Goal: Task Accomplishment & Management: Manage account settings

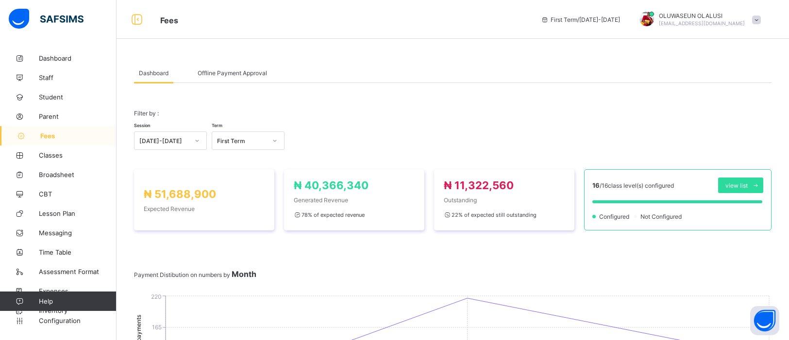
click at [237, 76] on div "Offline Payment Approval" at bounding box center [232, 72] width 79 height 19
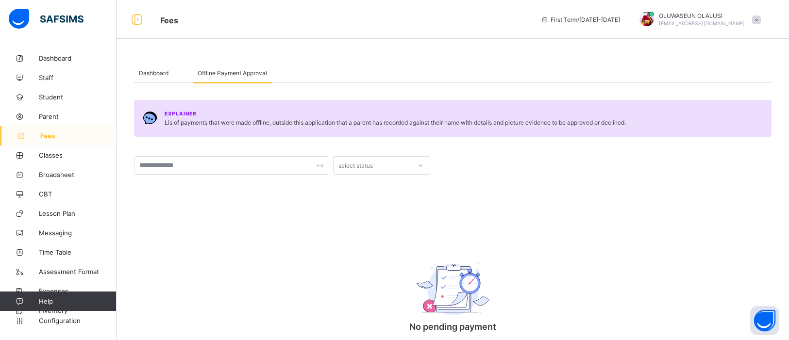
click at [157, 74] on span "Dashboard" at bounding box center [154, 72] width 30 height 7
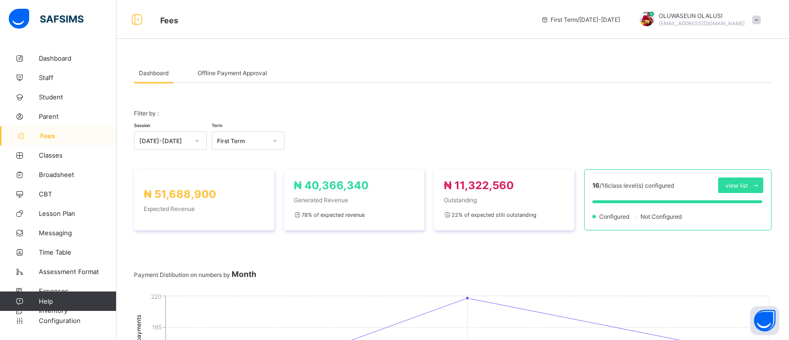
click at [232, 74] on span "Offline Payment Approval" at bounding box center [232, 72] width 69 height 7
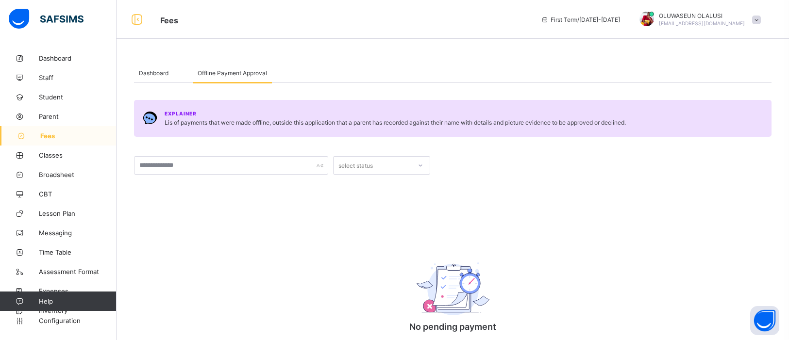
click at [152, 72] on span "Dashboard" at bounding box center [154, 72] width 30 height 7
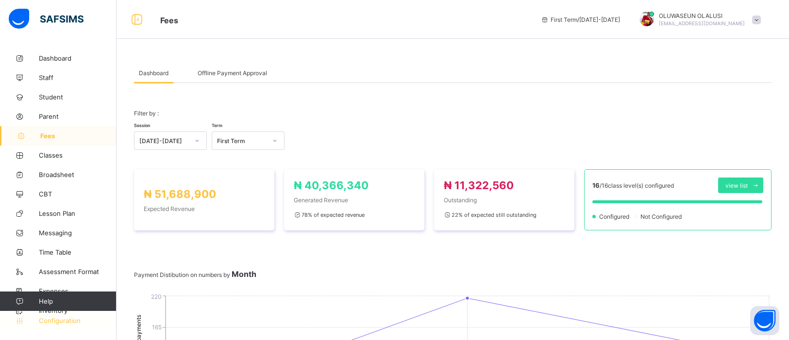
click at [65, 320] on span "Configuration" at bounding box center [77, 321] width 77 height 8
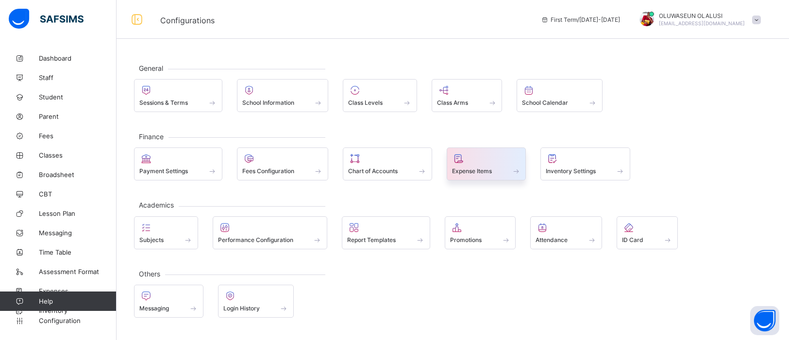
click at [474, 168] on span "Expense Items" at bounding box center [472, 171] width 40 height 7
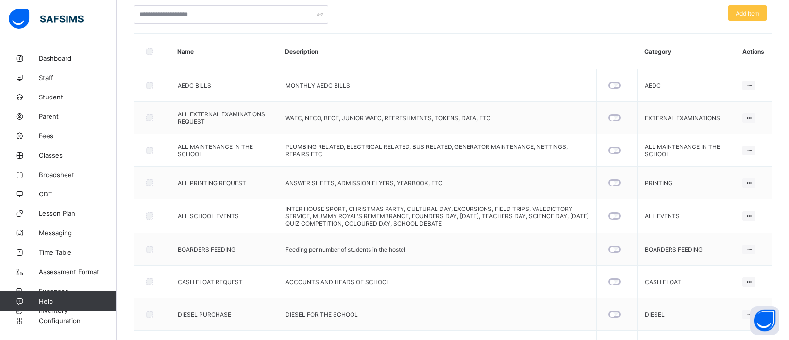
scroll to position [135, 0]
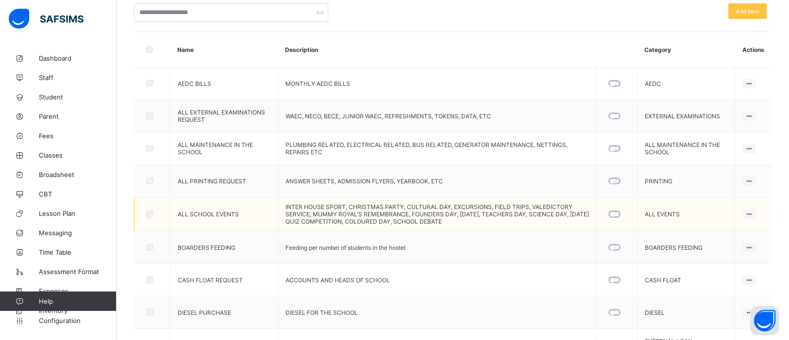
click at [754, 229] on td "Edit item Delete item" at bounding box center [753, 215] width 36 height 34
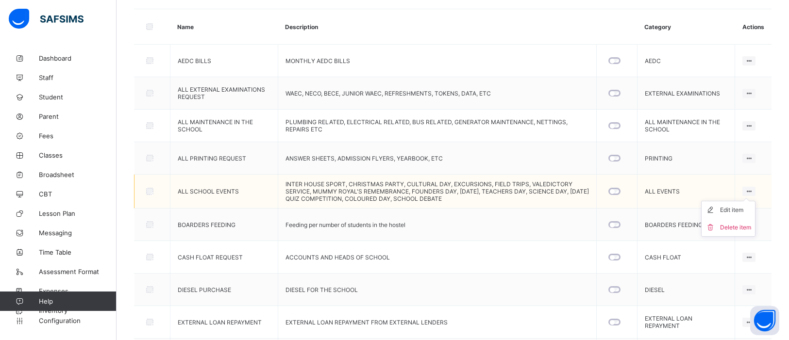
scroll to position [227, 0]
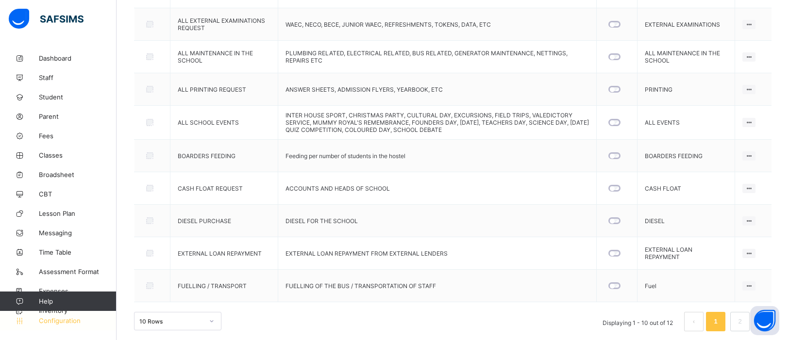
click at [53, 324] on span "Configuration" at bounding box center [77, 321] width 77 height 8
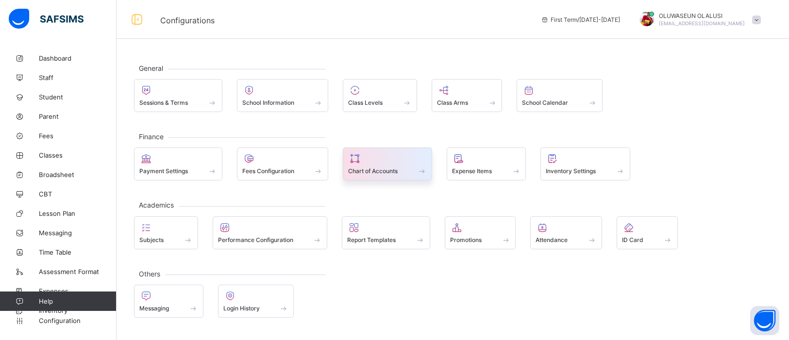
click at [398, 169] on span "Chart of Accounts" at bounding box center [373, 171] width 50 height 7
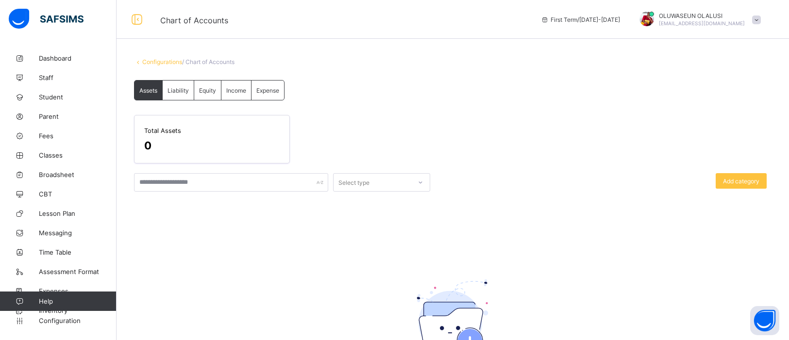
click at [278, 93] on div "Expense" at bounding box center [268, 90] width 33 height 19
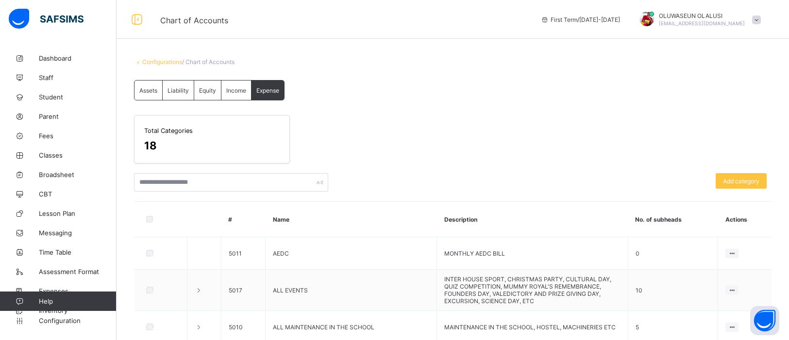
click at [240, 94] on div "Income" at bounding box center [236, 90] width 30 height 19
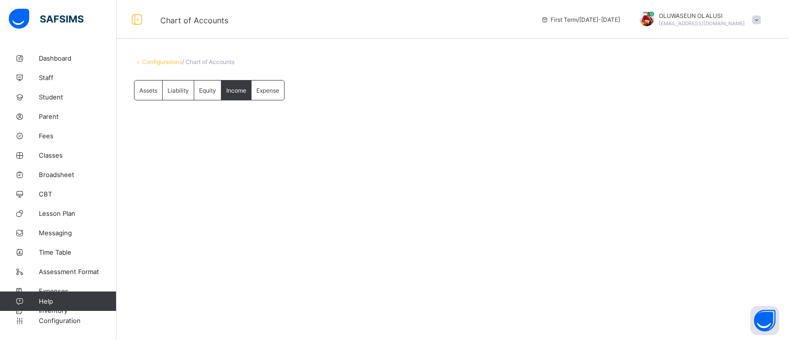
click at [139, 85] on div "Assets" at bounding box center [149, 90] width 28 height 19
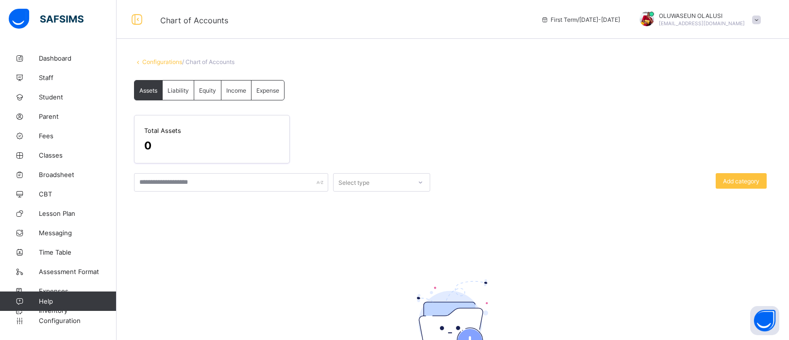
click at [185, 90] on span "Liability" at bounding box center [178, 90] width 21 height 7
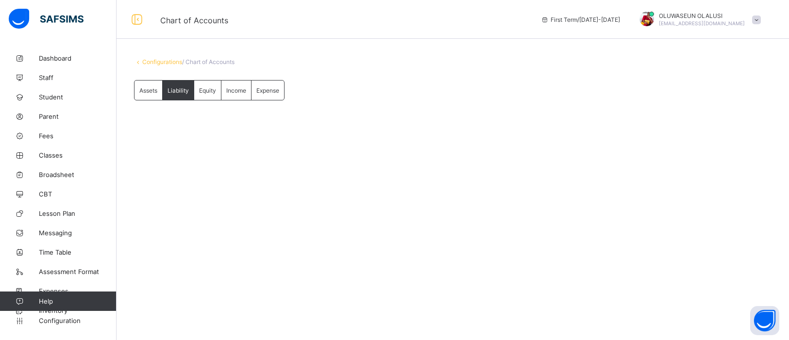
click at [199, 90] on span "Equity" at bounding box center [207, 90] width 17 height 7
click at [234, 96] on div "Income" at bounding box center [236, 90] width 30 height 19
click at [153, 95] on div "Assets" at bounding box center [149, 90] width 28 height 19
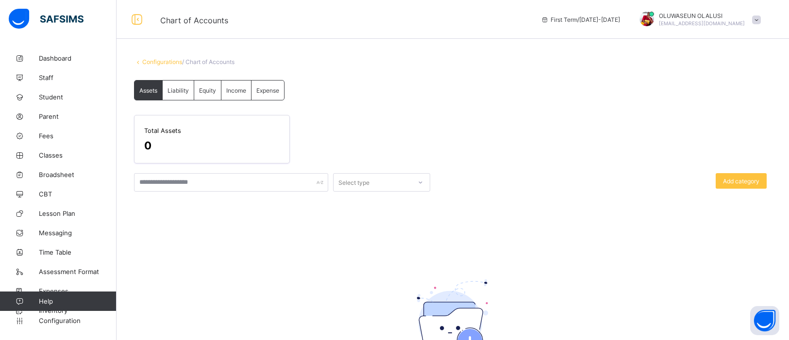
click at [256, 83] on div "Expense" at bounding box center [268, 90] width 33 height 19
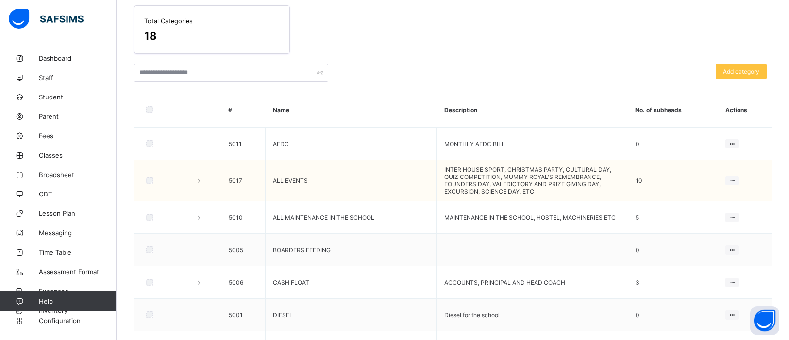
scroll to position [115, 0]
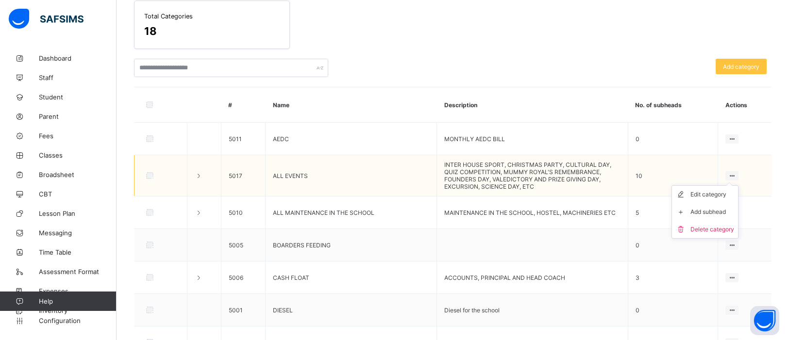
click at [733, 185] on ul "Edit category Add subhead Delete category" at bounding box center [705, 211] width 67 height 53
click at [714, 208] on div "Add subhead" at bounding box center [713, 212] width 44 height 10
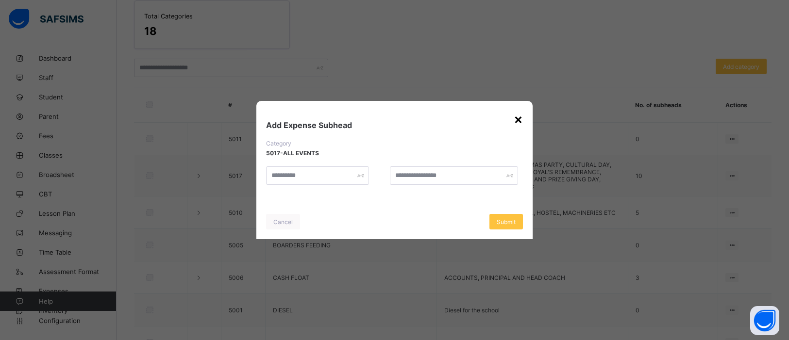
click at [514, 122] on div "×" at bounding box center [518, 119] width 9 height 17
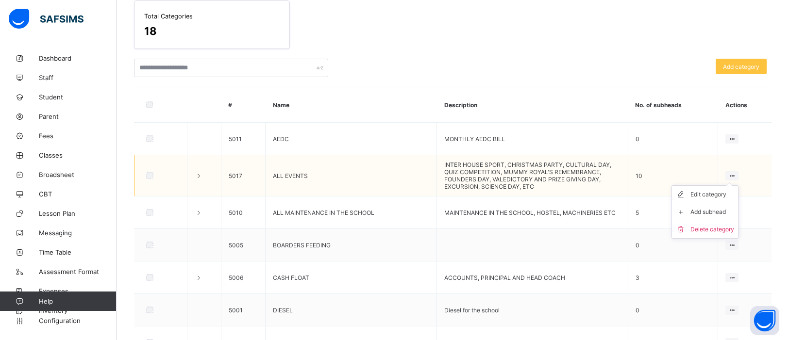
click at [734, 185] on ul "Edit category Add subhead Delete category" at bounding box center [705, 211] width 67 height 53
click at [709, 208] on div "Add subhead" at bounding box center [713, 212] width 44 height 10
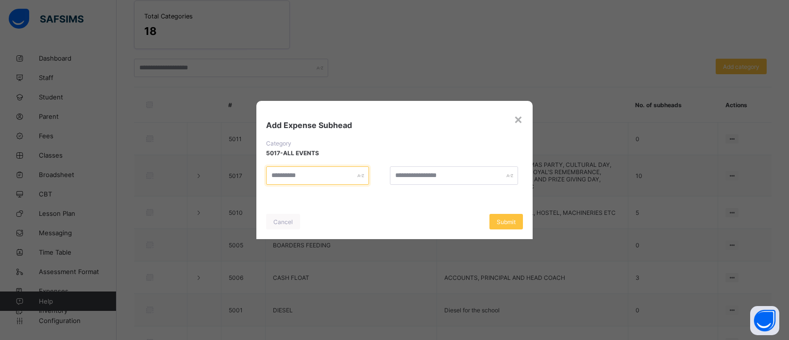
click at [308, 181] on input "text" at bounding box center [317, 176] width 103 height 18
type input "**********"
click at [515, 222] on span "Submit" at bounding box center [506, 222] width 19 height 7
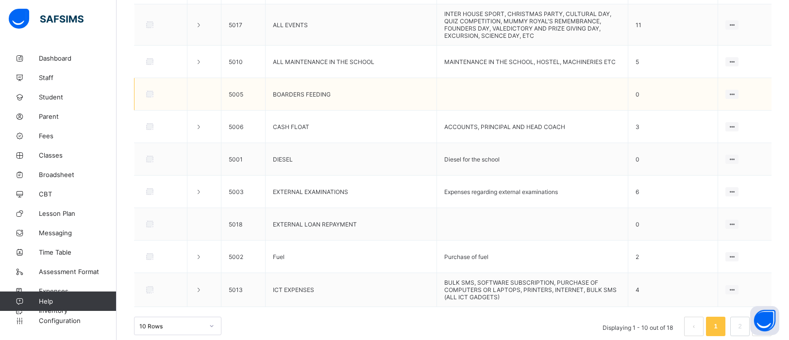
scroll to position [273, 0]
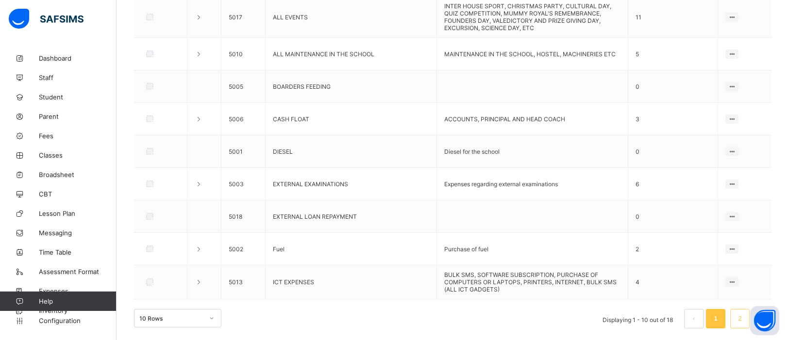
click at [742, 313] on link "2" at bounding box center [739, 319] width 9 height 13
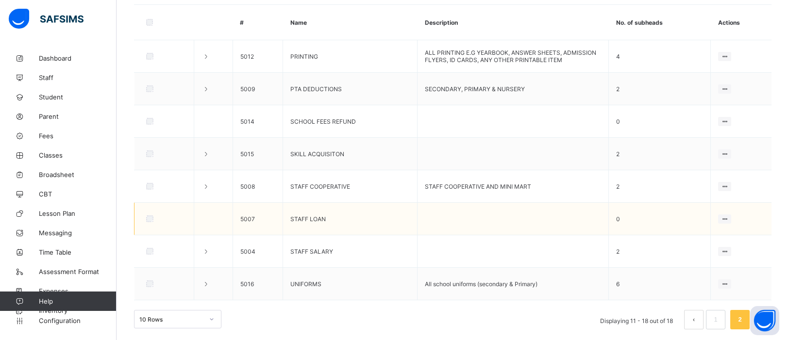
scroll to position [201, 0]
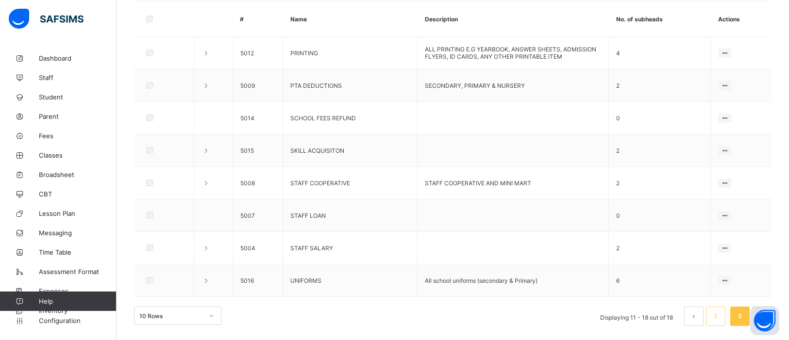
click at [714, 316] on link "1" at bounding box center [715, 316] width 9 height 13
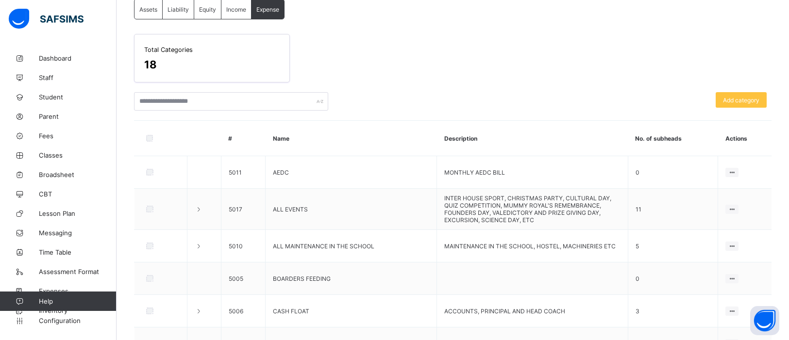
scroll to position [80, 0]
click at [740, 104] on span "Add category" at bounding box center [741, 101] width 36 height 7
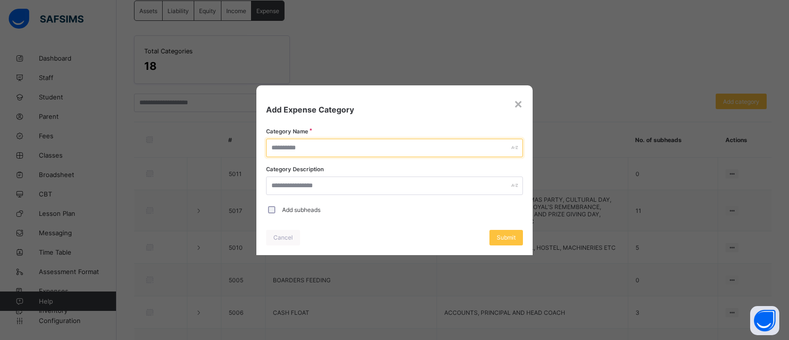
click at [367, 146] on input "text" at bounding box center [394, 148] width 257 height 18
type input "**********"
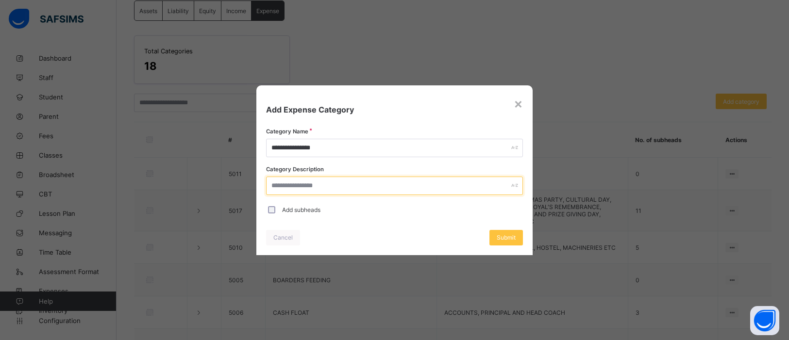
click at [400, 189] on input "text" at bounding box center [394, 186] width 257 height 18
type input "**********"
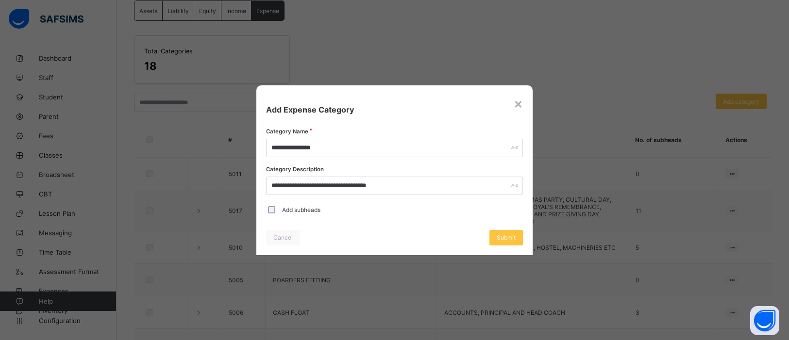
click at [270, 214] on div "Add subheads" at bounding box center [394, 210] width 257 height 20
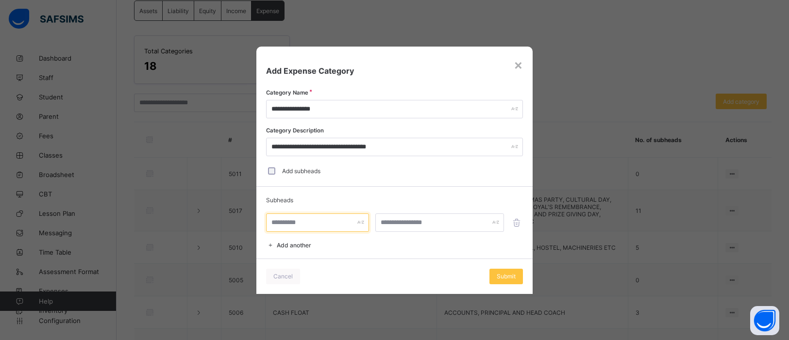
click at [337, 220] on input "text" at bounding box center [317, 223] width 103 height 18
type input "**********"
click at [307, 247] on span "Add another" at bounding box center [294, 245] width 34 height 7
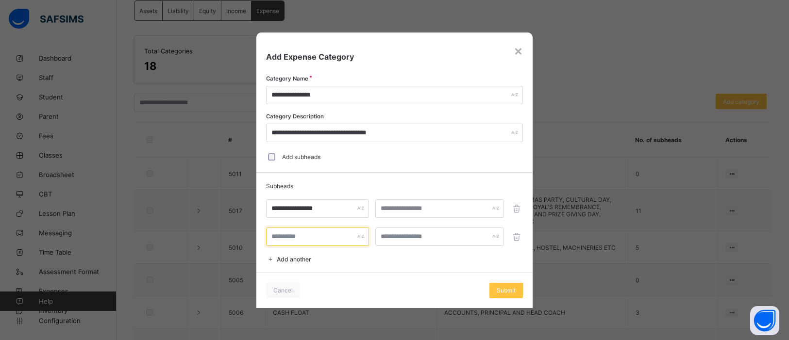
click at [300, 238] on input "text" at bounding box center [317, 237] width 103 height 18
type input "*"
type input "**********"
click at [305, 261] on span "Add another" at bounding box center [294, 259] width 34 height 7
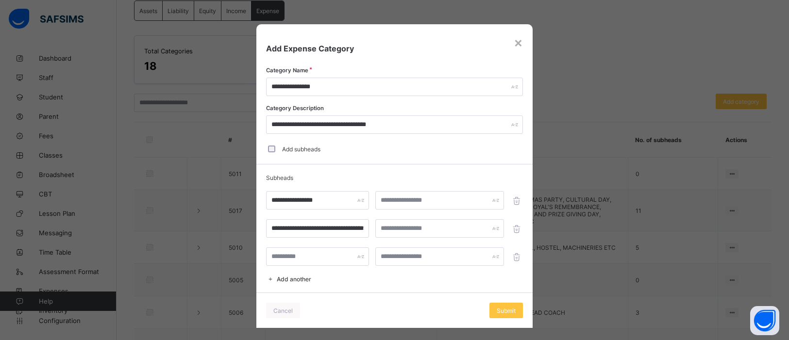
scroll to position [0, 0]
click at [294, 258] on input "text" at bounding box center [317, 257] width 103 height 18
type input "**********"
click at [508, 308] on span "Submit" at bounding box center [506, 310] width 19 height 7
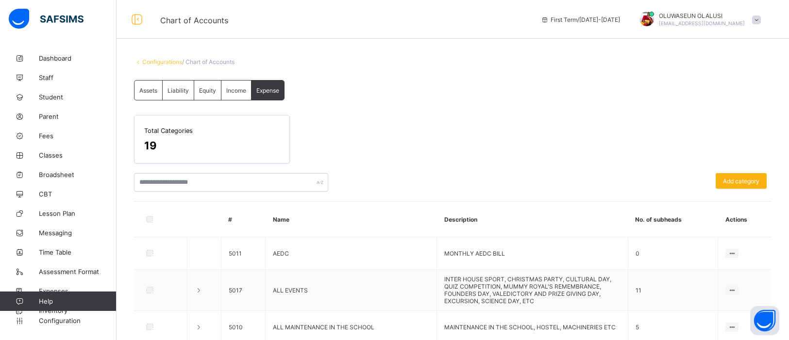
click at [733, 182] on span "Add category" at bounding box center [741, 181] width 36 height 7
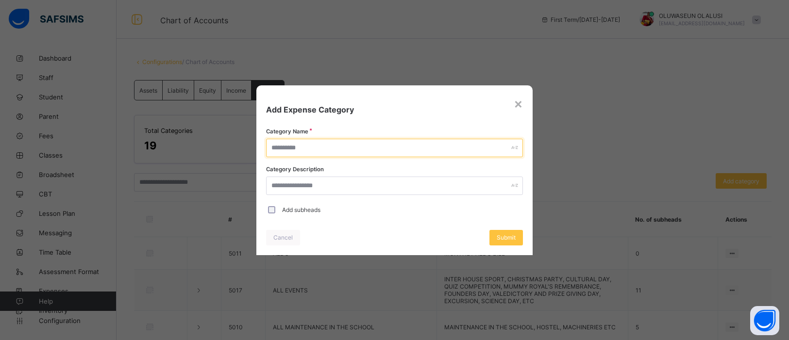
click at [306, 148] on input "text" at bounding box center [394, 148] width 257 height 18
click at [306, 150] on input "**********" at bounding box center [394, 148] width 257 height 18
type input "**********"
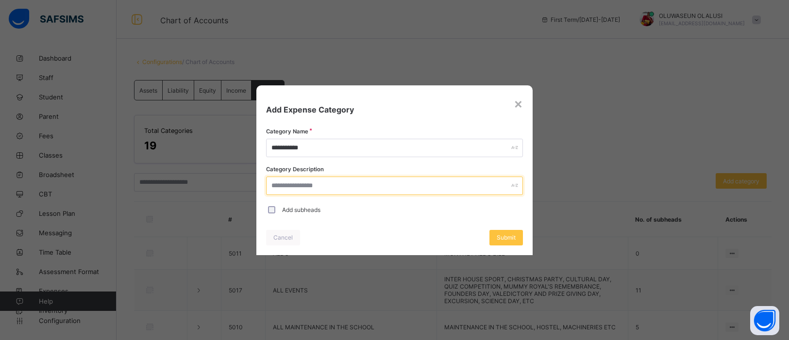
click at [301, 188] on input "text" at bounding box center [394, 186] width 257 height 18
click at [310, 186] on input "**********" at bounding box center [394, 186] width 257 height 18
click at [305, 187] on input "**********" at bounding box center [394, 186] width 257 height 18
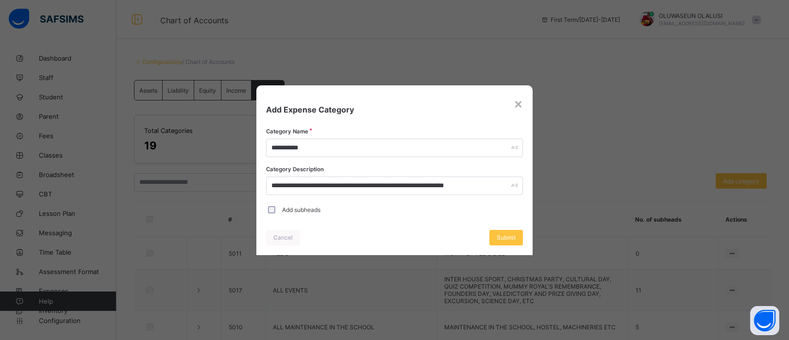
click at [357, 214] on div "Add subheads" at bounding box center [394, 210] width 257 height 20
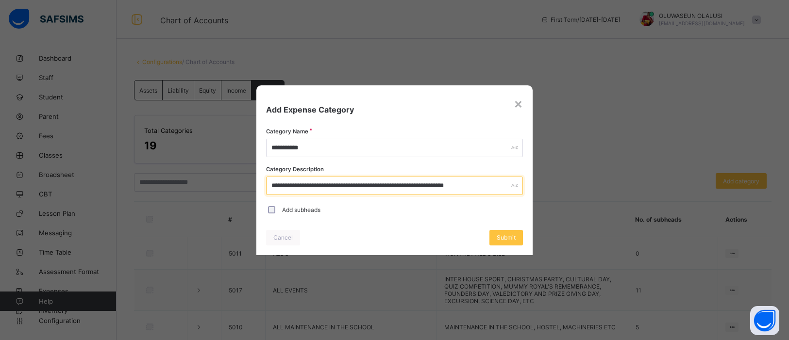
click at [312, 184] on input "**********" at bounding box center [394, 186] width 257 height 18
click at [314, 184] on input "**********" at bounding box center [394, 186] width 257 height 18
click at [479, 185] on input "**********" at bounding box center [394, 186] width 257 height 18
type input "**********"
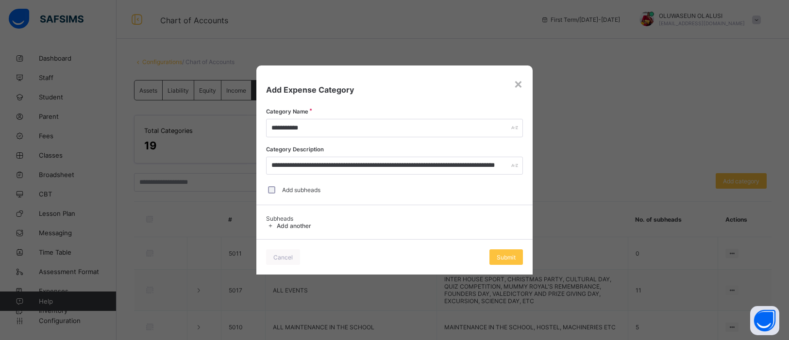
scroll to position [0, 0]
click at [298, 226] on span "Add another" at bounding box center [294, 225] width 34 height 7
click at [295, 225] on span "Add another" at bounding box center [294, 225] width 34 height 7
click at [288, 227] on span "Add another" at bounding box center [294, 225] width 34 height 7
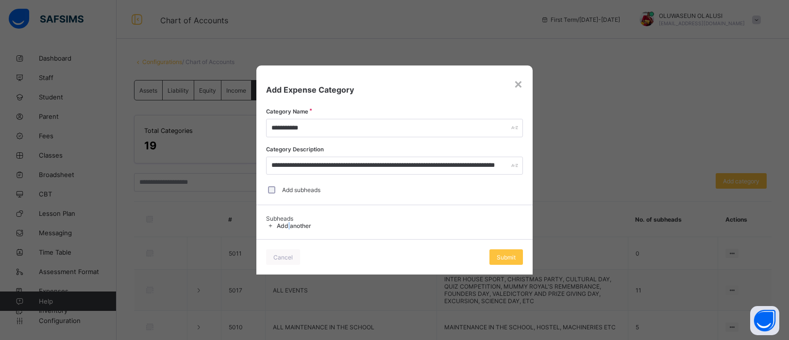
click at [288, 227] on span "Add another" at bounding box center [294, 225] width 34 height 7
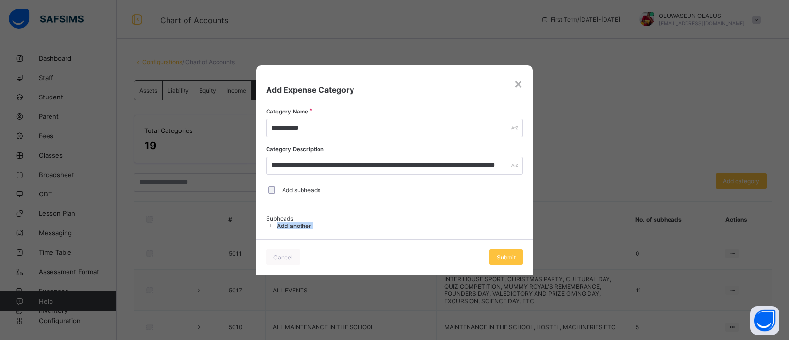
click at [288, 227] on span "Add another" at bounding box center [294, 225] width 34 height 7
click at [511, 259] on span "Submit" at bounding box center [506, 257] width 19 height 7
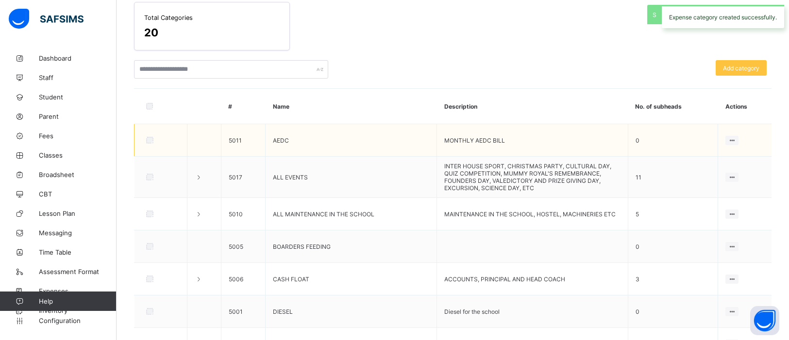
scroll to position [273, 0]
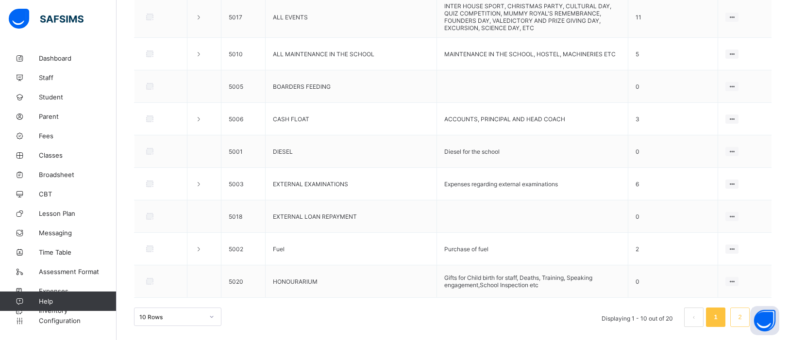
click at [742, 318] on link "2" at bounding box center [739, 317] width 9 height 13
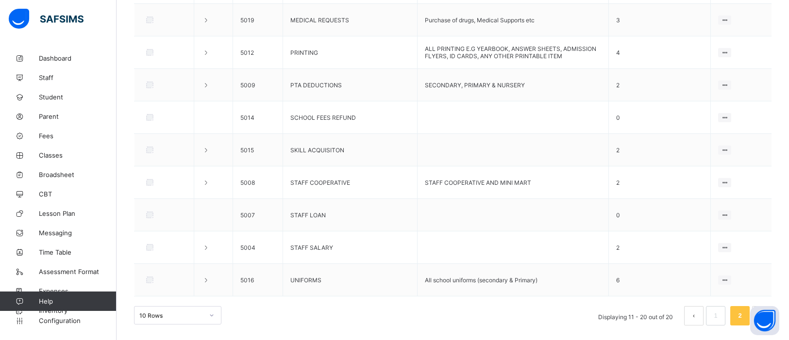
scroll to position [267, 0]
click at [716, 318] on link "1" at bounding box center [715, 317] width 9 height 13
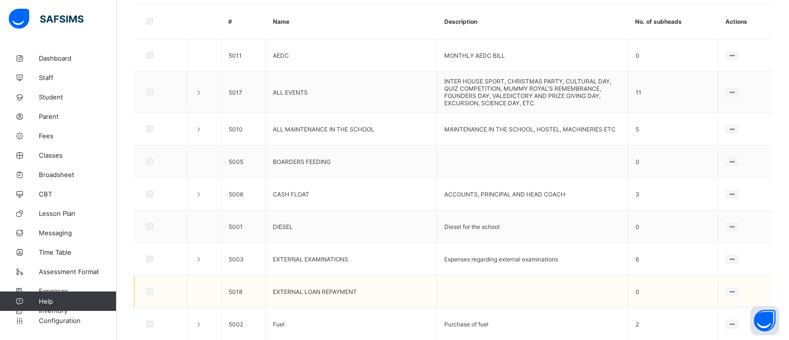
scroll to position [273, 0]
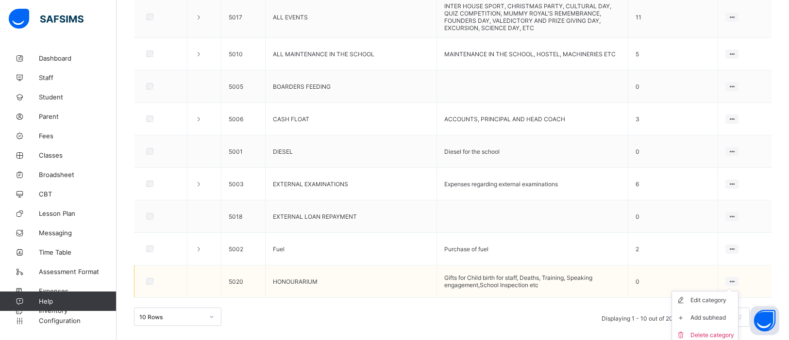
click at [735, 291] on ul "Edit category Add subhead Delete category" at bounding box center [705, 317] width 67 height 53
click at [712, 315] on div "Add subhead" at bounding box center [713, 318] width 44 height 10
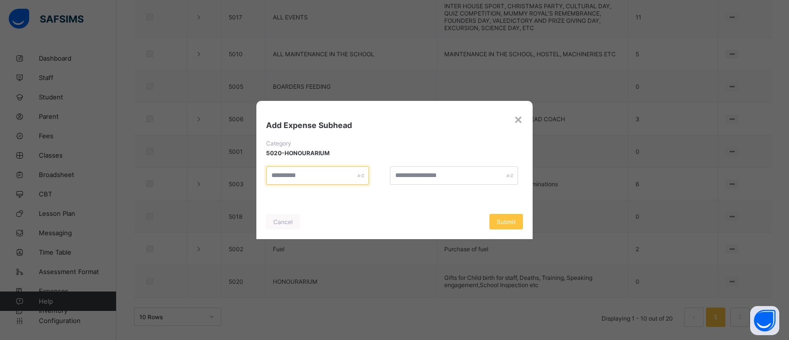
click at [330, 179] on input "text" at bounding box center [317, 176] width 103 height 18
click at [511, 226] on div "Submit" at bounding box center [506, 222] width 34 height 16
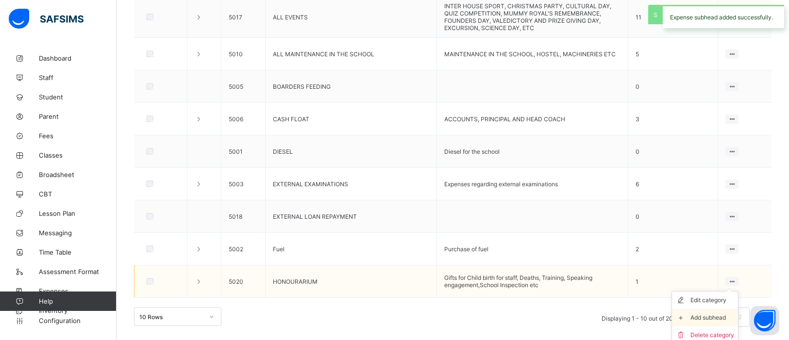
click at [716, 316] on div "Add subhead" at bounding box center [713, 318] width 44 height 10
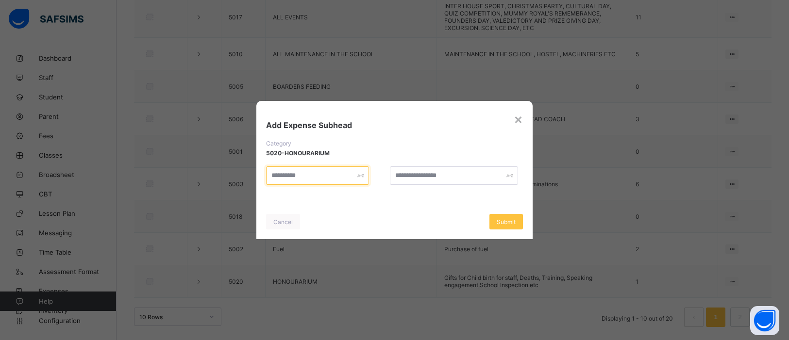
click at [305, 176] on input "text" at bounding box center [317, 176] width 103 height 18
click at [514, 224] on span "Submit" at bounding box center [506, 222] width 19 height 7
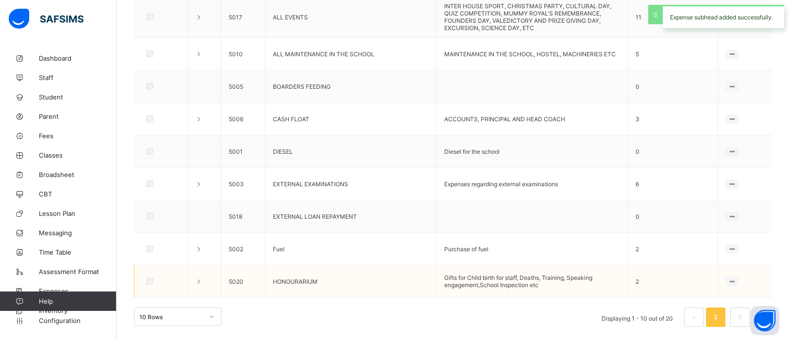
click at [735, 285] on td "Edit category Add subhead Delete category" at bounding box center [744, 282] width 53 height 33
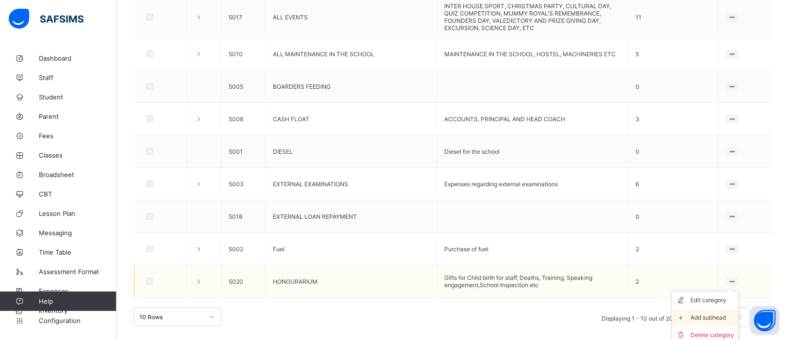
click at [712, 318] on div "Add subhead" at bounding box center [713, 318] width 44 height 10
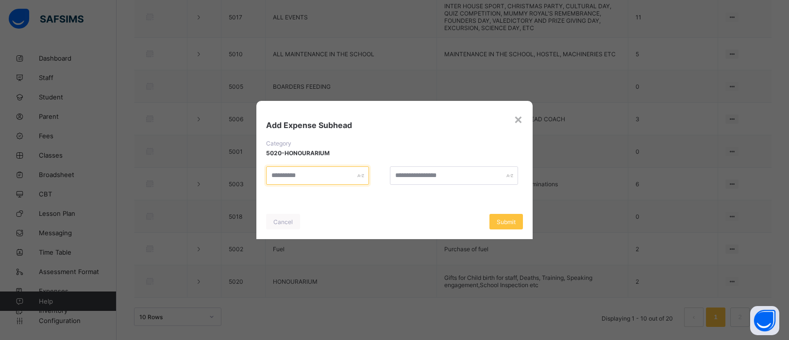
click at [285, 180] on input "text" at bounding box center [317, 176] width 103 height 18
click at [506, 221] on span "Submit" at bounding box center [506, 222] width 19 height 7
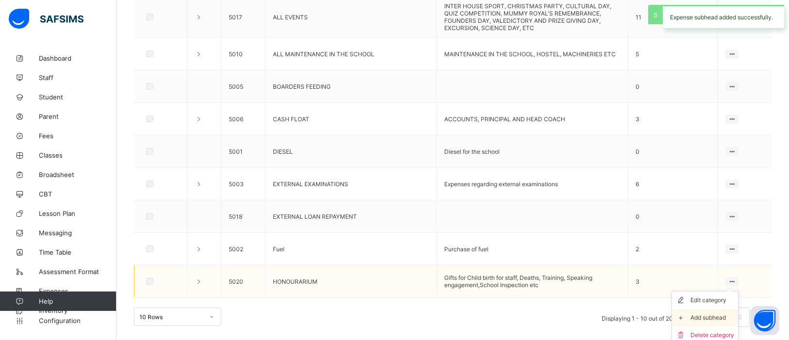
click at [711, 313] on div "Add subhead" at bounding box center [713, 318] width 44 height 10
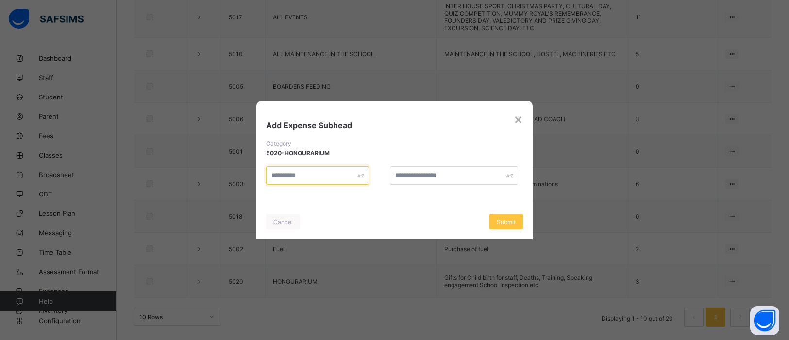
click at [323, 177] on input "text" at bounding box center [317, 176] width 103 height 18
type input "*"
click at [502, 226] on div "Submit" at bounding box center [506, 222] width 34 height 16
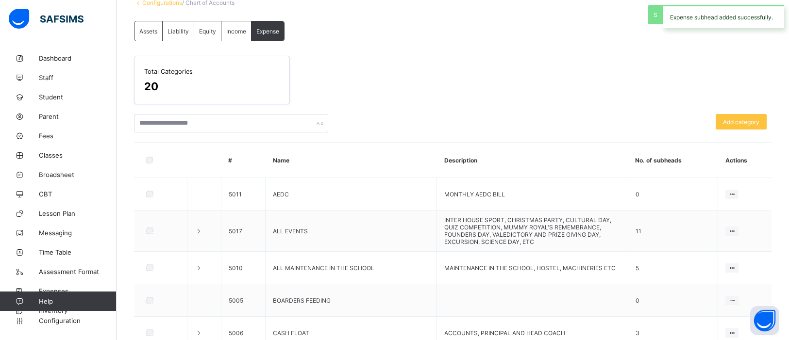
scroll to position [273, 0]
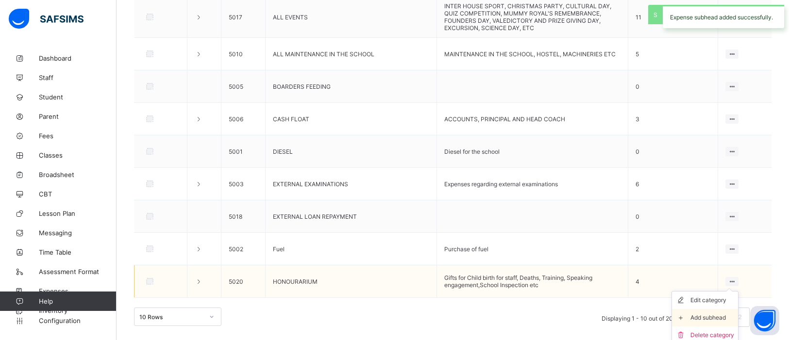
click at [706, 315] on div "Add subhead" at bounding box center [713, 318] width 44 height 10
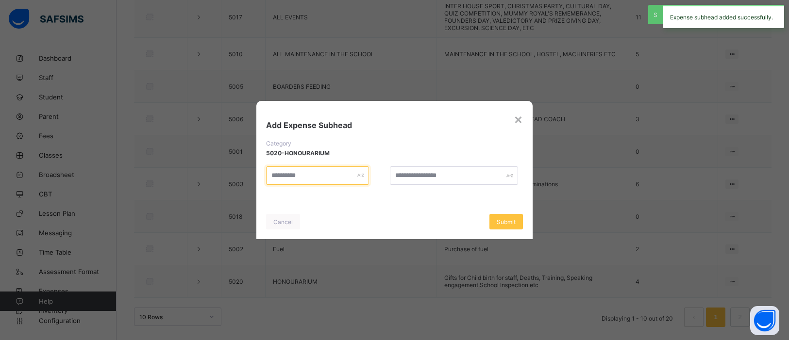
click at [298, 174] on input "text" at bounding box center [317, 176] width 103 height 18
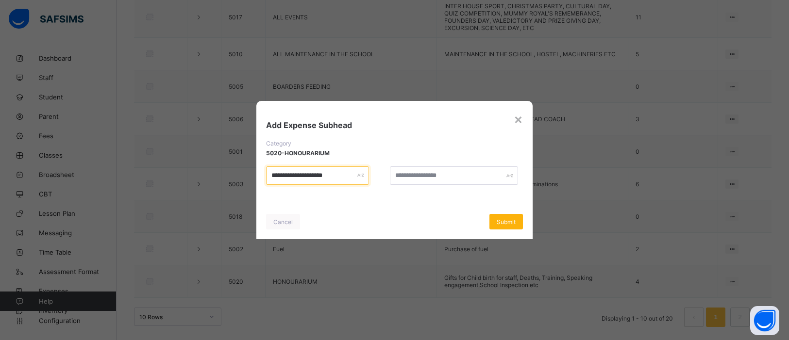
type input "**********"
click at [503, 224] on span "Submit" at bounding box center [506, 222] width 19 height 7
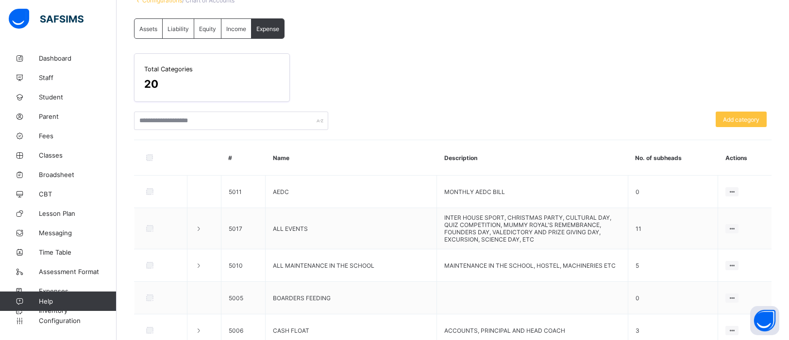
scroll to position [62, 0]
click at [750, 116] on span "Add category" at bounding box center [741, 119] width 36 height 7
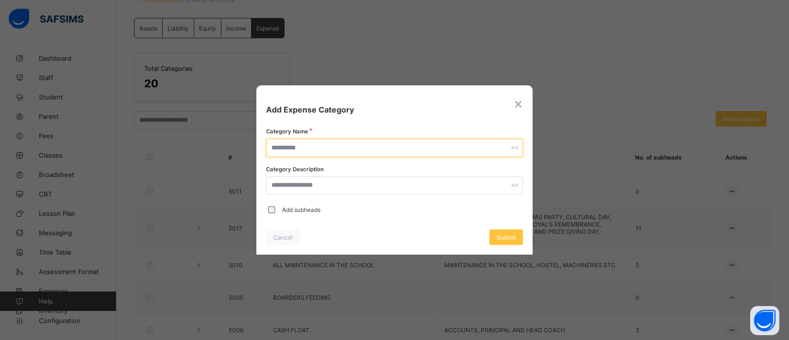
click at [357, 145] on input "text" at bounding box center [394, 148] width 257 height 18
type input "**********"
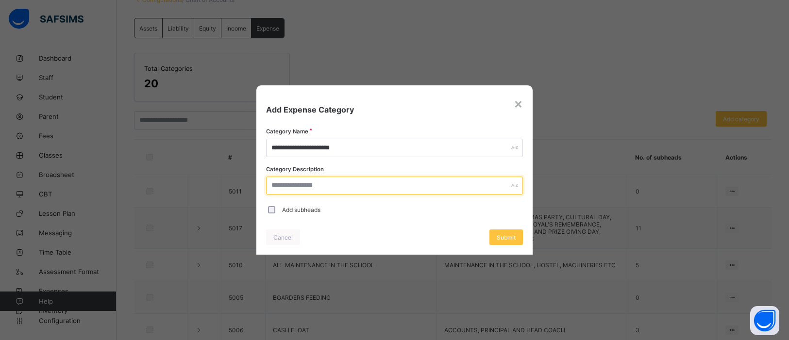
click at [325, 187] on input "text" at bounding box center [394, 186] width 257 height 18
type input "**********"
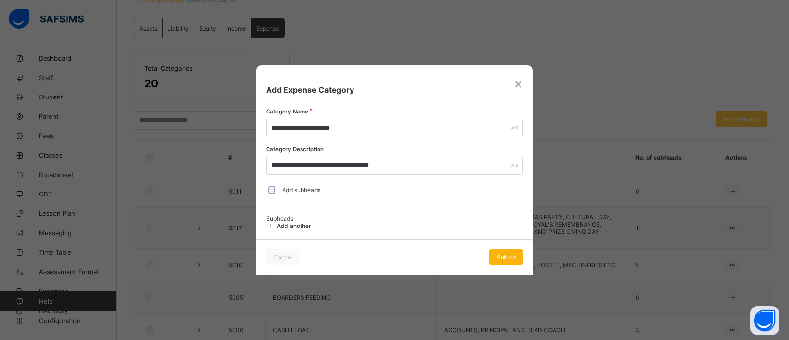
click at [508, 254] on span "Submit" at bounding box center [506, 257] width 19 height 7
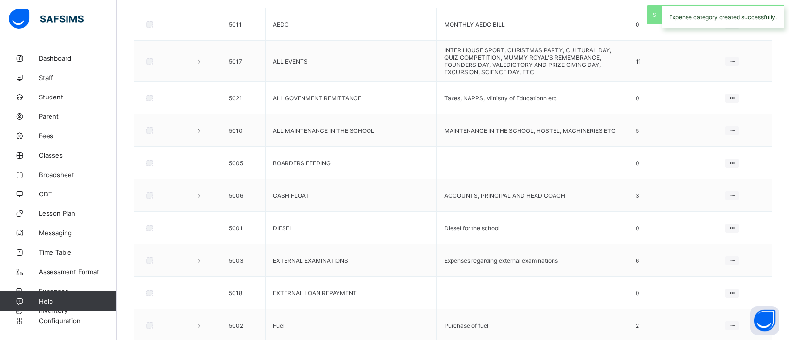
scroll to position [230, 0]
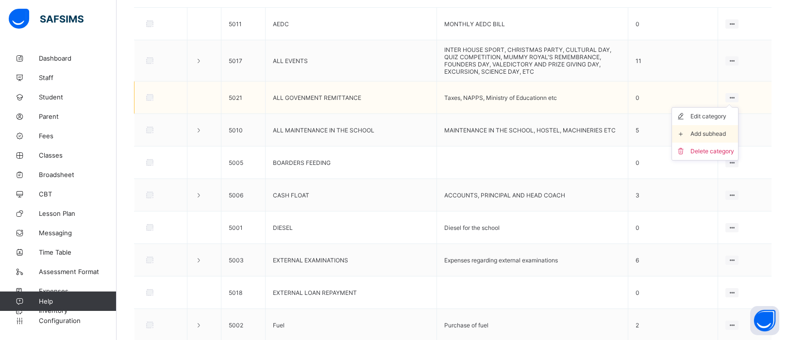
click at [706, 129] on div "Add subhead" at bounding box center [713, 134] width 44 height 10
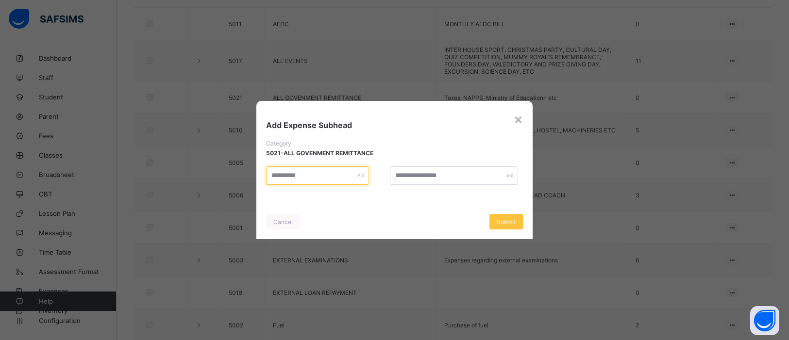
click at [328, 181] on input "text" at bounding box center [317, 176] width 103 height 18
click at [502, 223] on span "Submit" at bounding box center [506, 222] width 19 height 7
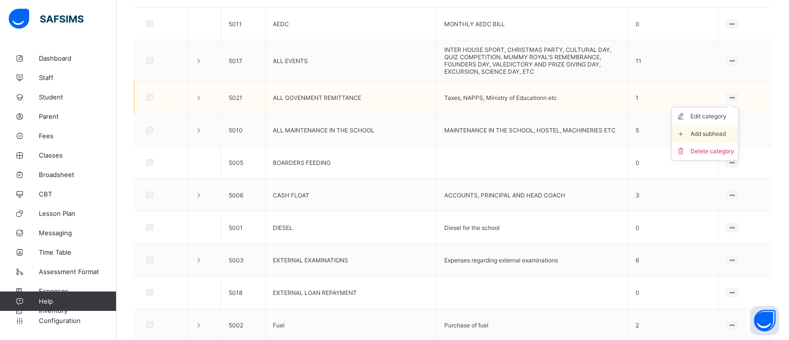
click at [723, 129] on div "Add subhead" at bounding box center [713, 134] width 44 height 10
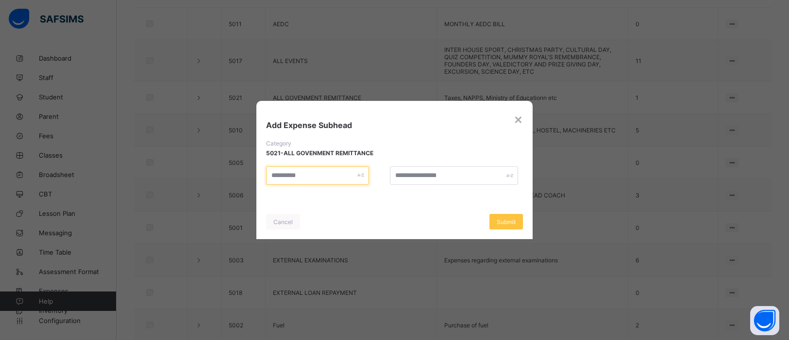
click at [333, 176] on input "text" at bounding box center [317, 176] width 103 height 18
click at [508, 222] on span "Submit" at bounding box center [506, 222] width 19 height 7
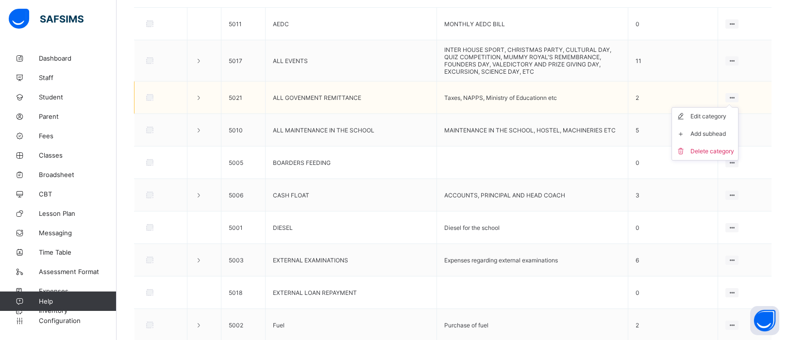
click at [735, 107] on ul "Edit category Add subhead Delete category" at bounding box center [705, 133] width 67 height 53
click at [717, 129] on div "Add subhead" at bounding box center [713, 134] width 44 height 10
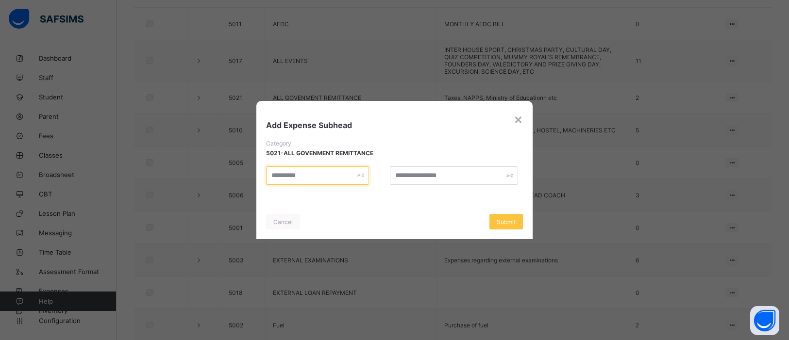
click at [310, 177] on input "text" at bounding box center [317, 176] width 103 height 18
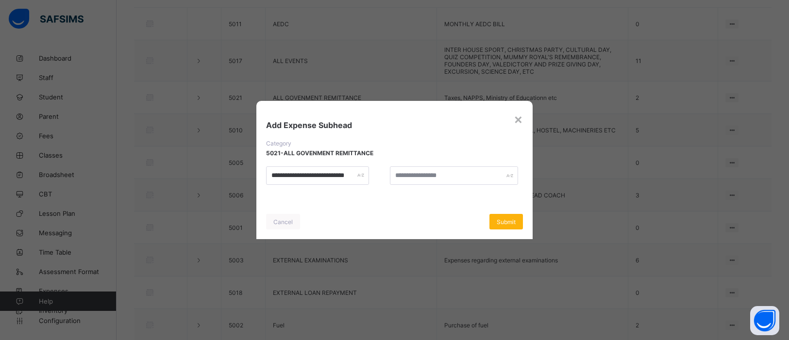
click at [515, 221] on span "Submit" at bounding box center [506, 222] width 19 height 7
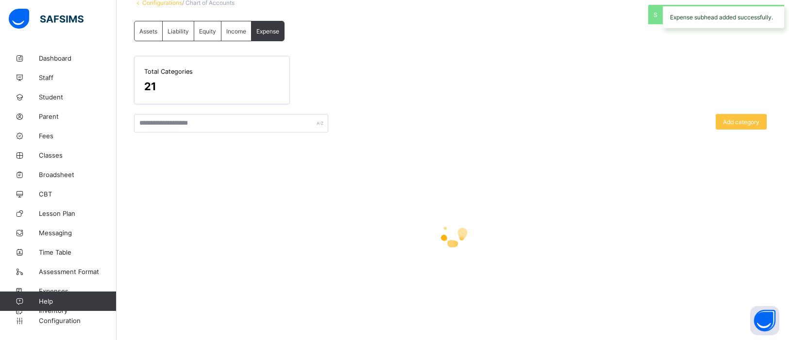
scroll to position [230, 0]
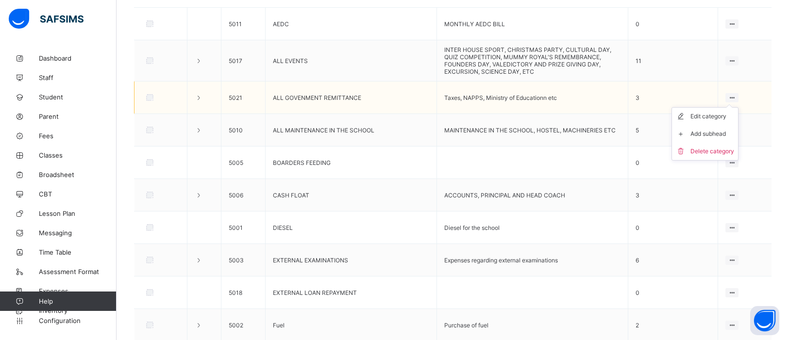
click at [733, 95] on icon at bounding box center [732, 97] width 8 height 7
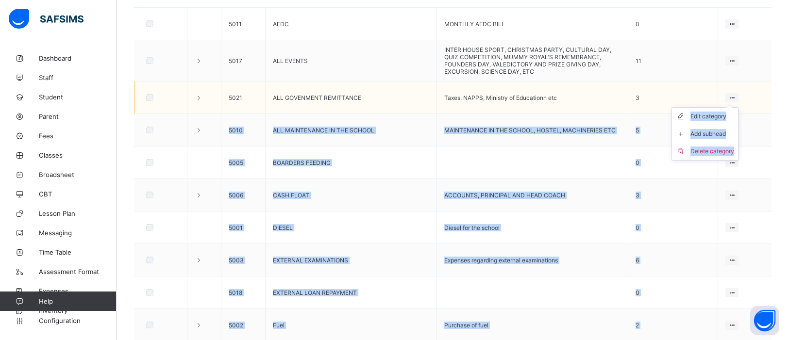
click at [734, 95] on icon at bounding box center [732, 97] width 8 height 7
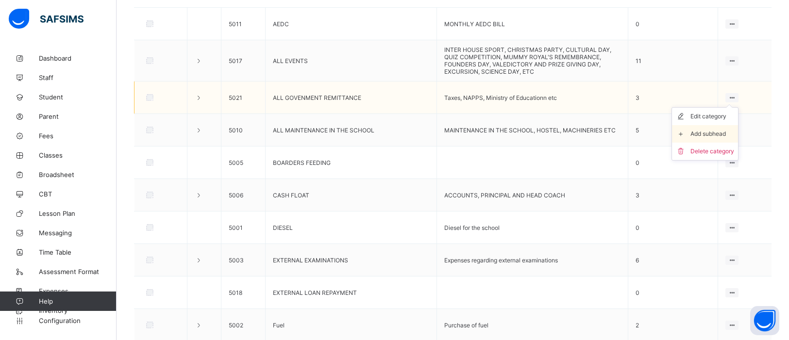
click at [713, 129] on div "Add subhead" at bounding box center [713, 134] width 44 height 10
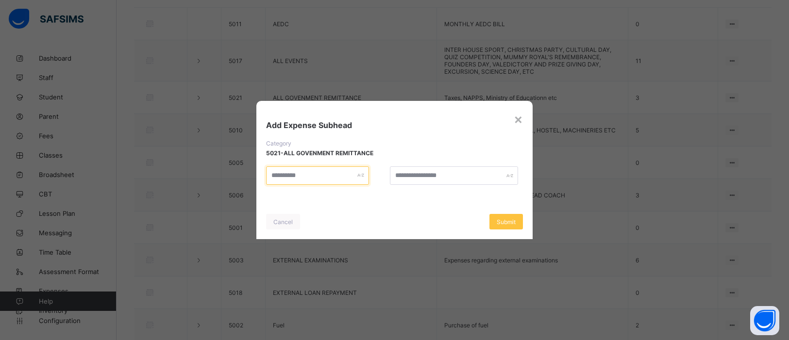
click at [349, 179] on input "text" at bounding box center [317, 176] width 103 height 18
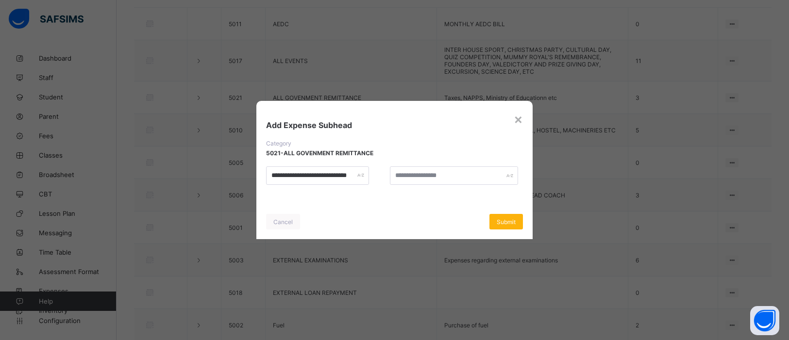
click at [508, 222] on span "Submit" at bounding box center [506, 222] width 19 height 7
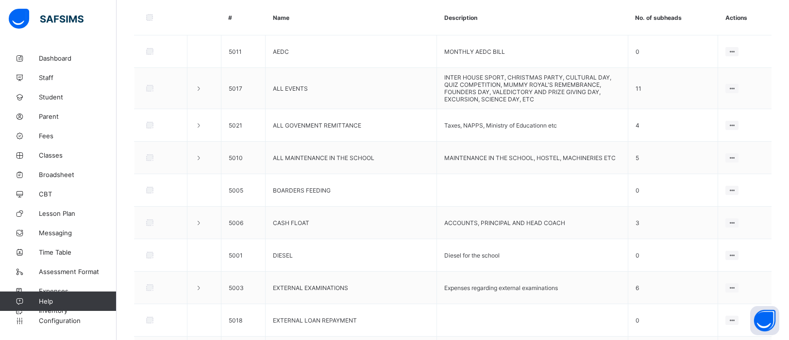
scroll to position [203, 0]
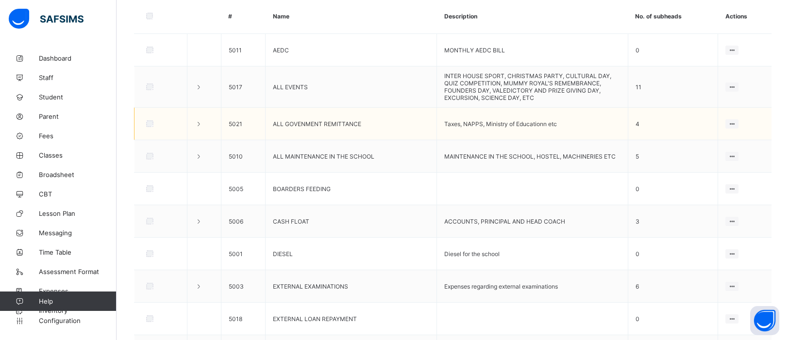
click at [733, 128] on td "Edit category Add subhead Delete category" at bounding box center [744, 124] width 53 height 33
click at [733, 126] on td "Edit category Add subhead Delete category" at bounding box center [744, 124] width 53 height 33
click at [712, 155] on div "Add subhead" at bounding box center [713, 160] width 44 height 10
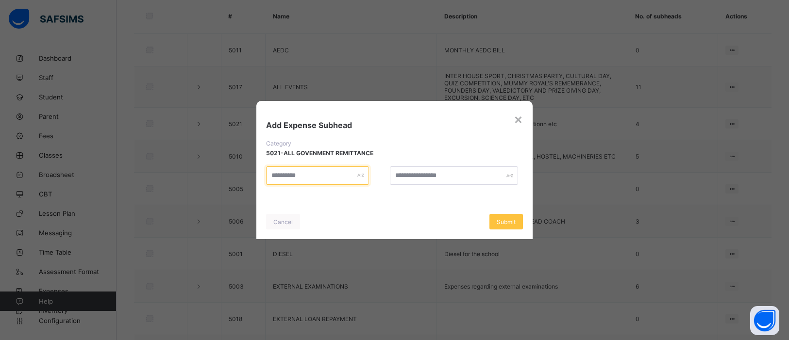
click at [286, 174] on input "text" at bounding box center [317, 176] width 103 height 18
type input "**********"
click at [500, 219] on span "Submit" at bounding box center [506, 222] width 19 height 7
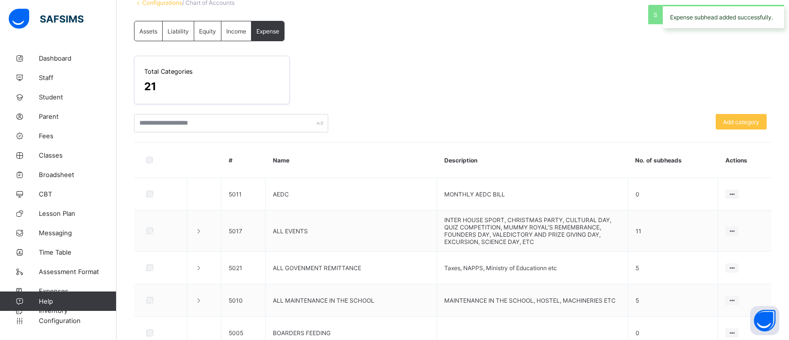
scroll to position [203, 0]
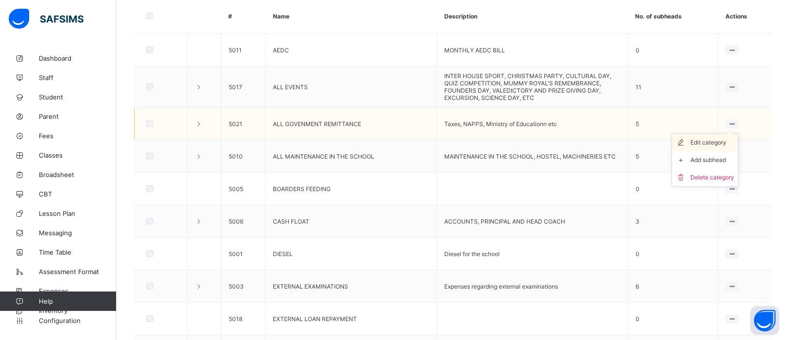
click at [715, 138] on div "Edit category" at bounding box center [713, 143] width 44 height 10
type input "**********"
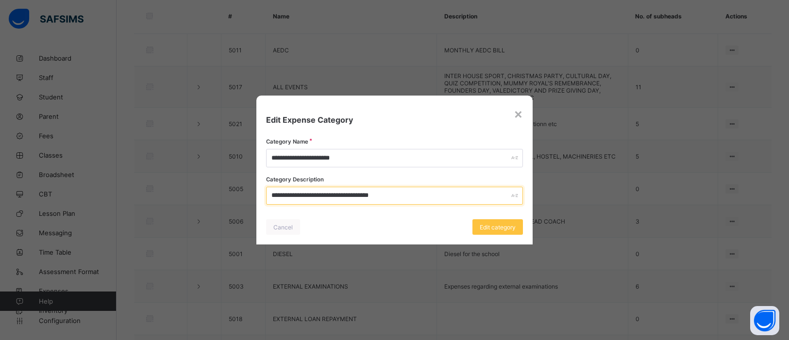
click at [381, 193] on input "**********" at bounding box center [394, 196] width 257 height 18
type input "**********"
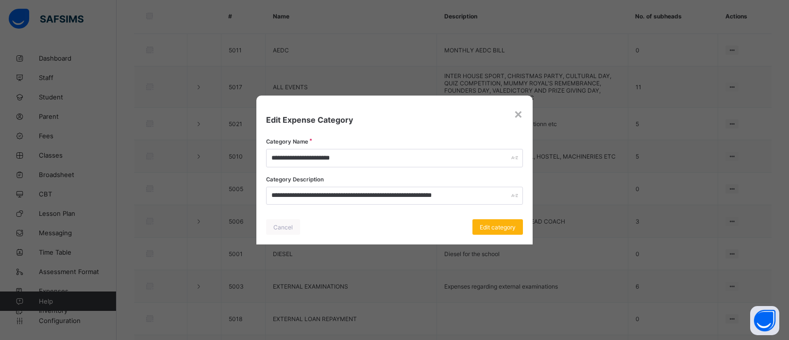
click at [507, 224] on span "Edit category" at bounding box center [498, 227] width 36 height 7
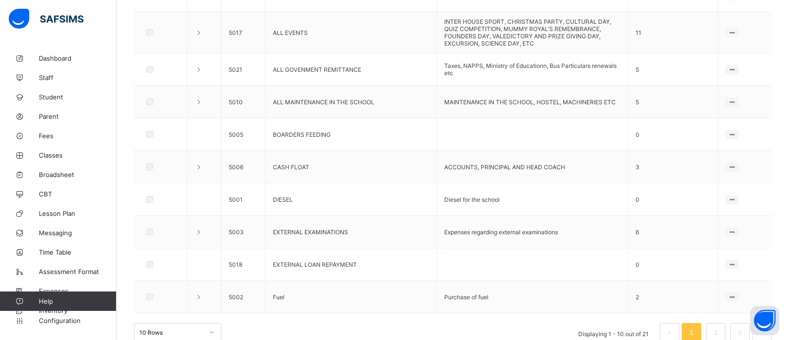
scroll to position [273, 0]
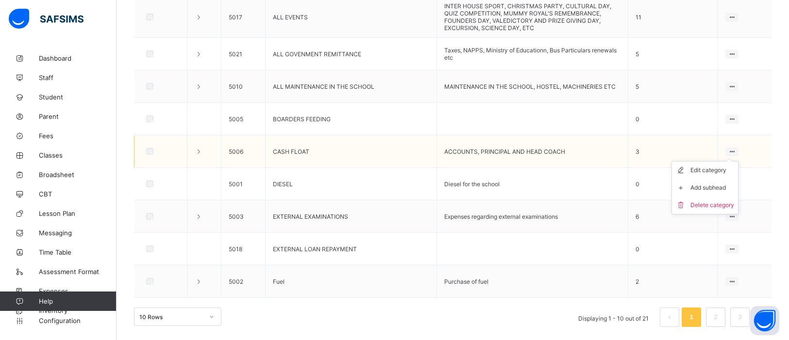
click at [731, 161] on ul "Edit category Add subhead Delete category" at bounding box center [705, 187] width 67 height 53
click at [714, 168] on div "Edit category" at bounding box center [713, 171] width 44 height 10
type input "**********"
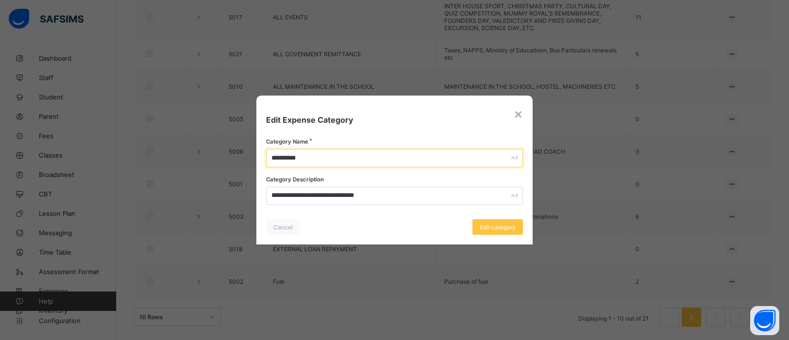
click at [332, 153] on input "**********" at bounding box center [394, 158] width 257 height 18
type input "**********"
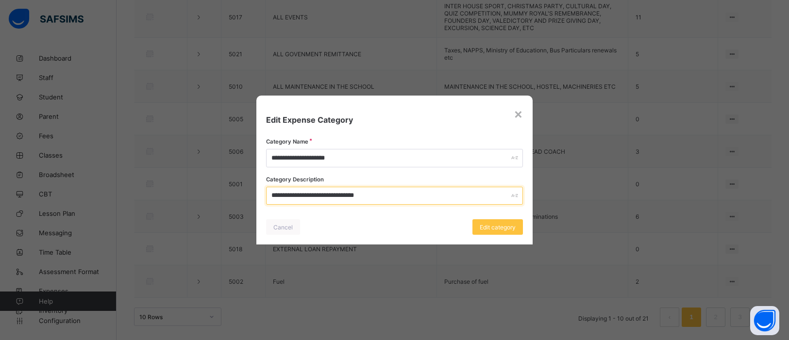
click at [360, 196] on input "**********" at bounding box center [394, 196] width 257 height 18
click at [399, 191] on input "**********" at bounding box center [394, 196] width 257 height 18
type input "**********"
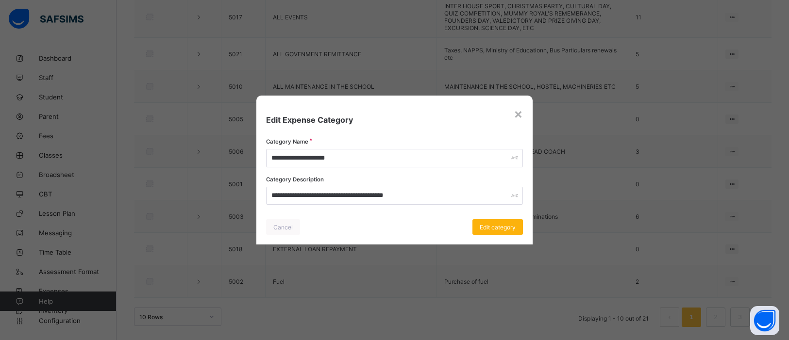
click at [495, 225] on span "Edit category" at bounding box center [498, 227] width 36 height 7
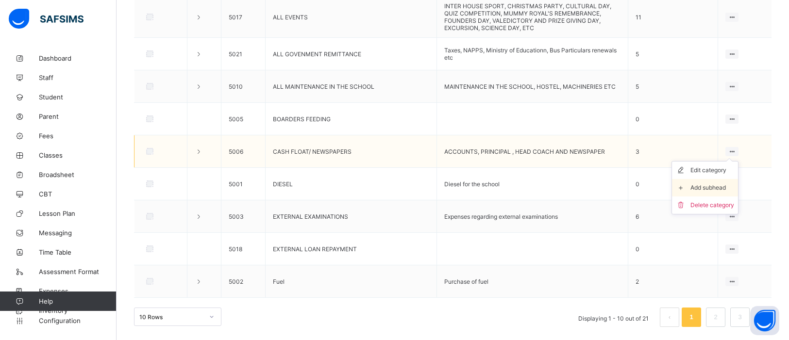
click at [723, 183] on div "Add subhead" at bounding box center [713, 188] width 44 height 10
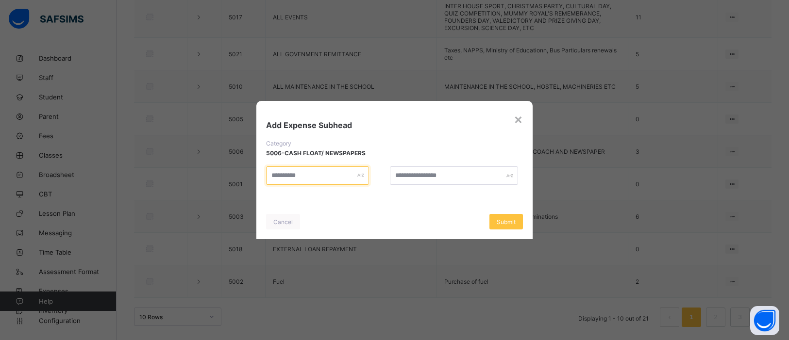
click at [331, 168] on input "text" at bounding box center [317, 176] width 103 height 18
type input "**********"
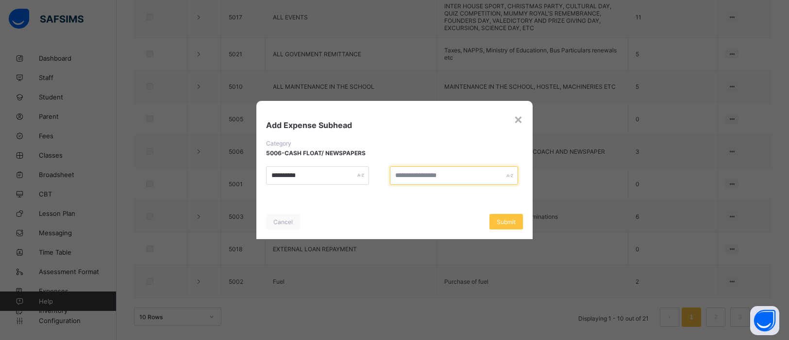
click at [402, 171] on input "text" at bounding box center [454, 176] width 128 height 18
click at [514, 221] on span "Submit" at bounding box center [506, 222] width 19 height 7
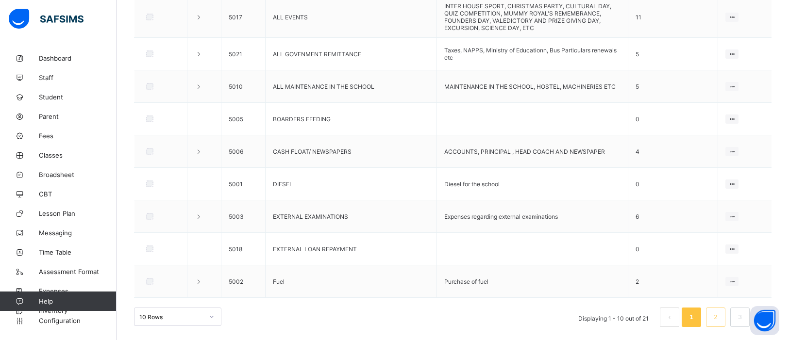
click at [720, 318] on link "2" at bounding box center [715, 317] width 9 height 13
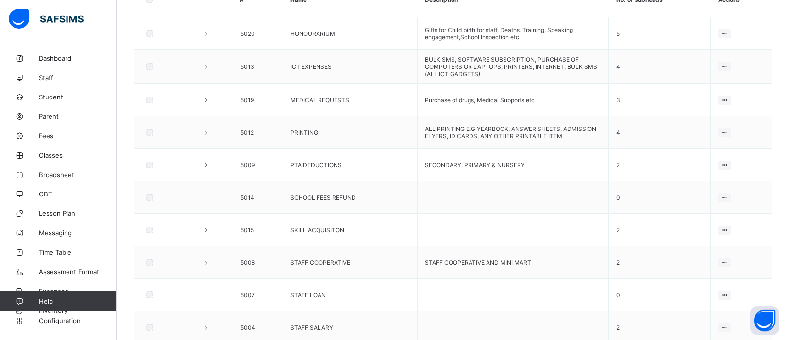
scroll to position [219, 0]
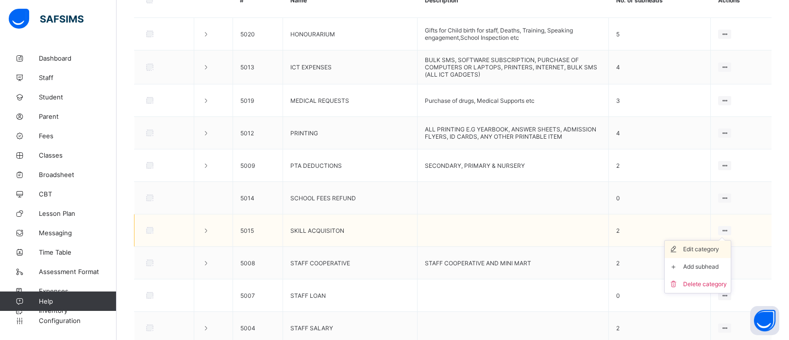
click at [716, 245] on div "Edit category" at bounding box center [705, 250] width 44 height 10
type input "**********"
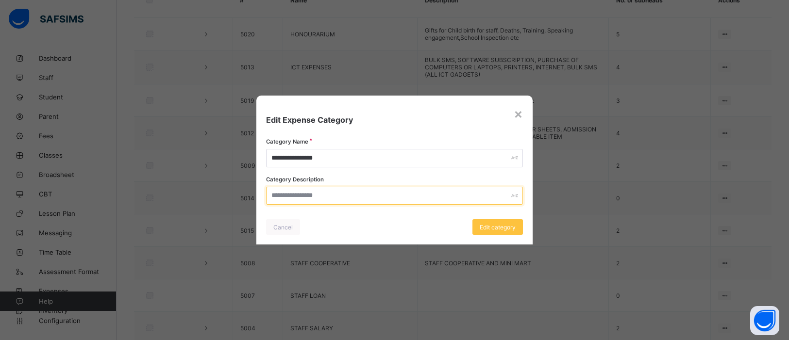
click at [399, 201] on input "text" at bounding box center [394, 196] width 257 height 18
type input "*"
type input "**********"
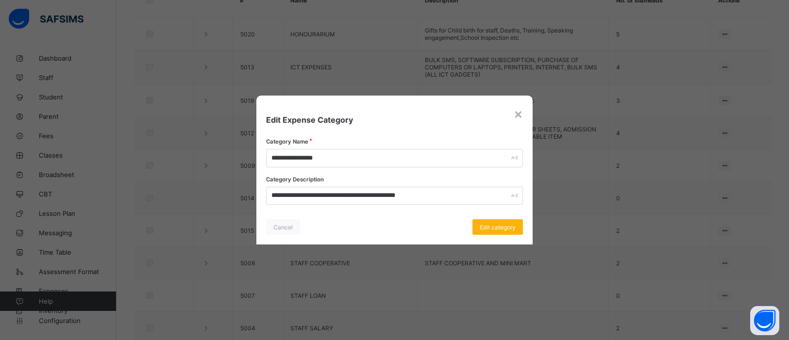
click at [509, 228] on span "Edit category" at bounding box center [498, 227] width 36 height 7
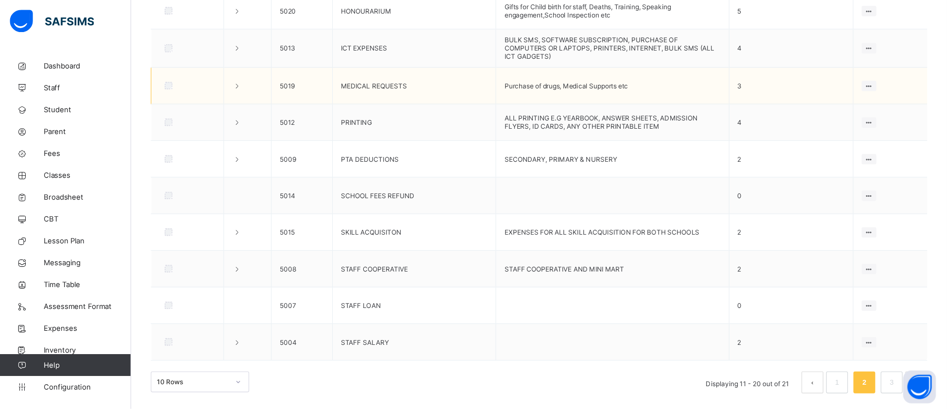
scroll to position [200, 0]
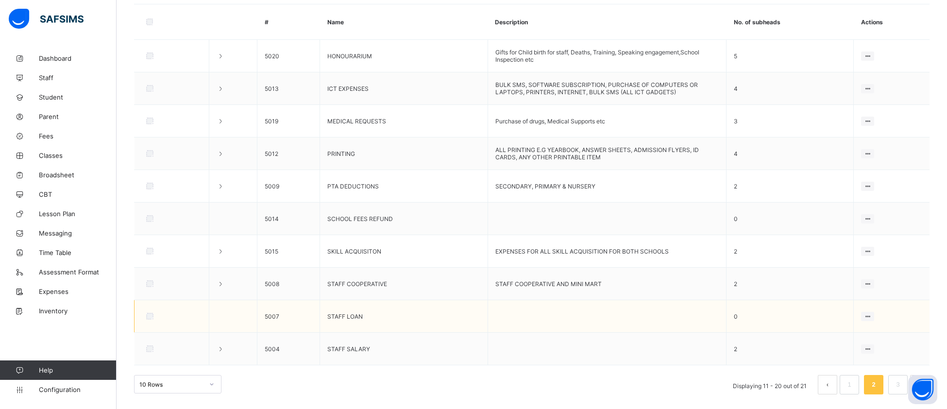
click at [640, 311] on td at bounding box center [607, 316] width 238 height 33
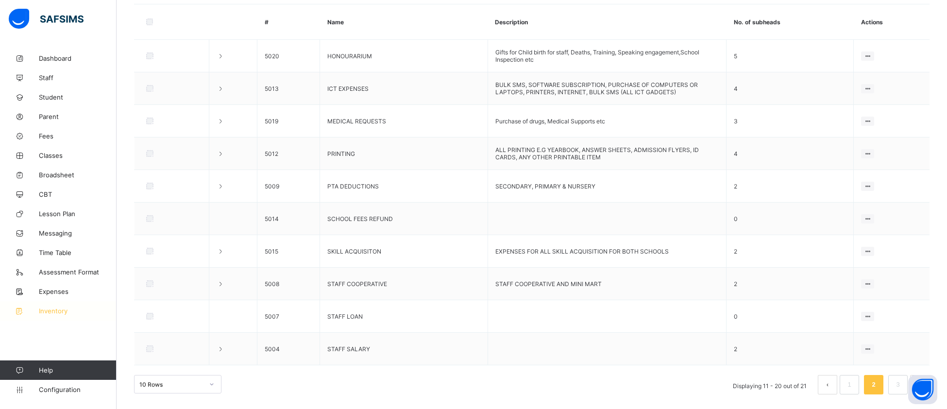
click at [46, 307] on span "Inventory" at bounding box center [78, 311] width 78 height 8
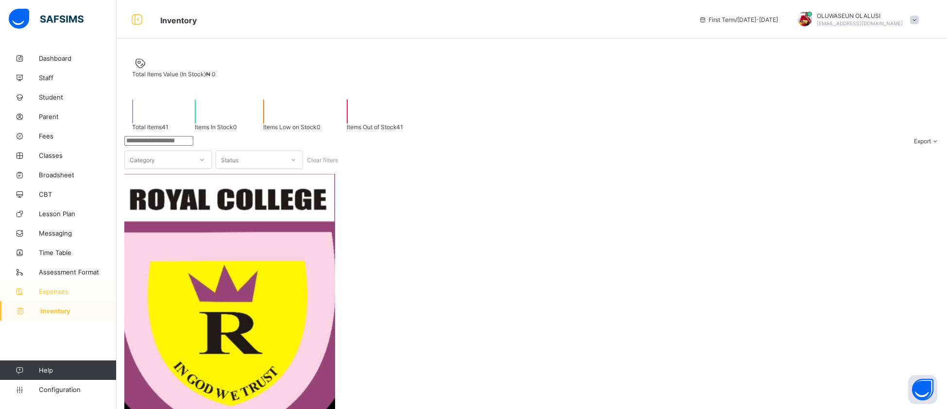
click at [56, 295] on span "Expenses" at bounding box center [78, 291] width 78 height 8
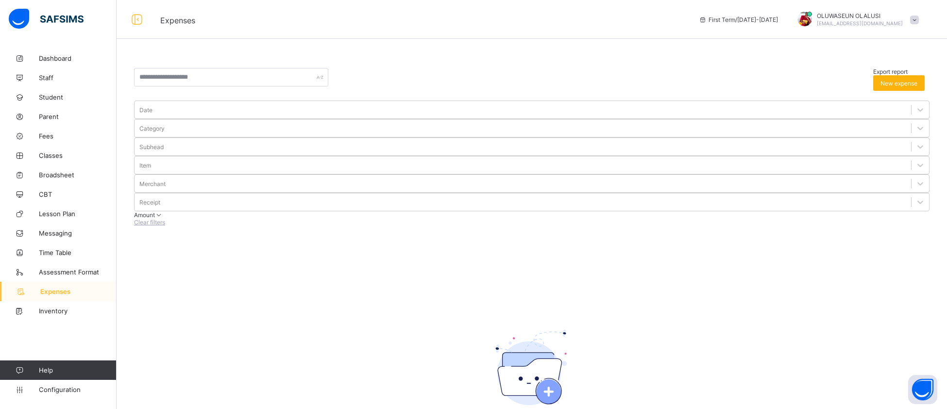
click at [789, 80] on span "New expense" at bounding box center [898, 83] width 37 height 7
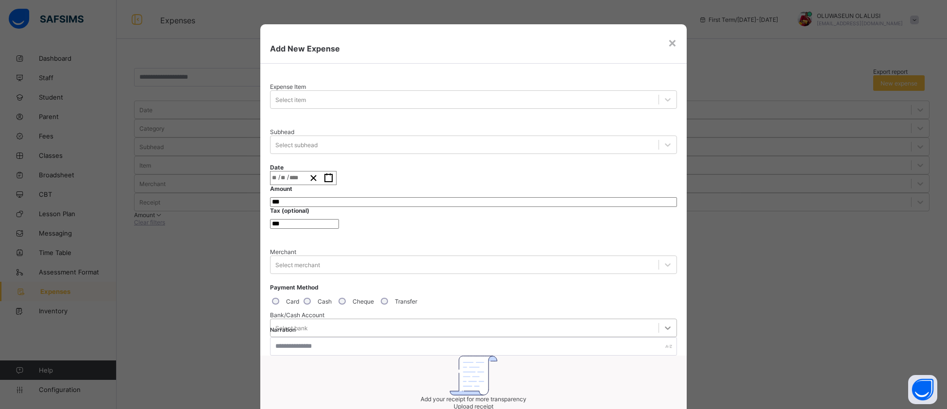
click at [663, 324] on icon at bounding box center [668, 328] width 10 height 10
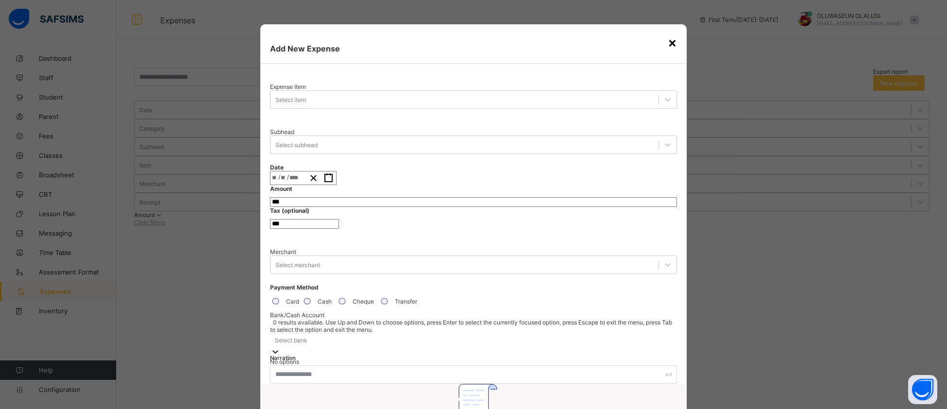
click at [671, 44] on div "×" at bounding box center [672, 42] width 9 height 17
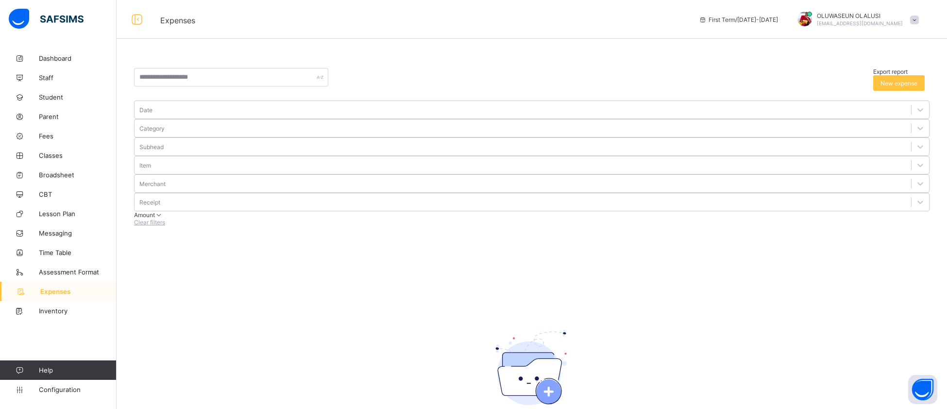
click at [49, 295] on link "Expenses" at bounding box center [58, 291] width 117 height 19
click at [789, 80] on span "New expense" at bounding box center [898, 83] width 37 height 7
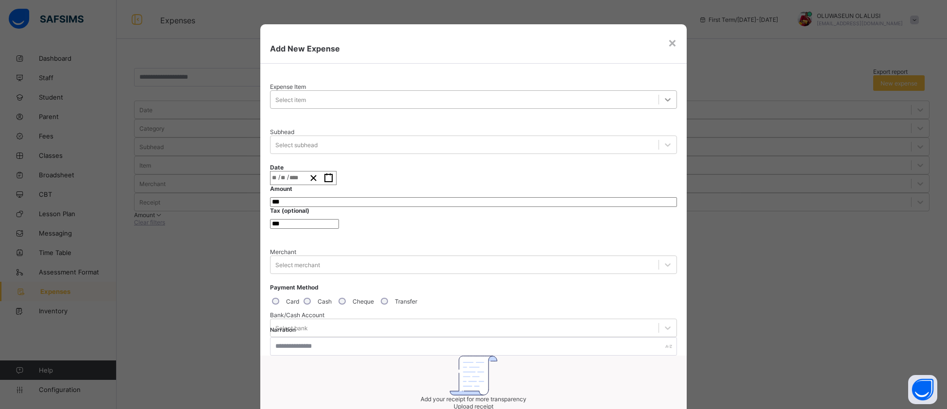
click at [659, 97] on div at bounding box center [667, 99] width 17 height 17
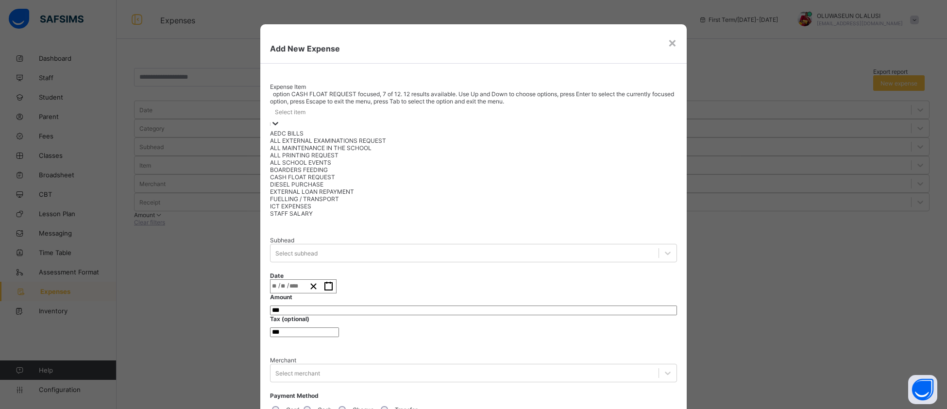
click at [423, 181] on div "CASH FLOAT REQUEST" at bounding box center [473, 176] width 407 height 7
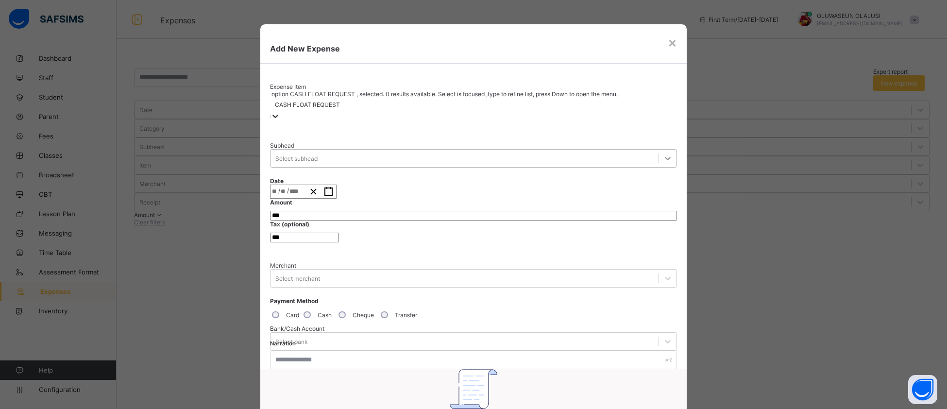
click at [665, 157] on icon at bounding box center [668, 158] width 6 height 3
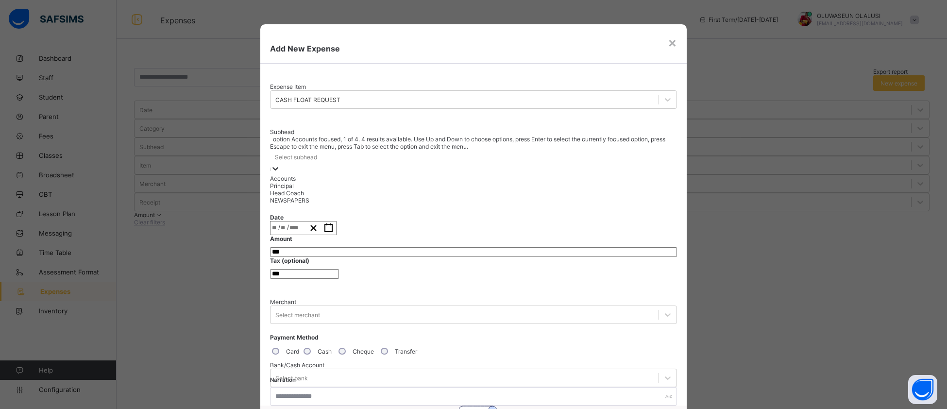
click at [207, 208] on div "× Add New Expense Expense Item CASH FLOAT REQUEST Subhead option Accounts focus…" at bounding box center [473, 204] width 947 height 409
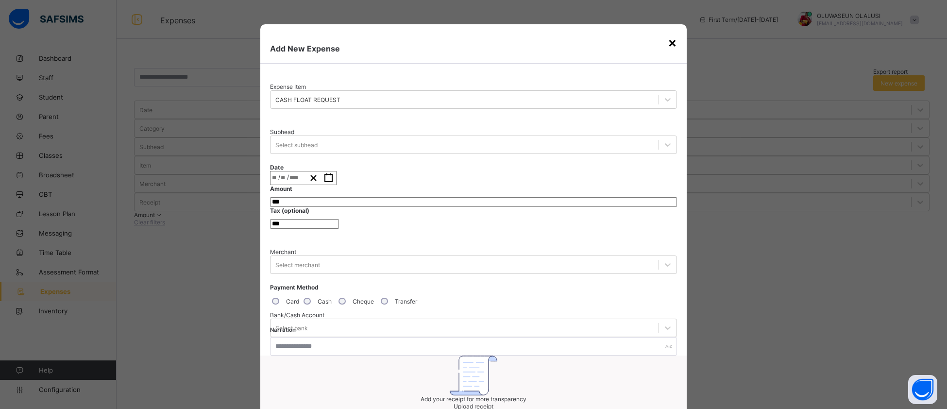
click at [668, 42] on div "×" at bounding box center [672, 42] width 9 height 17
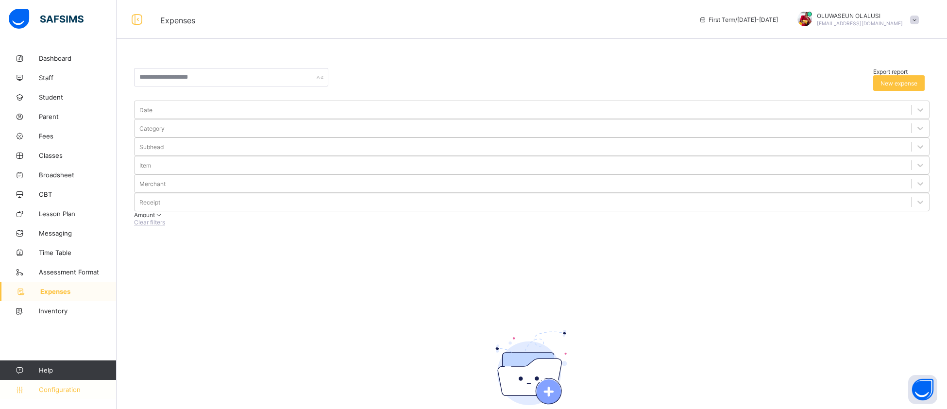
click at [49, 340] on span "Configuration" at bounding box center [77, 390] width 77 height 8
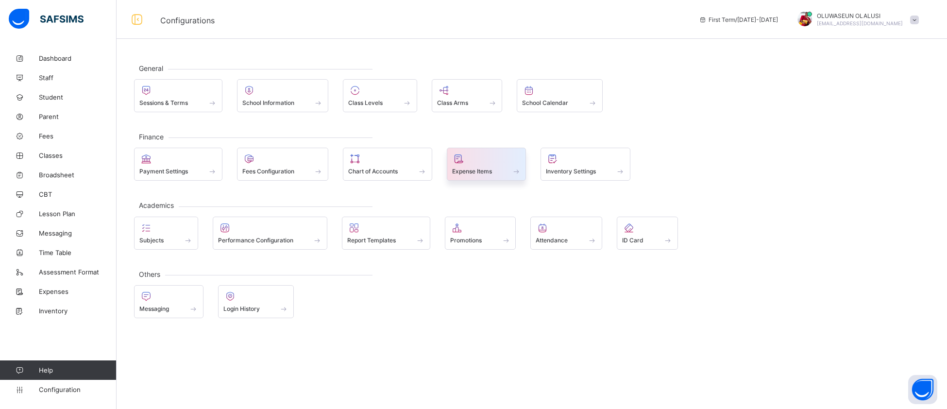
click at [505, 173] on div "Expense Items" at bounding box center [486, 171] width 69 height 8
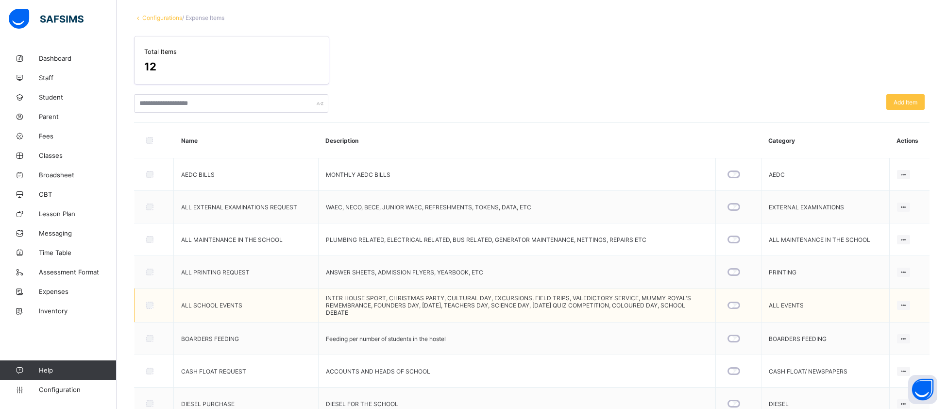
scroll to position [41, 0]
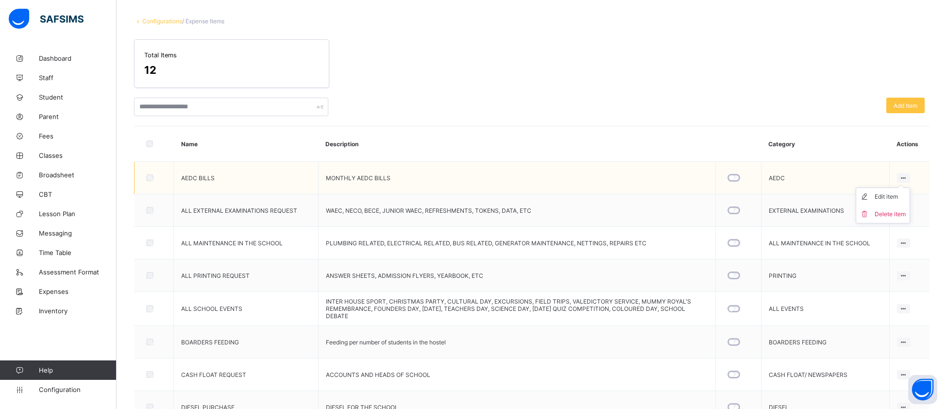
click at [789, 173] on div at bounding box center [903, 177] width 13 height 9
click at [789, 194] on div "Edit item" at bounding box center [890, 197] width 31 height 10
type input "**********"
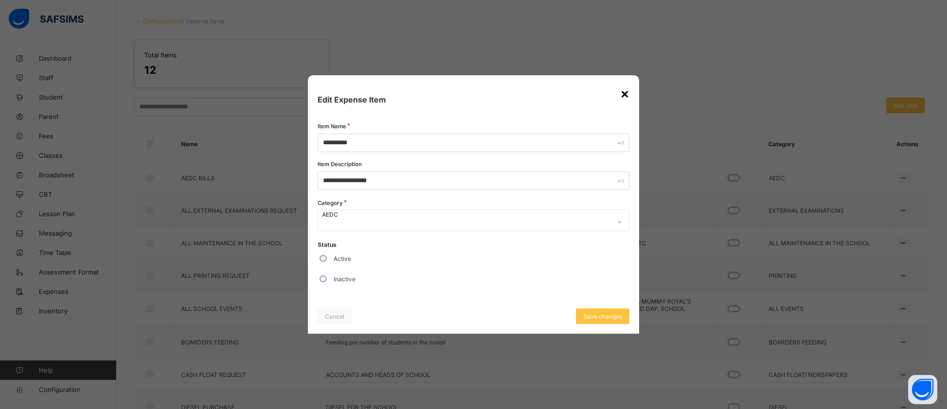
click at [627, 94] on div "×" at bounding box center [624, 93] width 9 height 17
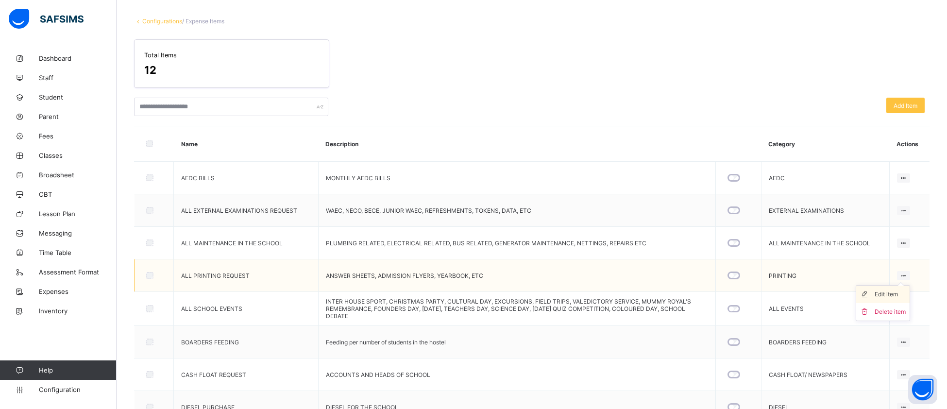
click at [789, 296] on div "Edit item" at bounding box center [890, 294] width 31 height 10
type input "**********"
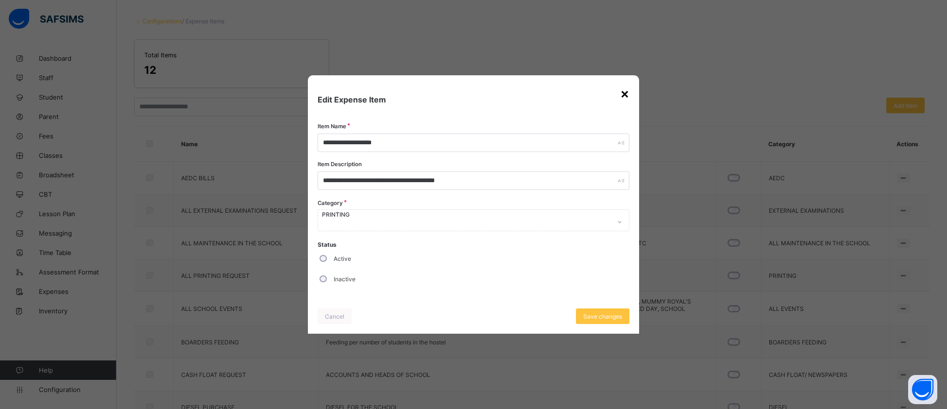
click at [625, 101] on div "×" at bounding box center [624, 93] width 9 height 17
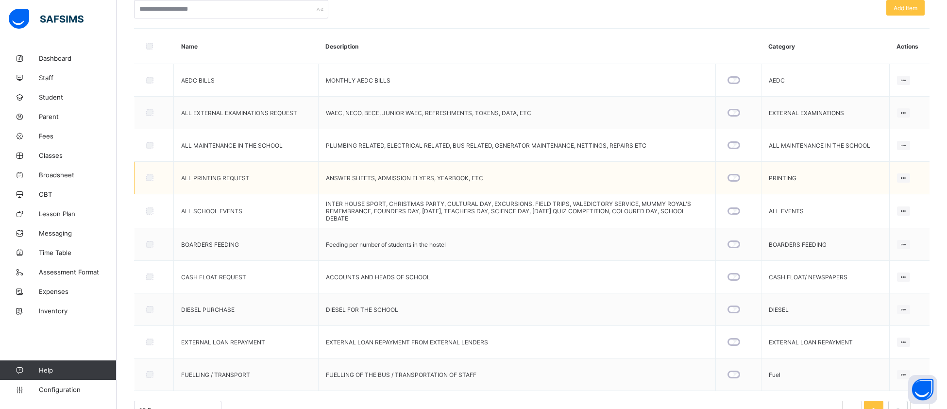
scroll to position [160, 0]
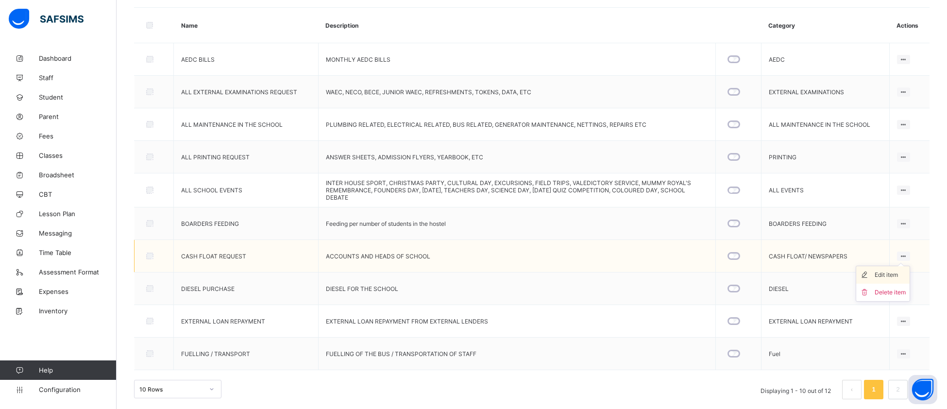
click at [789, 275] on div "Edit item" at bounding box center [890, 275] width 31 height 10
type input "**********"
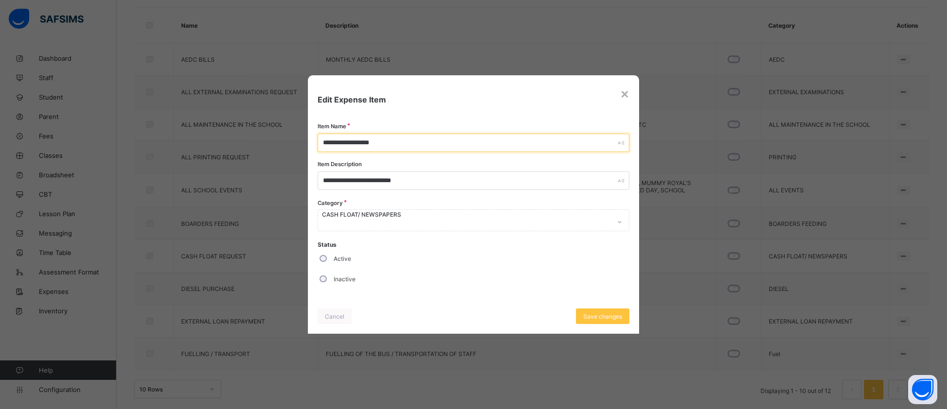
click at [365, 145] on input "**********" at bounding box center [474, 143] width 312 height 18
click at [451, 145] on input "**********" at bounding box center [474, 143] width 312 height 18
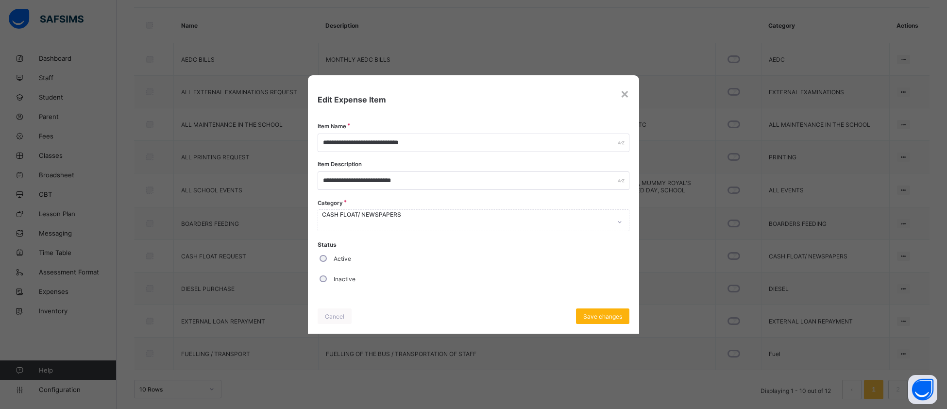
click at [612, 313] on span "Save changes" at bounding box center [602, 316] width 39 height 7
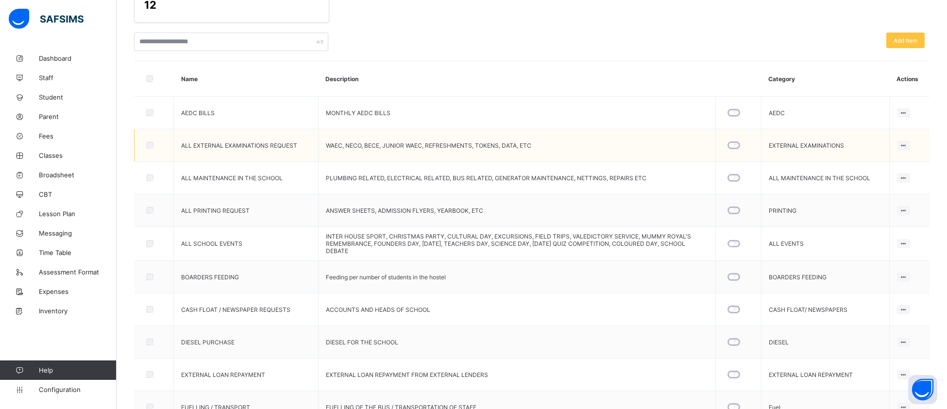
scroll to position [109, 0]
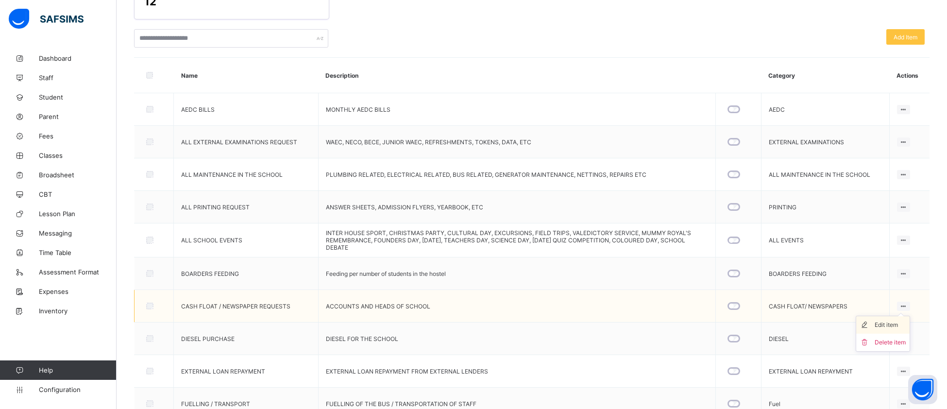
click at [789, 321] on div "Edit item" at bounding box center [890, 325] width 31 height 10
type input "**********"
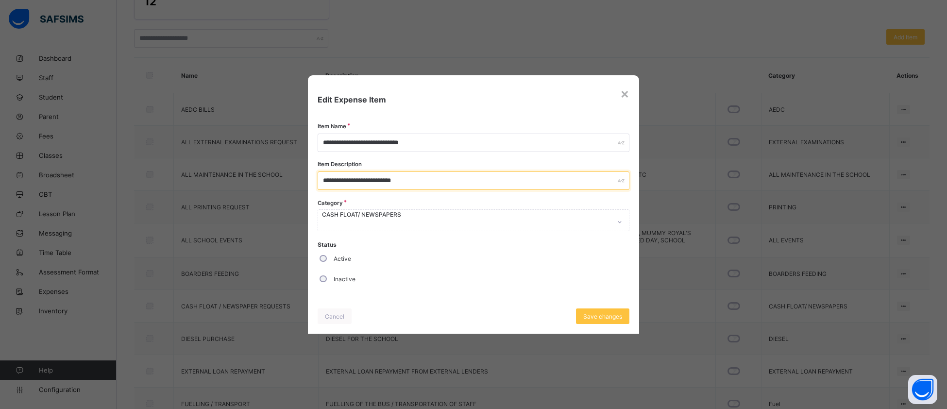
click at [378, 181] on input "**********" at bounding box center [474, 180] width 312 height 18
click at [431, 181] on input "**********" at bounding box center [474, 180] width 312 height 18
type input "**********"
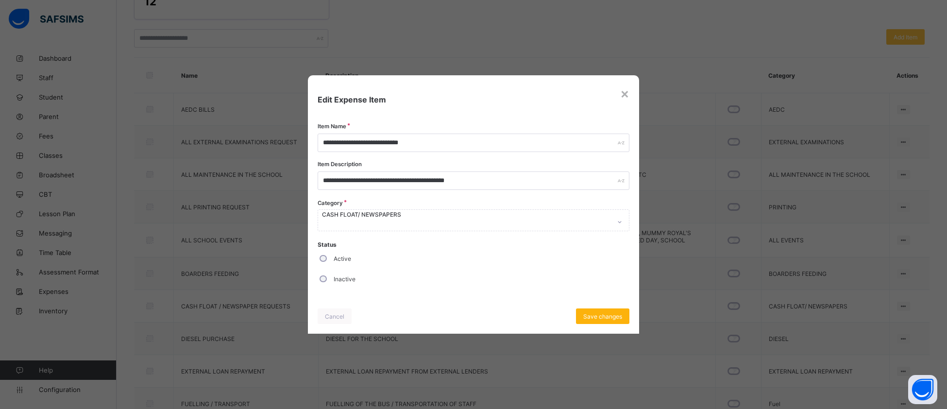
click at [604, 314] on span "Save changes" at bounding box center [602, 316] width 39 height 7
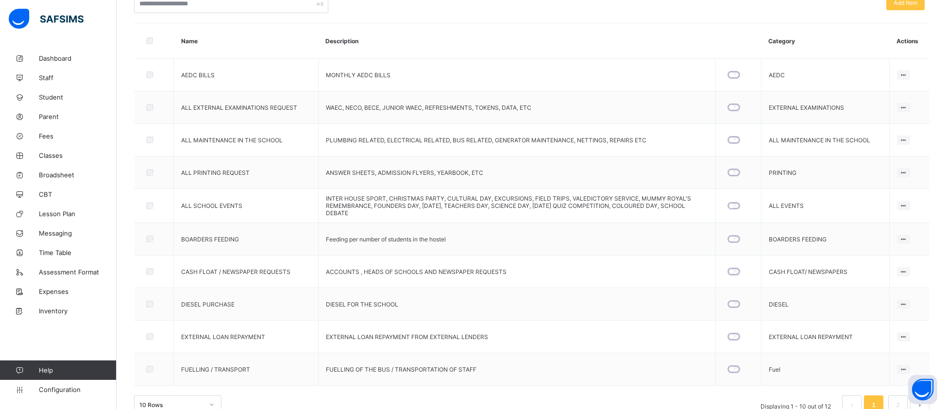
scroll to position [160, 0]
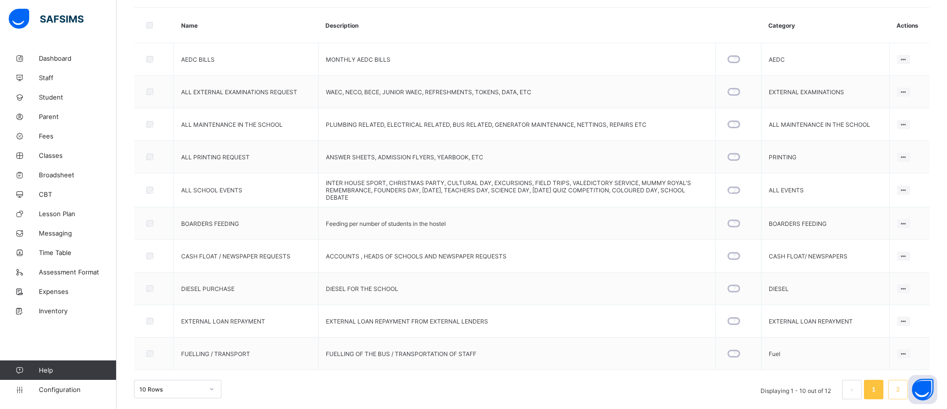
click at [789, 340] on link "2" at bounding box center [897, 389] width 9 height 13
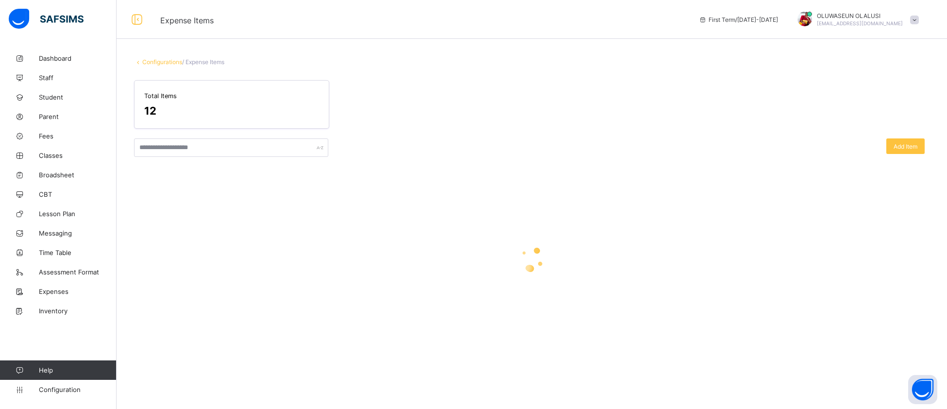
scroll to position [0, 0]
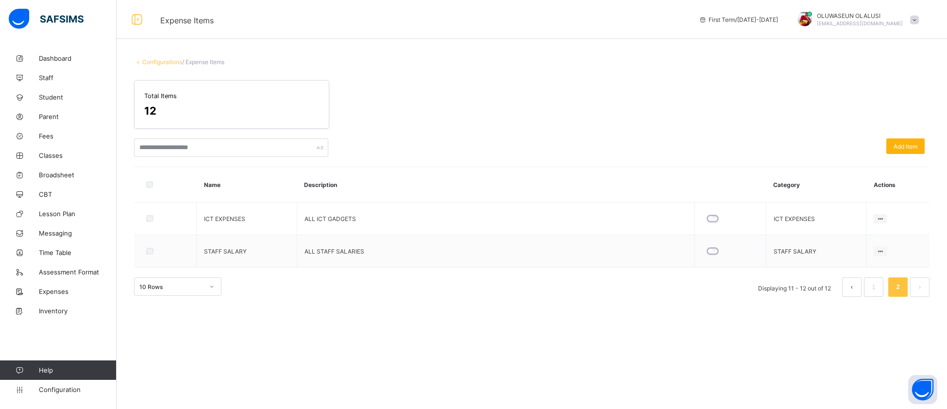
click at [789, 145] on span "Add Item" at bounding box center [905, 146] width 24 height 7
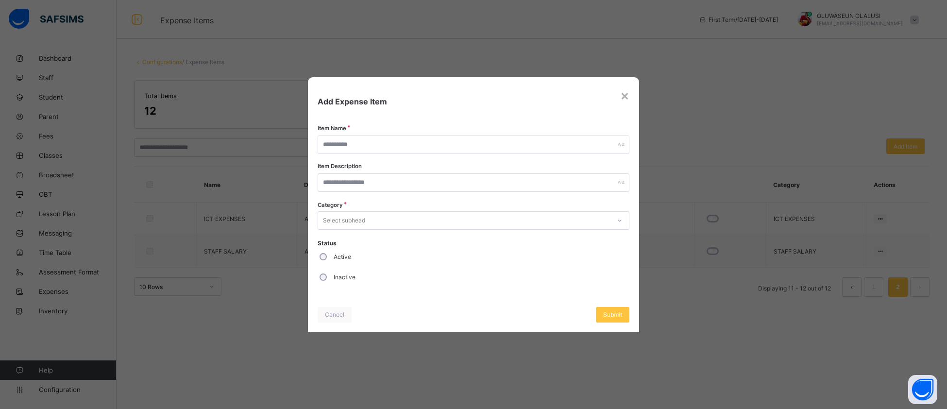
click at [621, 224] on icon at bounding box center [620, 221] width 6 height 10
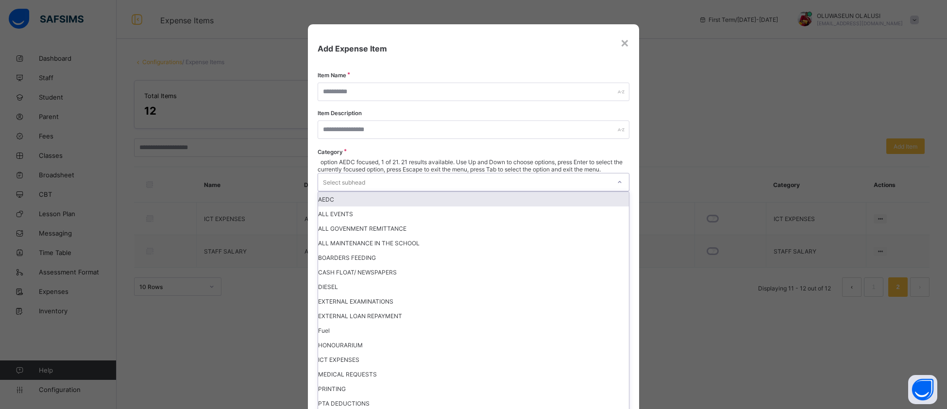
scroll to position [150, 0]
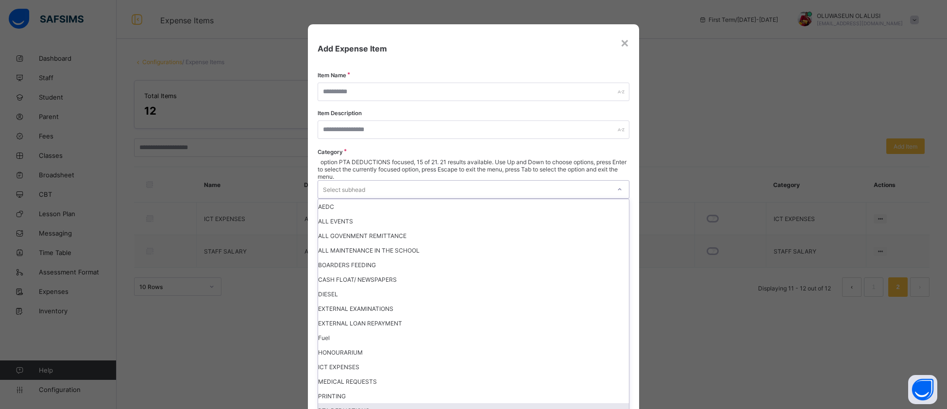
click at [444, 340] on div "PTA DEDUCTIONS" at bounding box center [473, 410] width 311 height 15
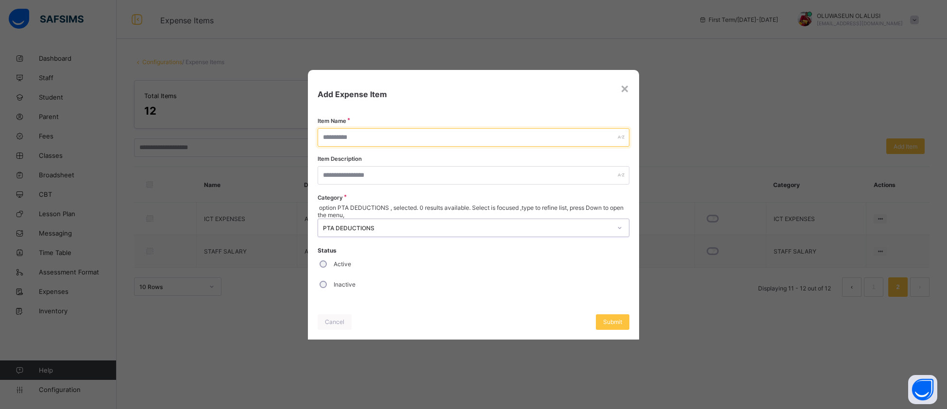
click at [618, 146] on div at bounding box center [474, 137] width 312 height 18
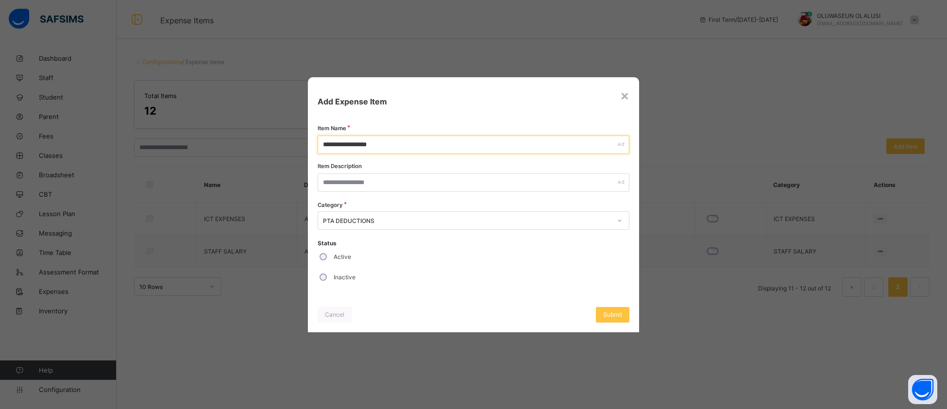
type input "**********"
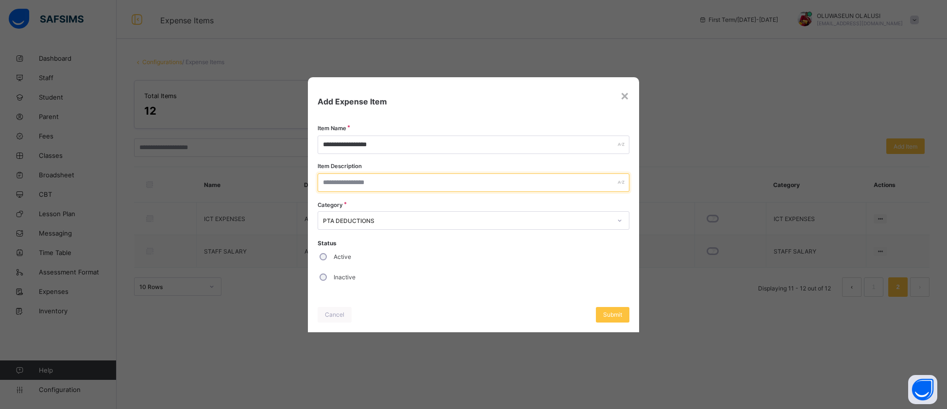
click at [342, 185] on input "text" at bounding box center [474, 182] width 312 height 18
type input "**********"
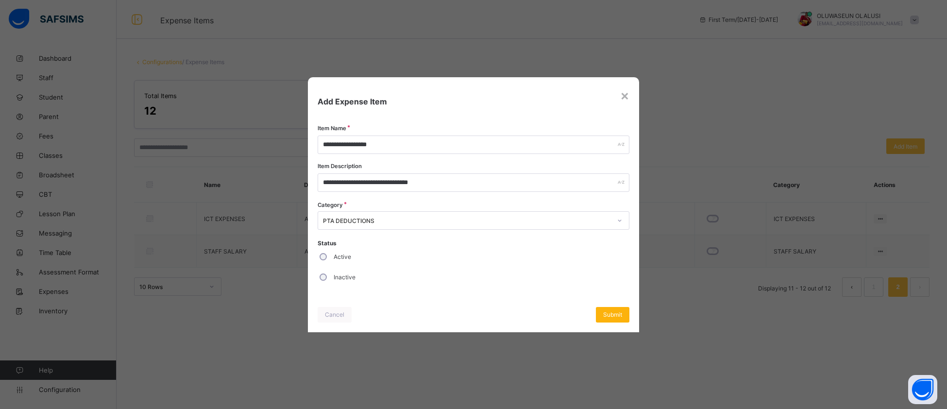
click at [615, 313] on span "Submit" at bounding box center [612, 314] width 19 height 7
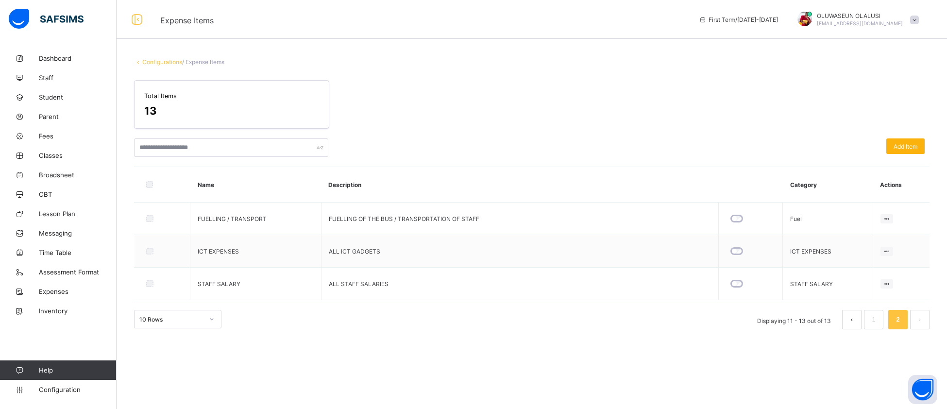
click at [789, 152] on div "Add Item" at bounding box center [905, 146] width 38 height 16
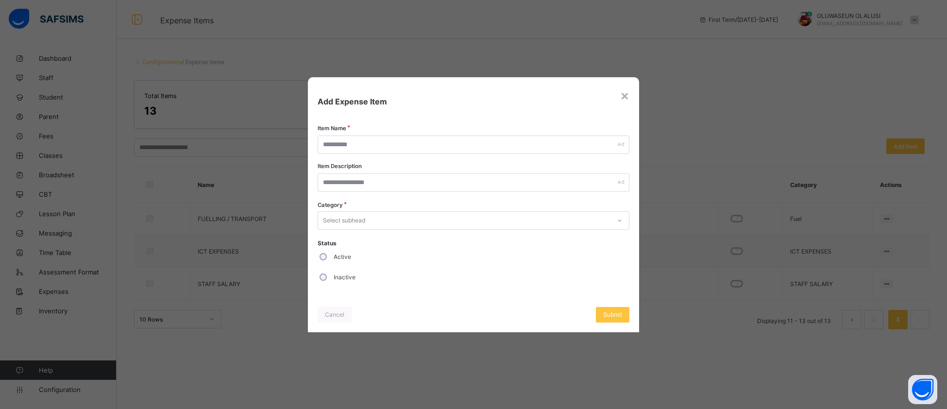
click at [624, 225] on div at bounding box center [619, 221] width 17 height 16
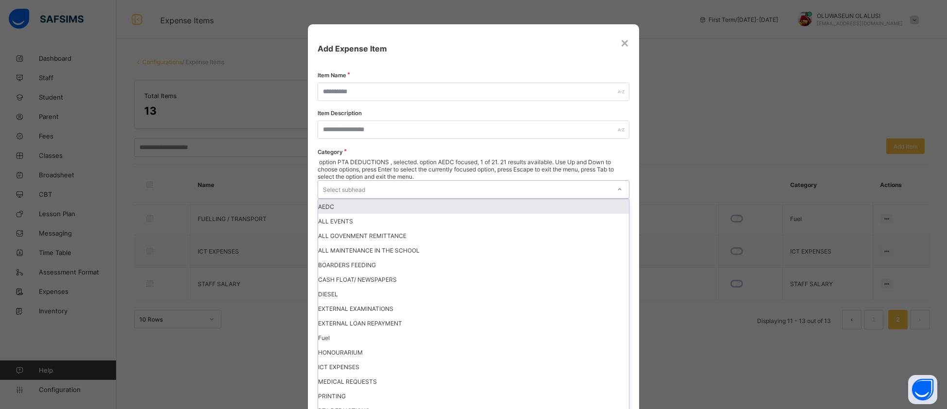
scroll to position [163, 0]
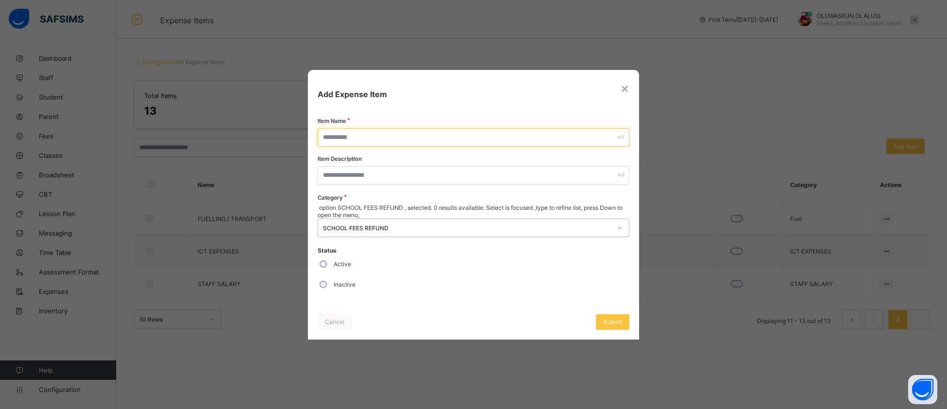
click at [496, 146] on input "text" at bounding box center [474, 137] width 312 height 18
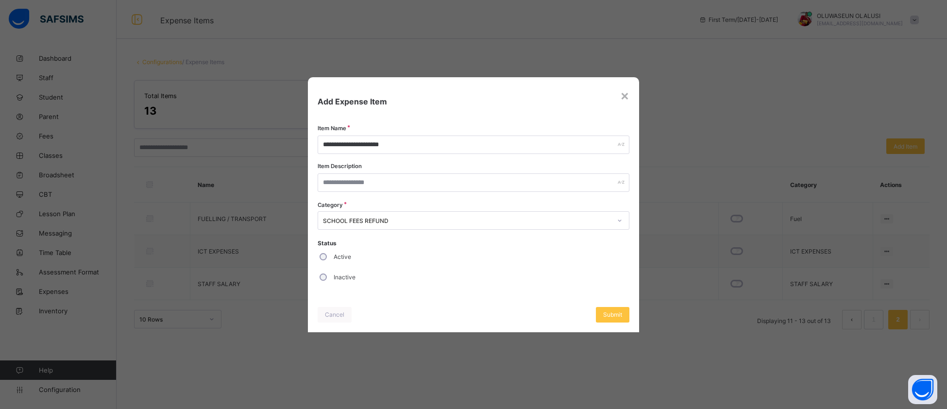
click at [318, 257] on div "Active" at bounding box center [474, 257] width 312 height 20
click at [617, 315] on span "Submit" at bounding box center [612, 314] width 19 height 7
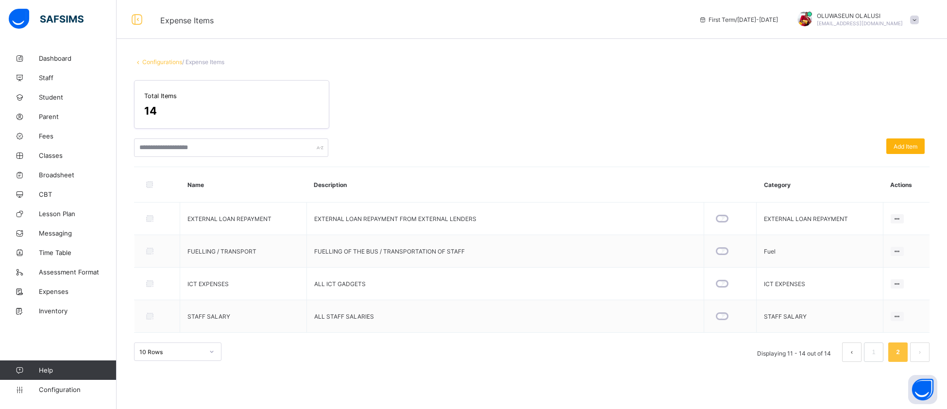
click at [789, 148] on span "Add Item" at bounding box center [905, 146] width 24 height 7
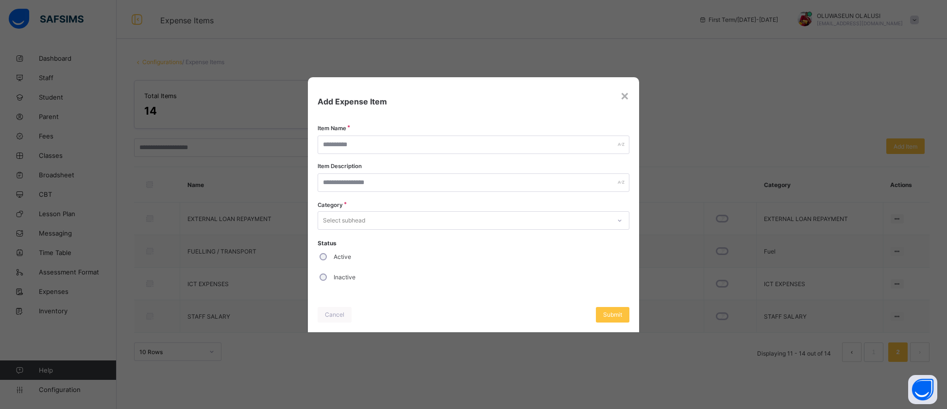
click at [621, 218] on icon at bounding box center [620, 221] width 6 height 10
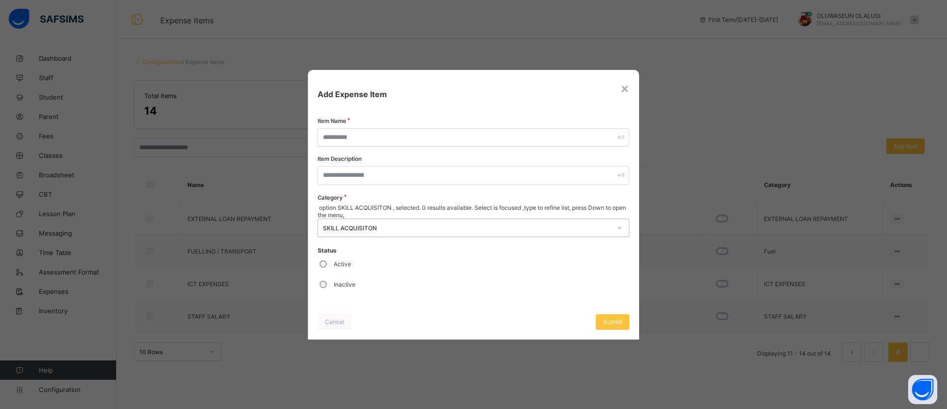
click at [451, 156] on div "Item Name Item Description Category option SKILL ACQUISITON , selected. 0 resul…" at bounding box center [474, 211] width 312 height 167
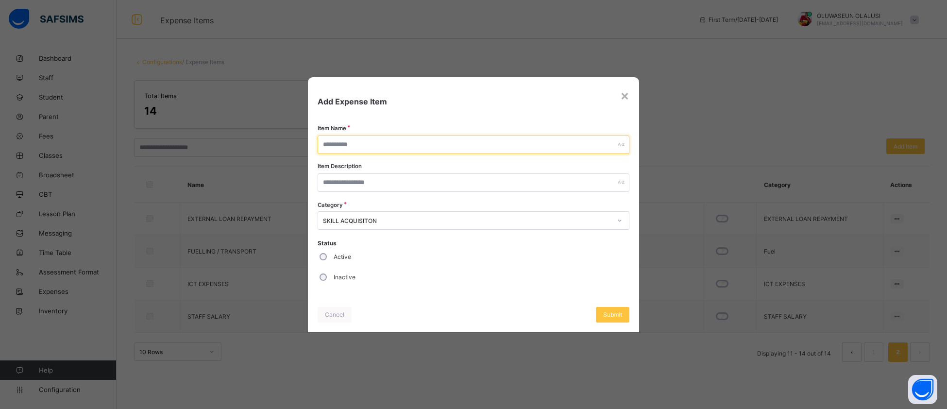
click at [438, 147] on input "text" at bounding box center [474, 144] width 312 height 18
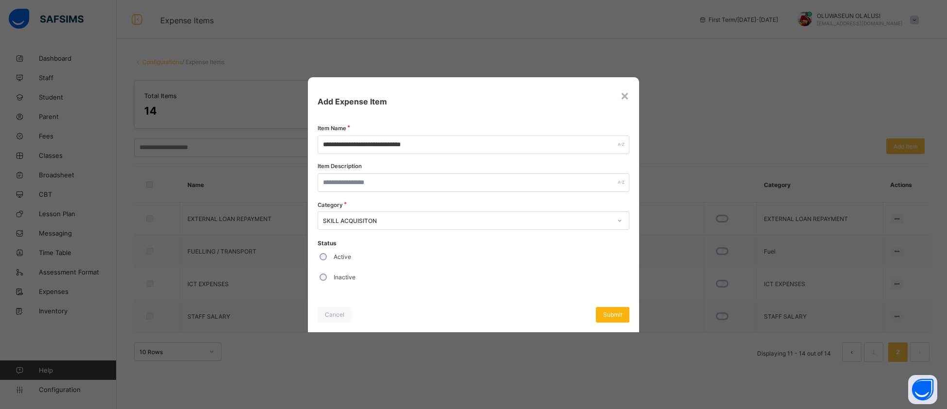
click at [611, 312] on span "Submit" at bounding box center [612, 314] width 19 height 7
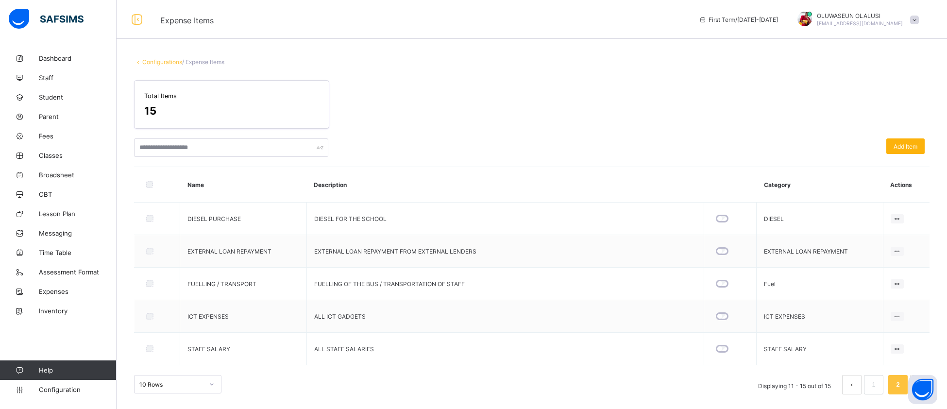
click at [789, 151] on div "Add Item" at bounding box center [905, 146] width 38 height 16
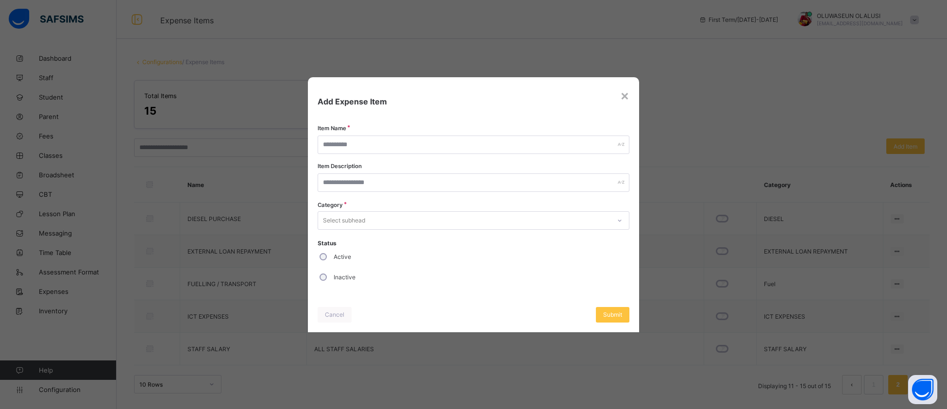
click at [621, 226] on div at bounding box center [619, 221] width 17 height 16
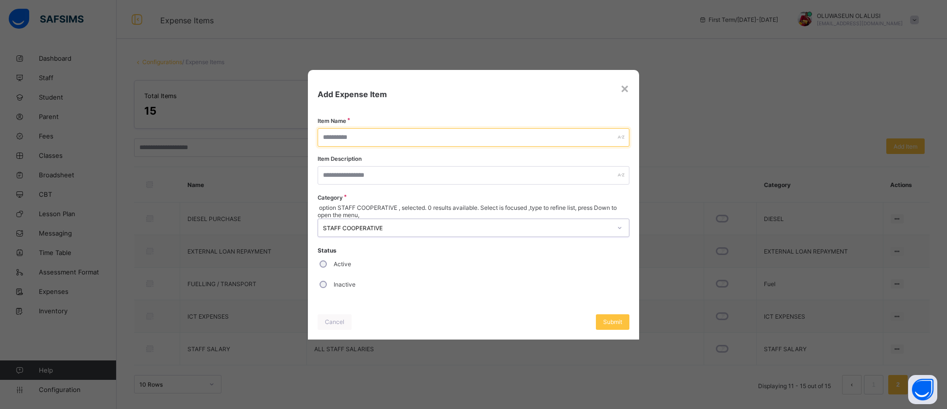
click at [398, 147] on input "text" at bounding box center [474, 137] width 312 height 18
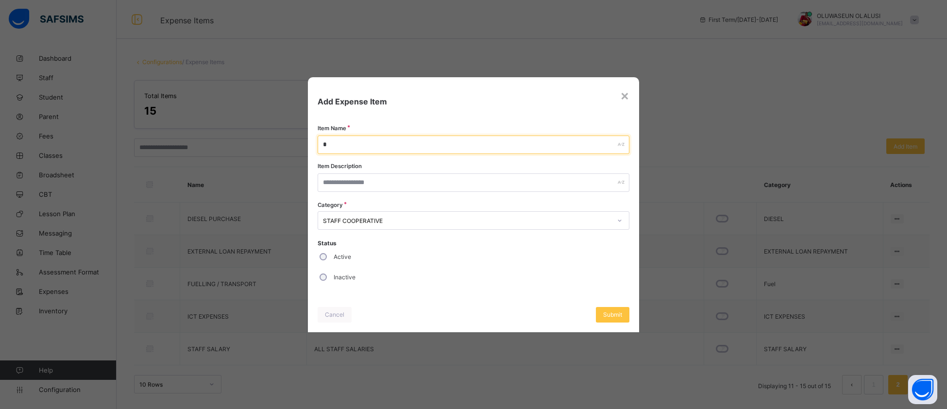
click at [398, 150] on input "*" at bounding box center [474, 144] width 312 height 18
type input "**********"
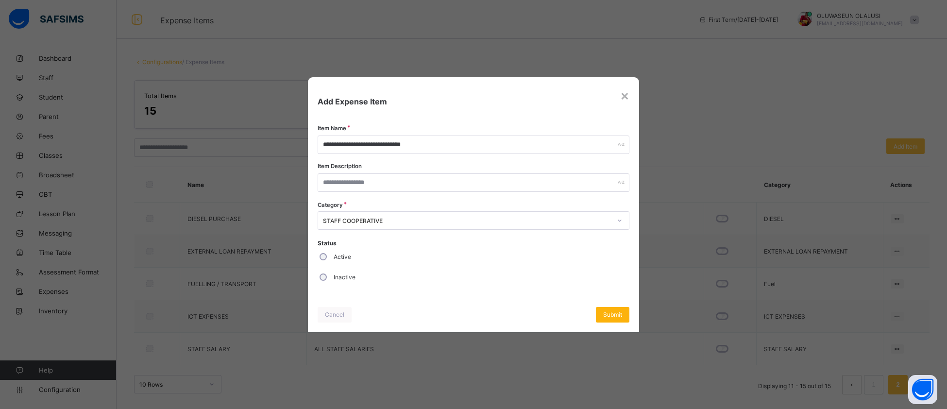
click at [622, 317] on span "Submit" at bounding box center [612, 314] width 19 height 7
click at [617, 312] on span "Submit" at bounding box center [612, 314] width 19 height 7
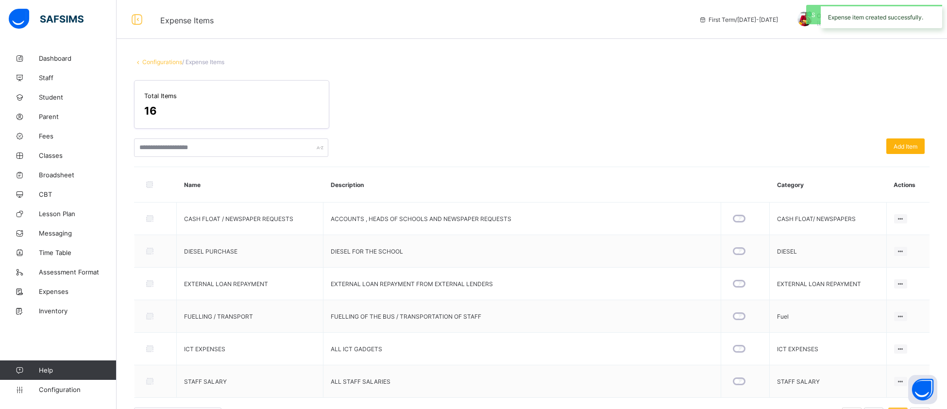
click at [789, 143] on span "Add Item" at bounding box center [905, 146] width 24 height 7
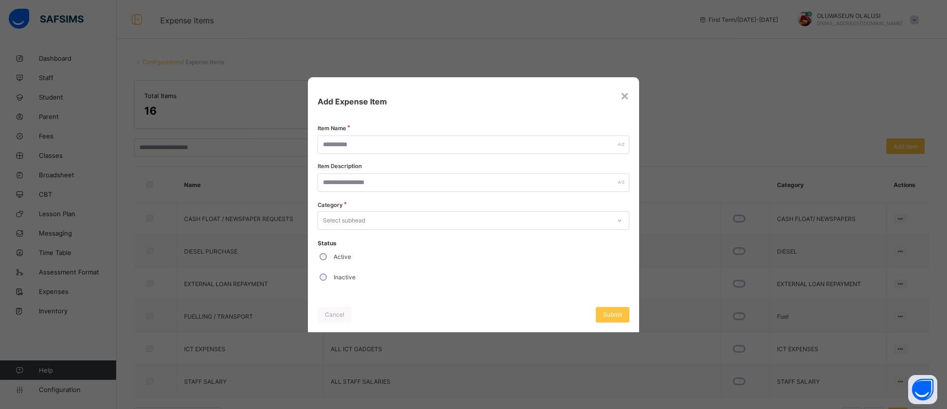
click at [621, 219] on icon at bounding box center [620, 221] width 6 height 10
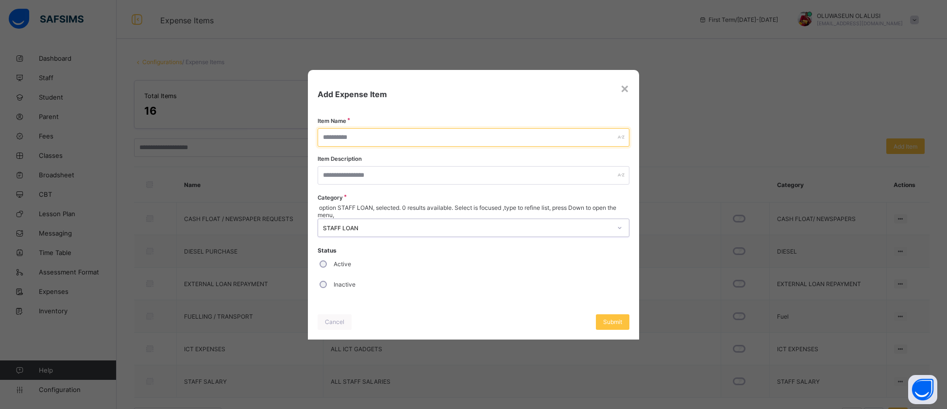
click at [357, 139] on input "text" at bounding box center [474, 137] width 312 height 18
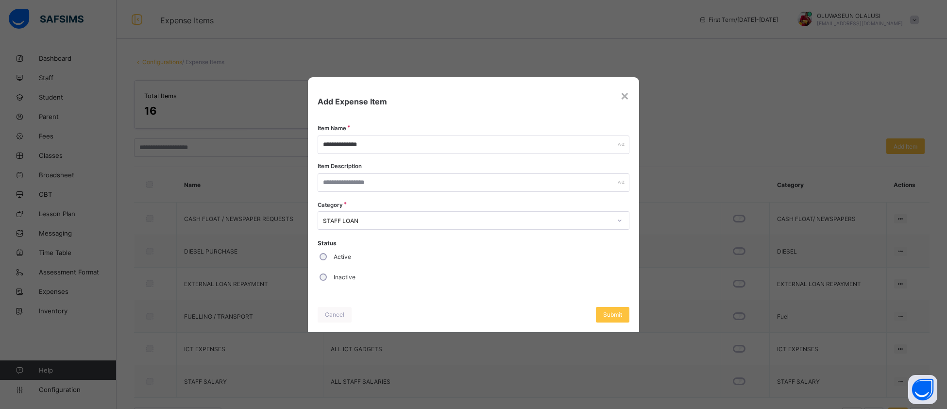
click at [326, 257] on div "Active" at bounding box center [474, 257] width 312 height 20
click at [619, 314] on span "Submit" at bounding box center [612, 314] width 19 height 7
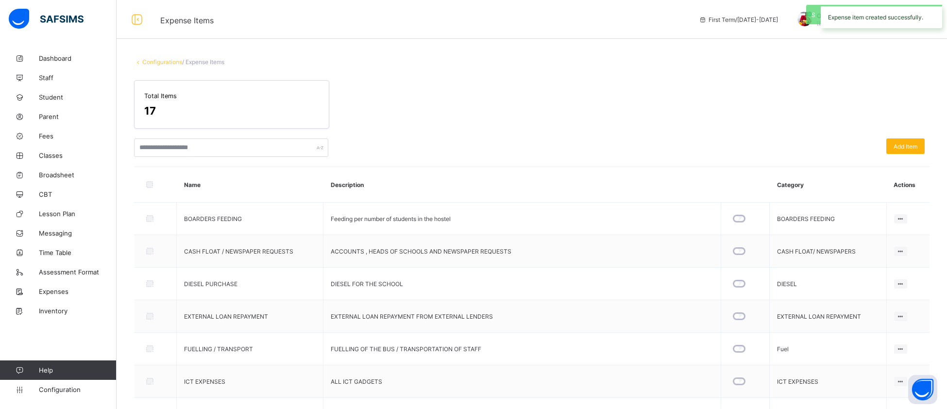
click at [789, 146] on span "Add Item" at bounding box center [905, 146] width 24 height 7
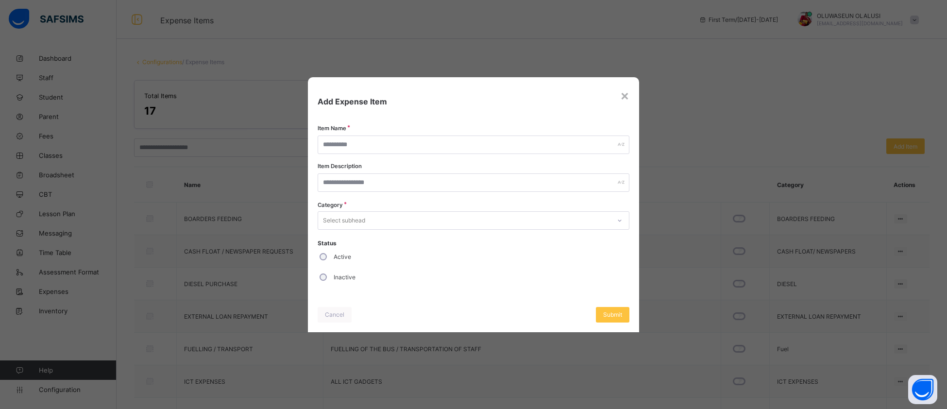
click at [623, 227] on div at bounding box center [619, 221] width 17 height 16
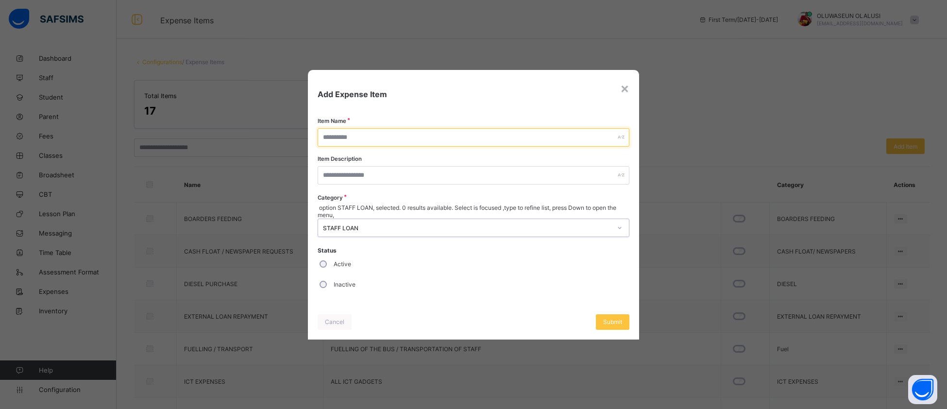
click at [388, 135] on input "text" at bounding box center [474, 137] width 312 height 18
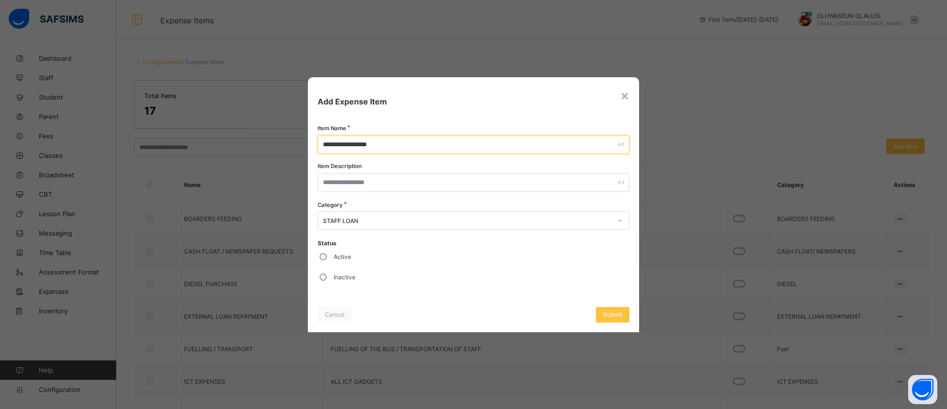
type input "**********"
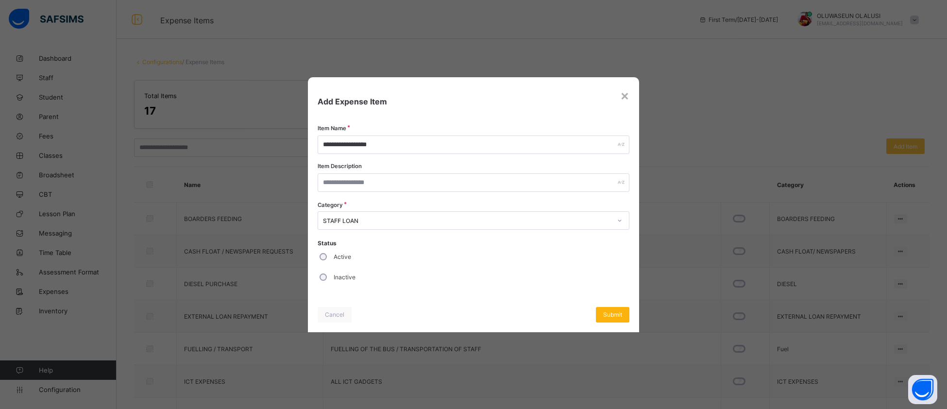
click at [619, 316] on span "Submit" at bounding box center [612, 314] width 19 height 7
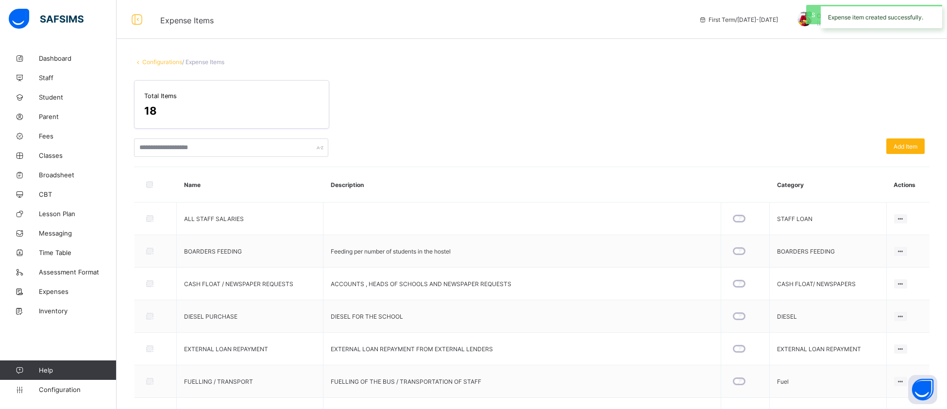
click at [789, 148] on span "Add Item" at bounding box center [905, 146] width 24 height 7
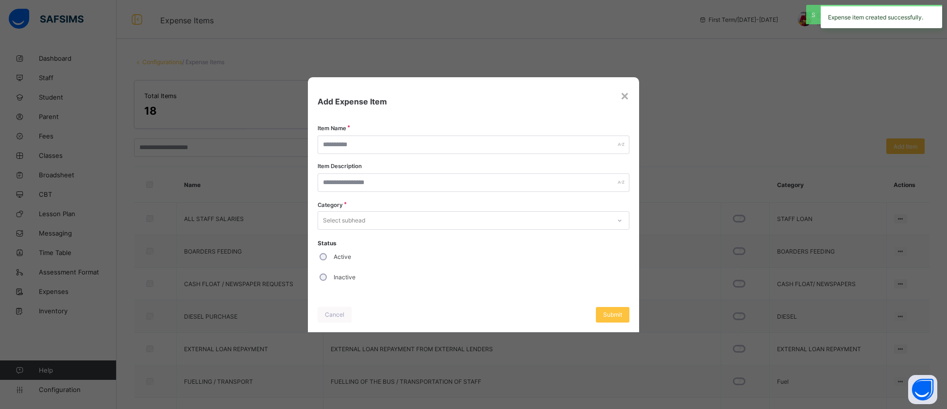
click at [626, 223] on div at bounding box center [619, 221] width 17 height 16
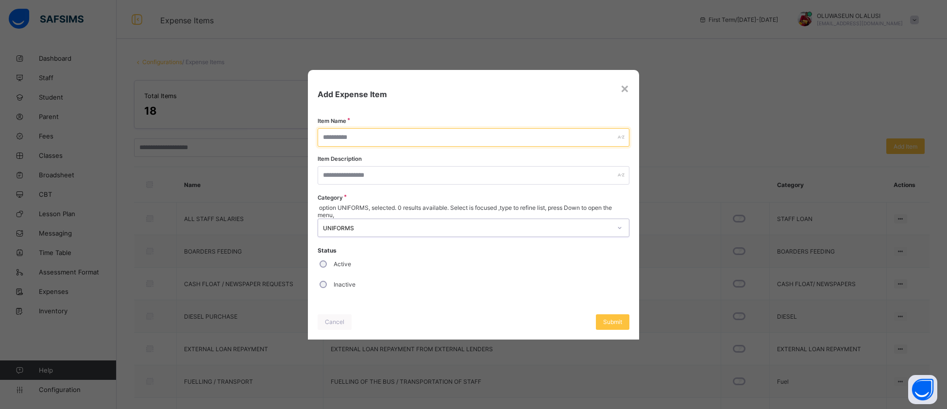
click at [404, 147] on input "text" at bounding box center [474, 137] width 312 height 18
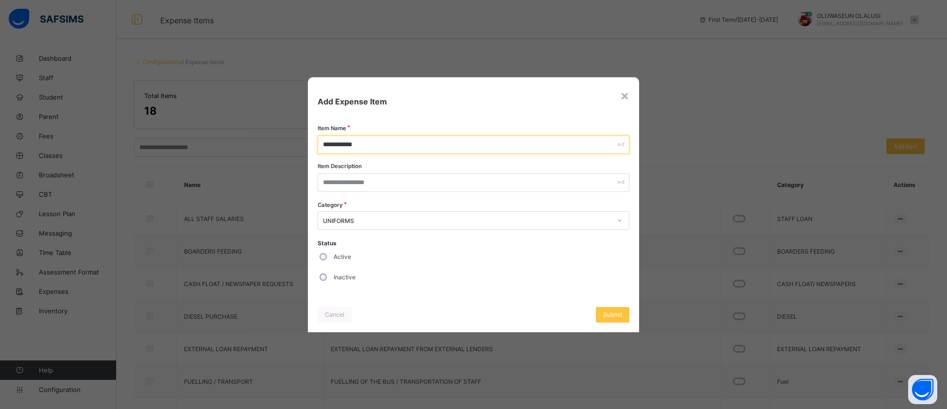
type input "**********"
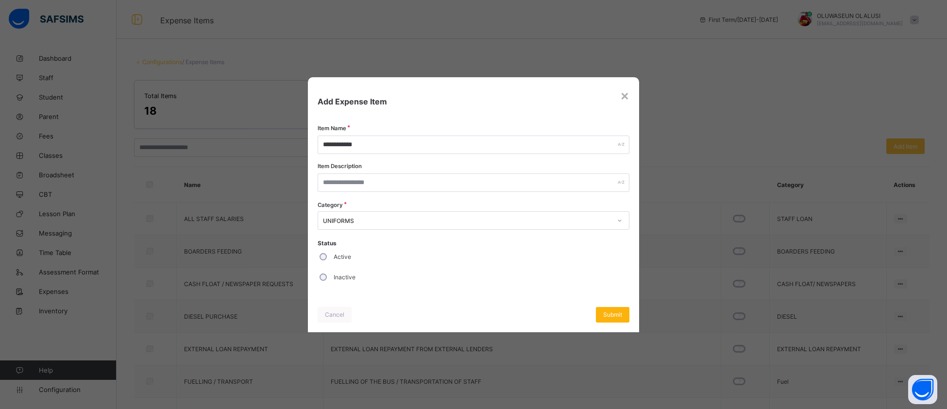
click at [623, 316] on div "Submit" at bounding box center [613, 315] width 34 height 16
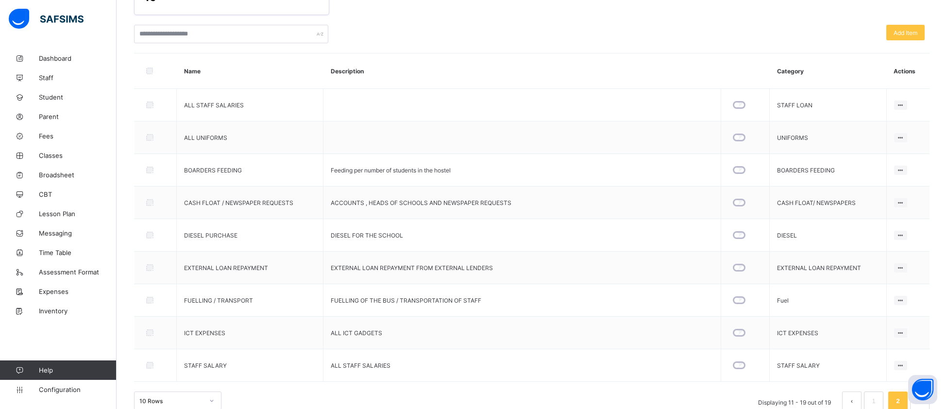
scroll to position [127, 0]
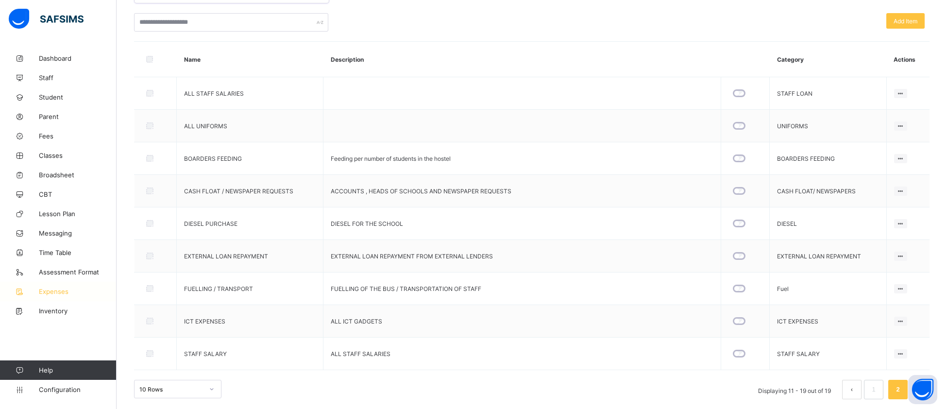
click at [58, 291] on span "Expenses" at bounding box center [78, 291] width 78 height 8
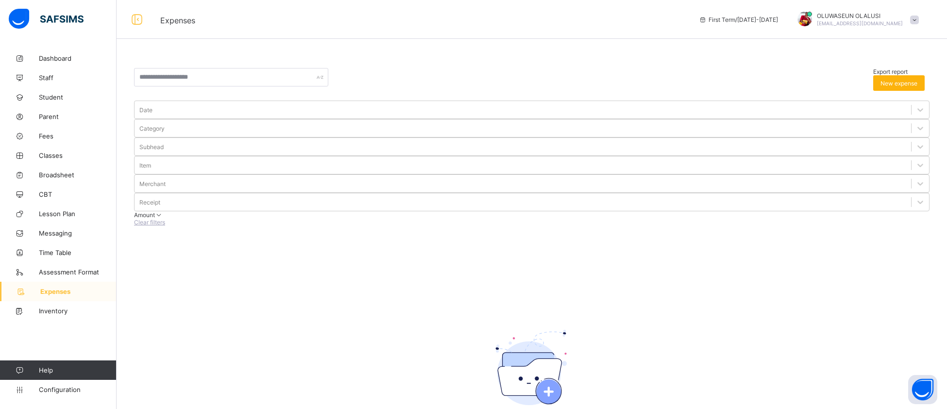
click at [789, 80] on span "New expense" at bounding box center [898, 83] width 37 height 7
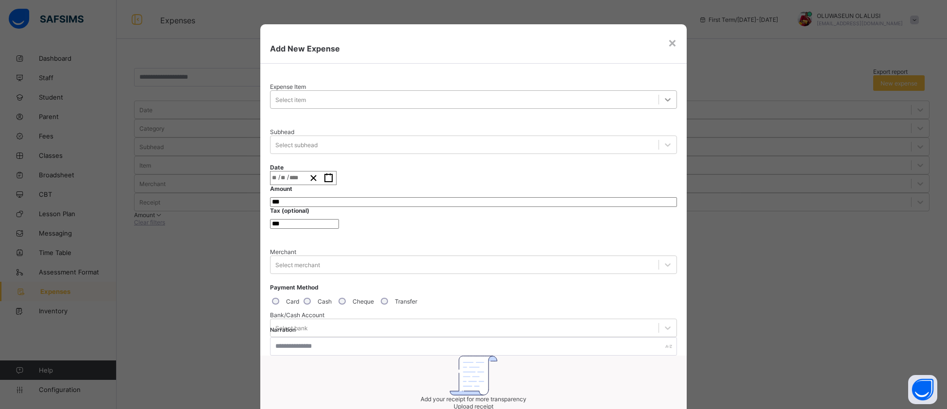
click at [659, 97] on div at bounding box center [667, 99] width 17 height 17
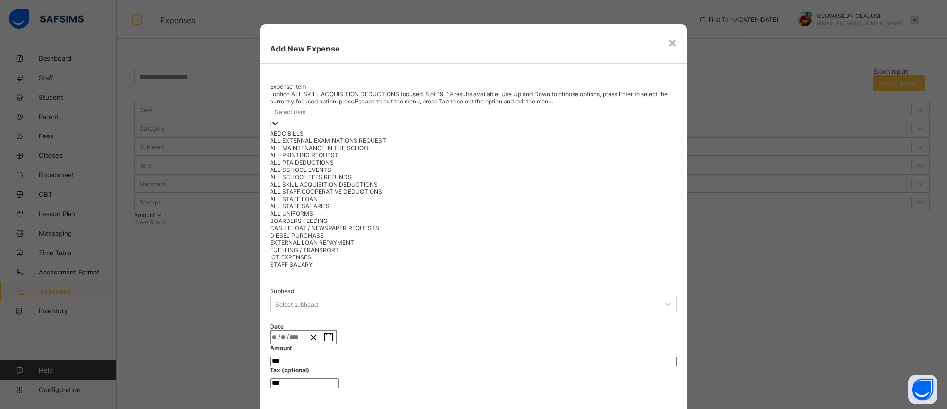
scroll to position [59, 0]
click at [310, 213] on div "ALL UNIFORMS" at bounding box center [473, 213] width 407 height 7
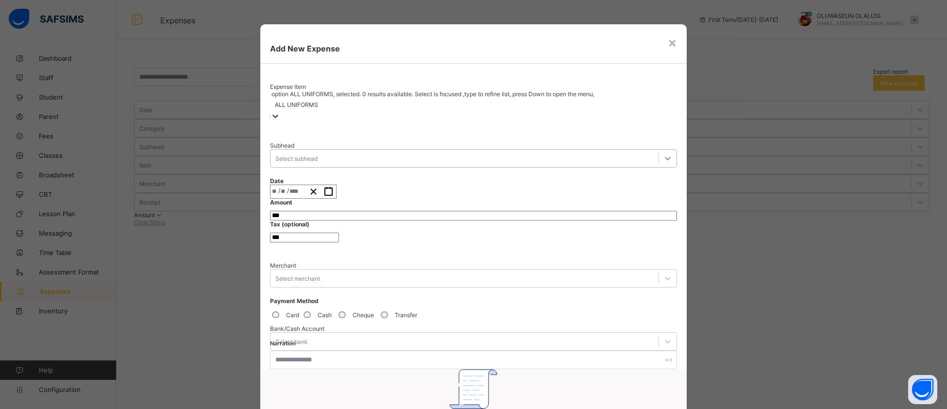
click at [663, 153] on icon at bounding box center [668, 158] width 10 height 10
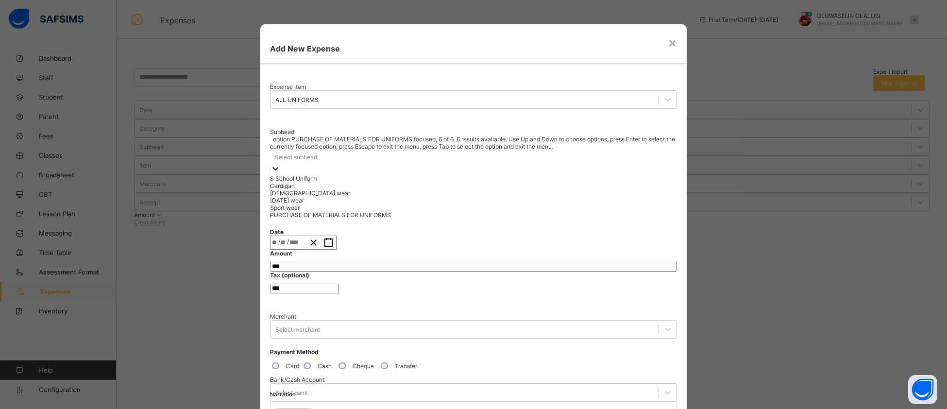
click at [393, 219] on div "PURCHASE OF MATERIALS FOR UNIFORMS" at bounding box center [473, 214] width 407 height 7
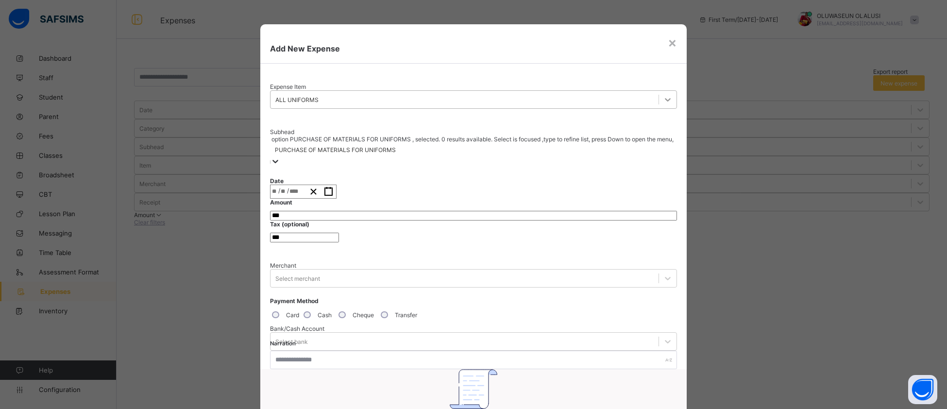
click at [659, 92] on div at bounding box center [667, 99] width 17 height 17
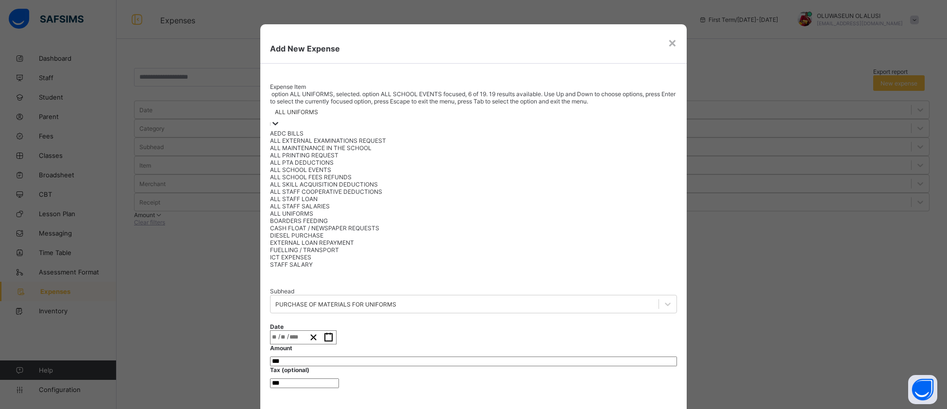
click at [427, 173] on div "ALL SCHOOL EVENTS" at bounding box center [473, 169] width 407 height 7
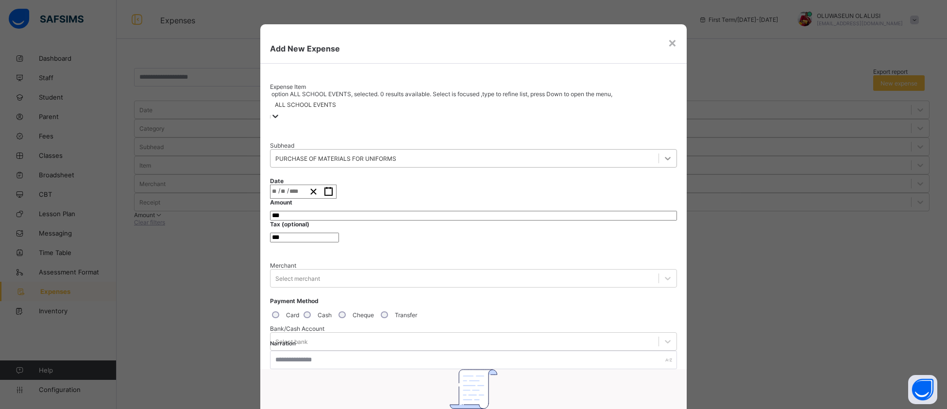
click at [663, 153] on icon at bounding box center [668, 158] width 10 height 10
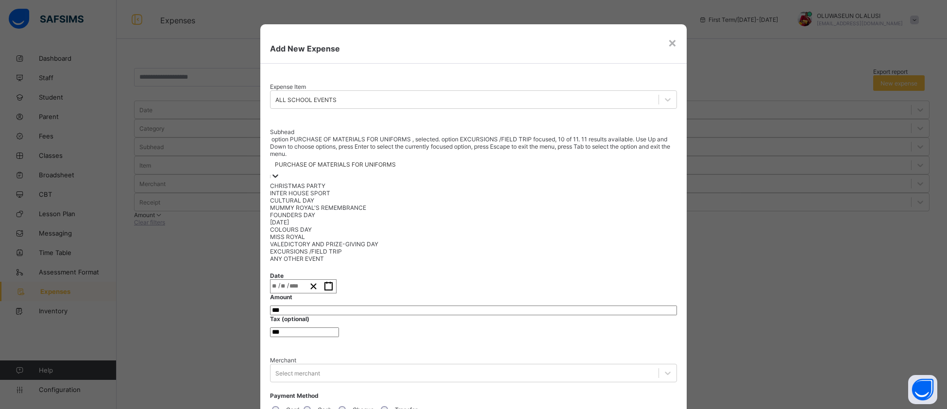
scroll to position [16, 0]
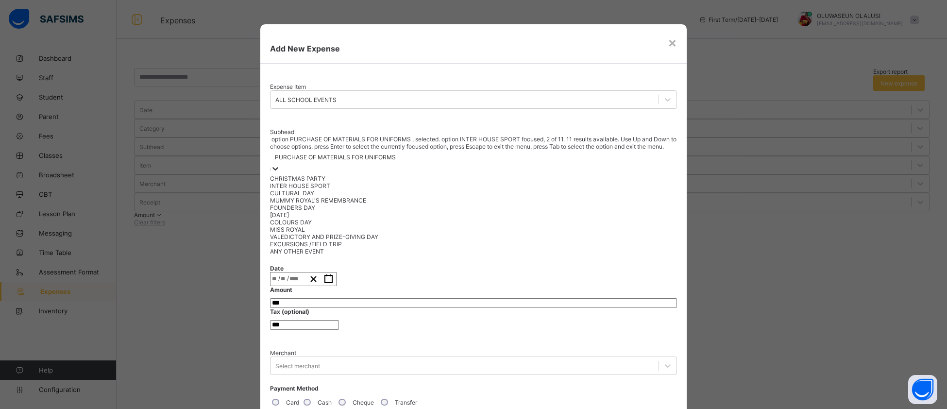
click at [322, 182] on div "INTER HOUSE SPORT" at bounding box center [473, 185] width 407 height 7
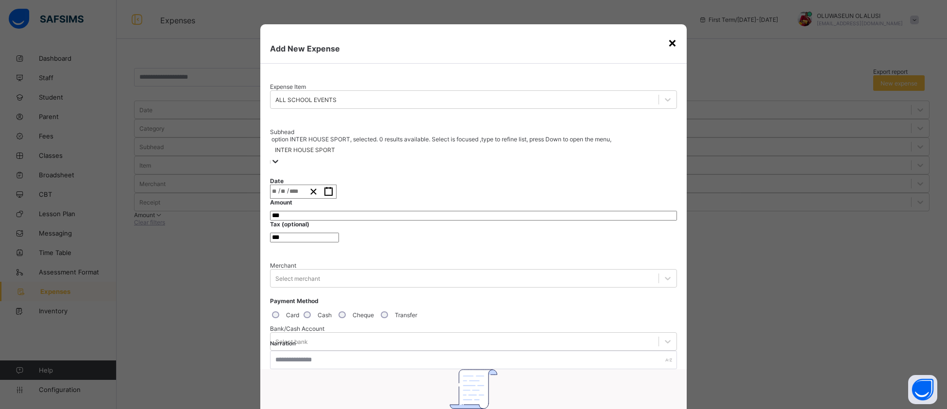
click at [671, 43] on div "×" at bounding box center [672, 42] width 9 height 17
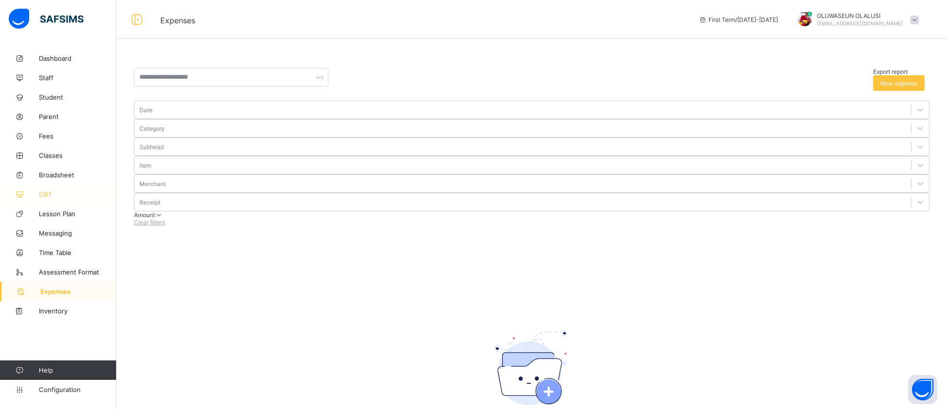
click at [41, 188] on link "CBT" at bounding box center [58, 194] width 117 height 19
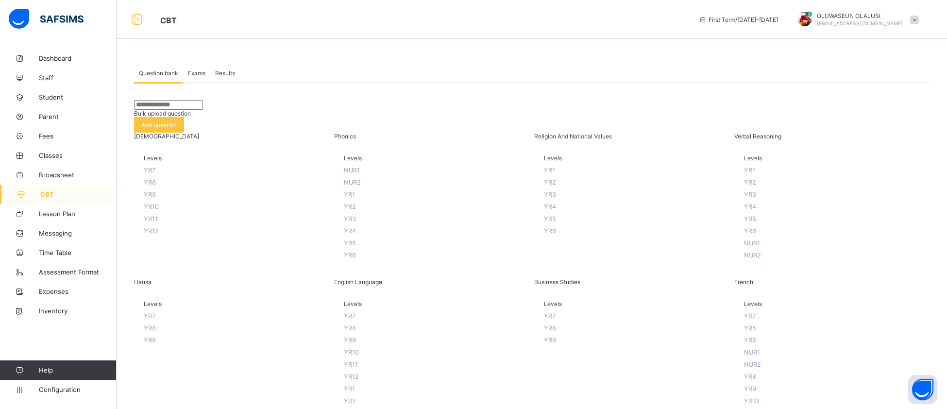
click at [155, 174] on span "YR7" at bounding box center [150, 170] width 12 height 7
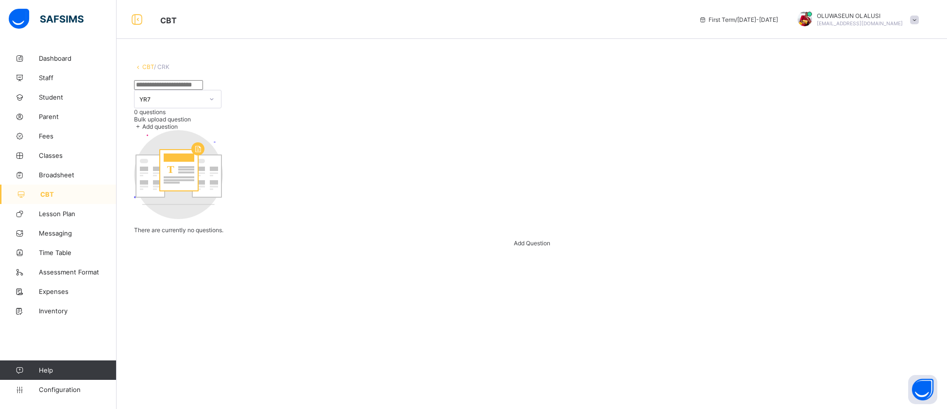
click at [550, 247] on span "Add Question" at bounding box center [532, 242] width 36 height 7
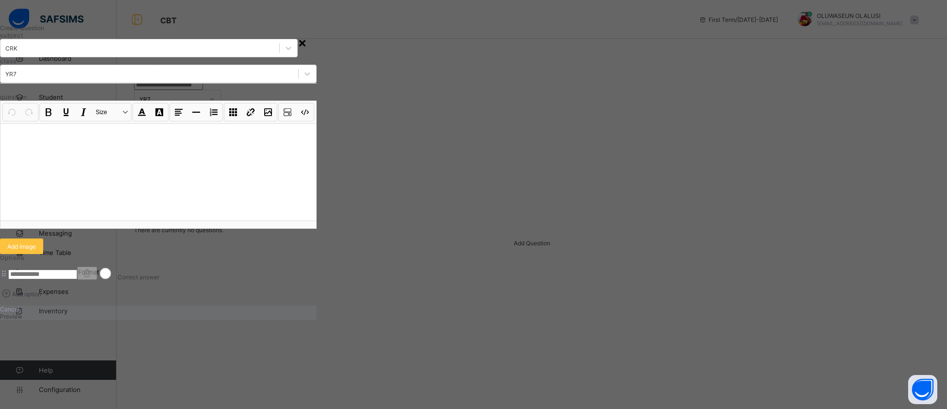
click at [307, 45] on div "×" at bounding box center [302, 42] width 9 height 17
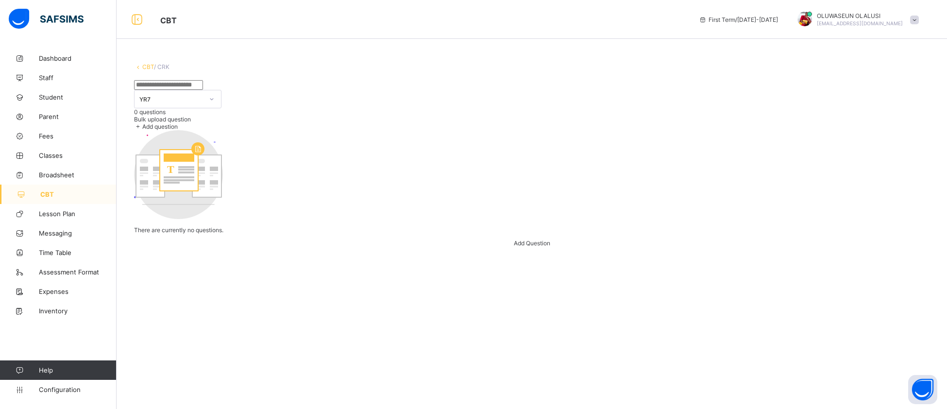
click at [544, 247] on span "Add Question" at bounding box center [532, 242] width 36 height 7
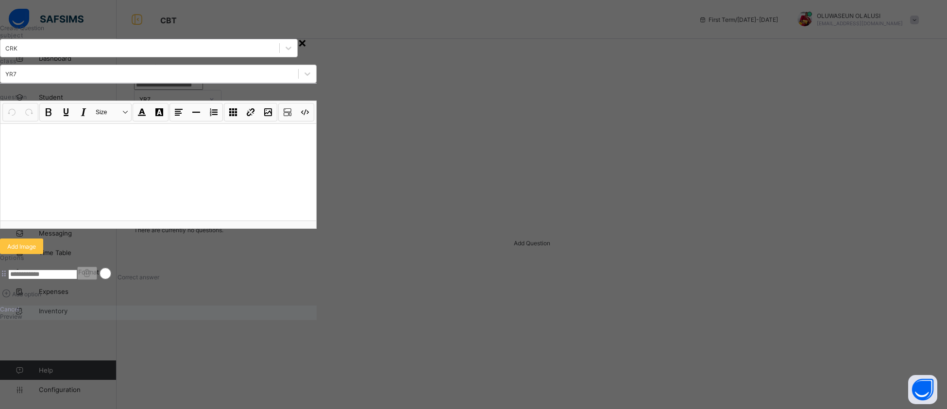
click at [307, 42] on div "×" at bounding box center [302, 42] width 9 height 17
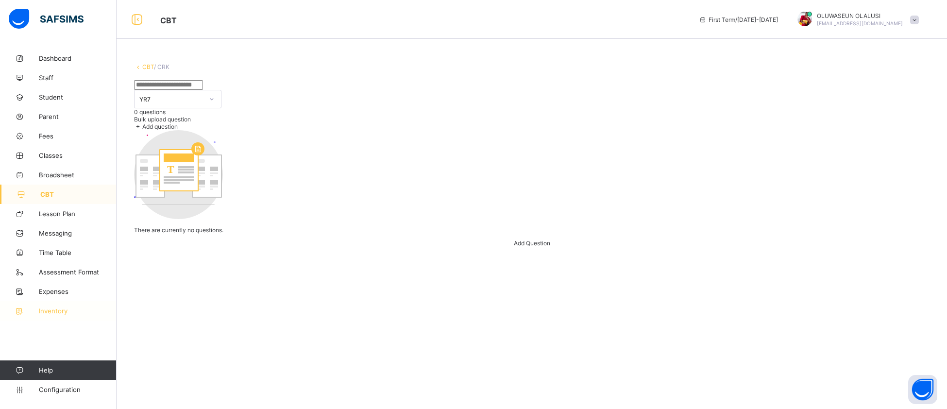
click at [65, 317] on link "Inventory" at bounding box center [58, 310] width 117 height 19
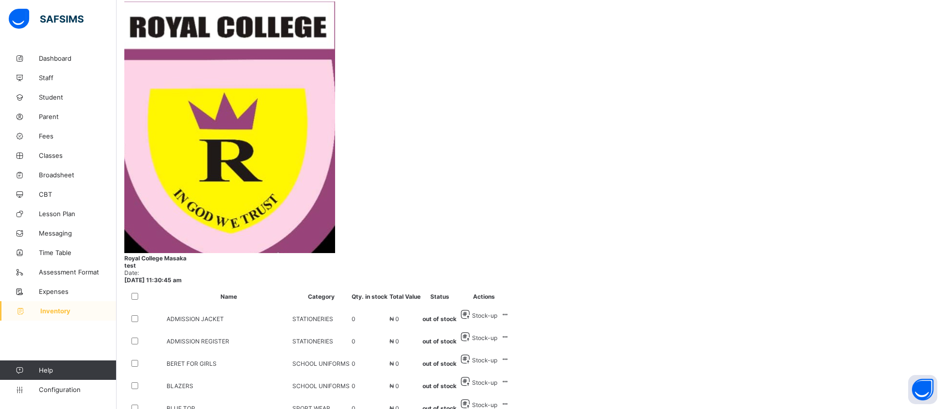
scroll to position [182, 0]
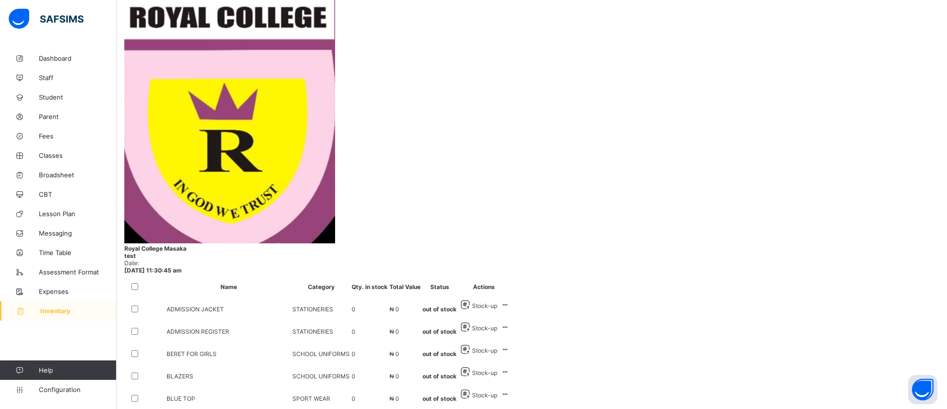
click at [497, 340] on span "Stock-up" at bounding box center [484, 417] width 25 height 7
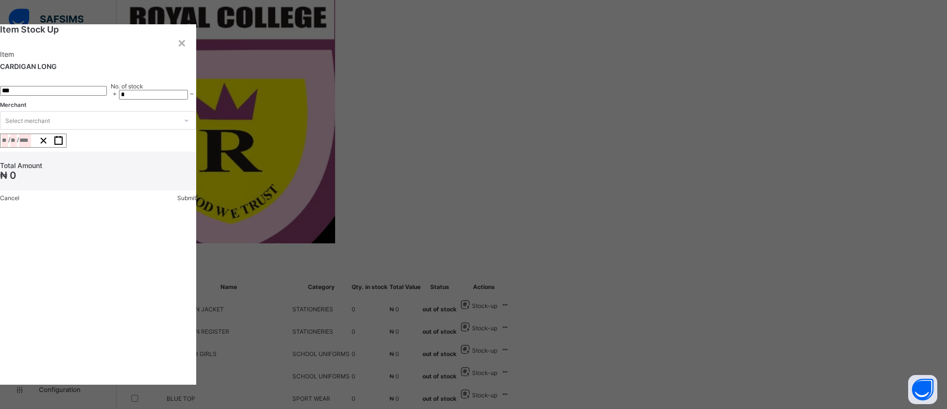
click at [107, 96] on input "currency" at bounding box center [53, 91] width 107 height 10
type input "****"
click at [188, 121] on icon at bounding box center [186, 120] width 3 height 2
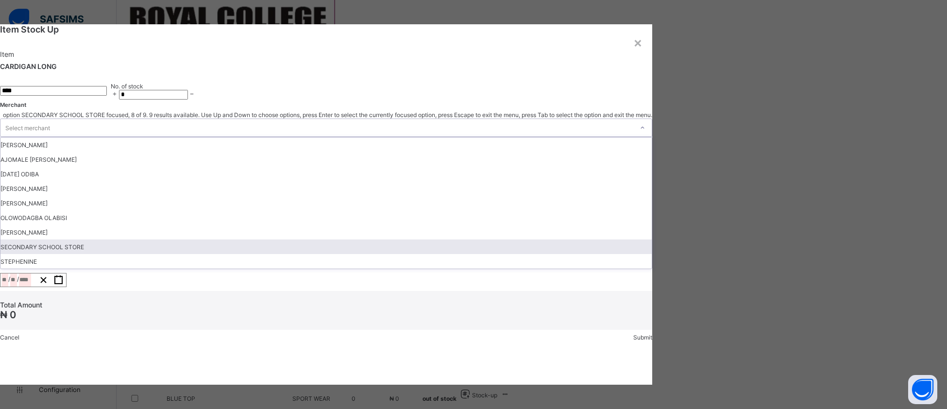
click at [490, 254] on div "SECONDARY SCHOOL STORE" at bounding box center [325, 246] width 651 height 15
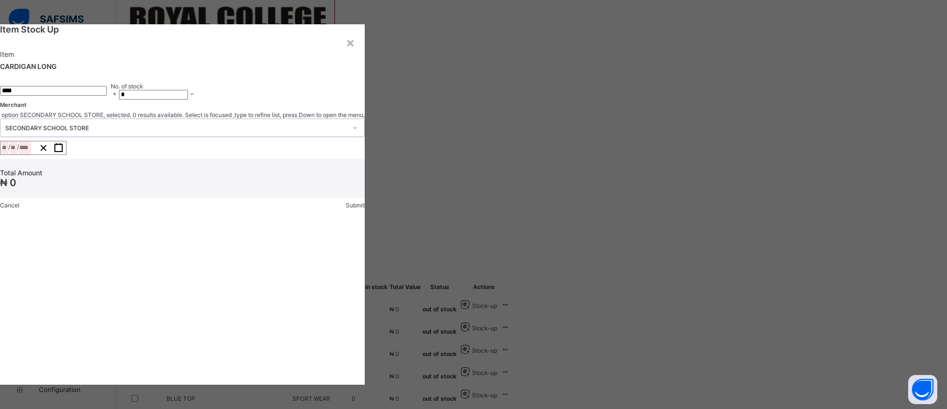
click at [63, 152] on icon "button" at bounding box center [58, 147] width 9 height 9
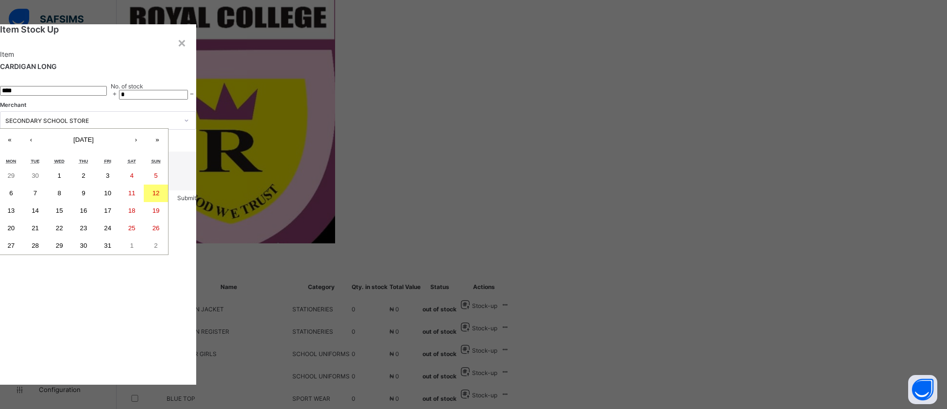
click at [15, 214] on abbr "13" at bounding box center [10, 210] width 7 height 7
type input "**********"
type input "**"
type input "****"
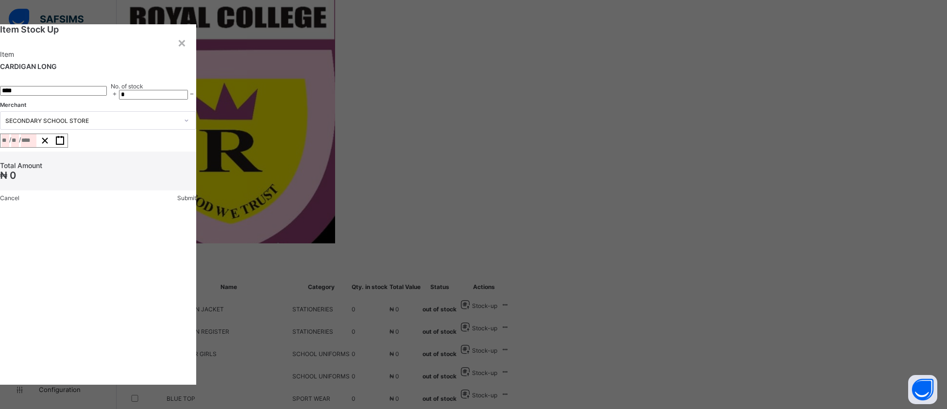
click at [196, 202] on div "**********" at bounding box center [98, 112] width 196 height 177
click at [188, 100] on input "*" at bounding box center [153, 95] width 69 height 10
type input "*"
click at [186, 51] on div "×" at bounding box center [181, 42] width 9 height 17
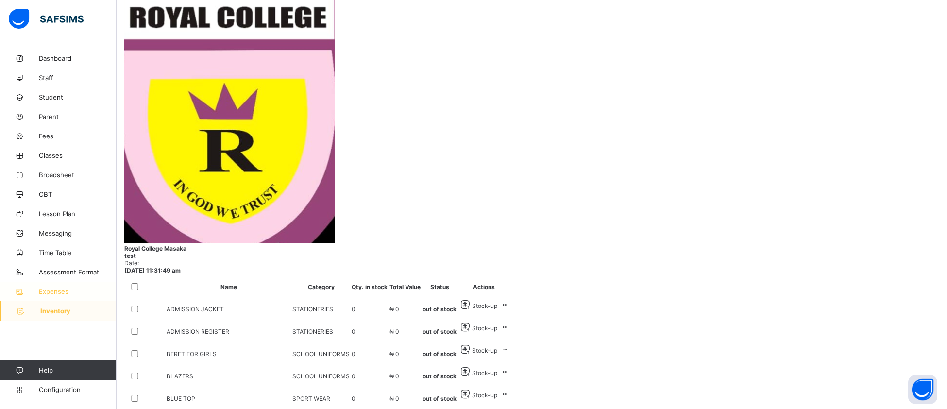
click at [67, 294] on span "Expenses" at bounding box center [78, 291] width 78 height 8
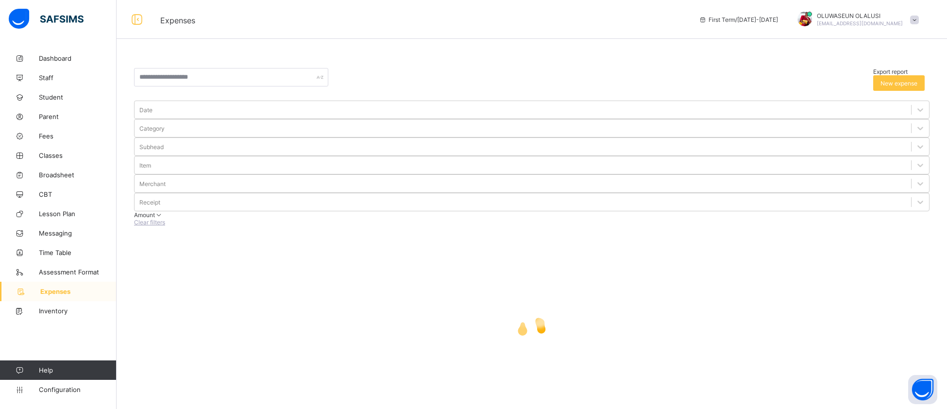
click at [59, 292] on span "Expenses" at bounding box center [78, 291] width 76 height 8
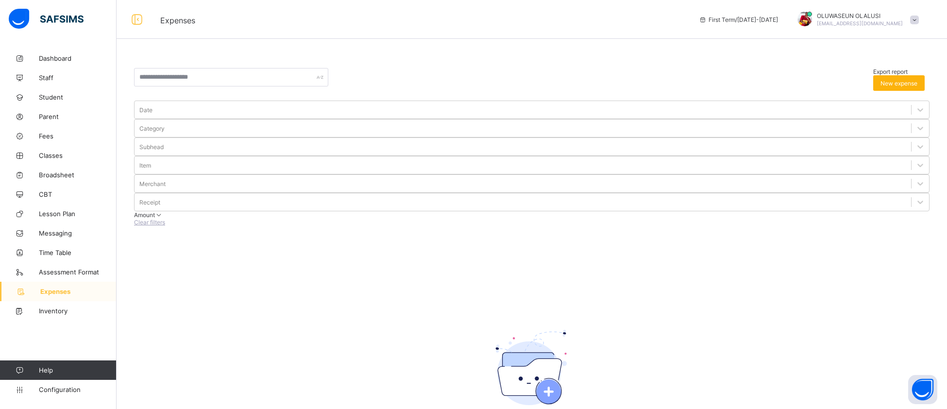
click at [789, 80] on span "New expense" at bounding box center [898, 83] width 37 height 7
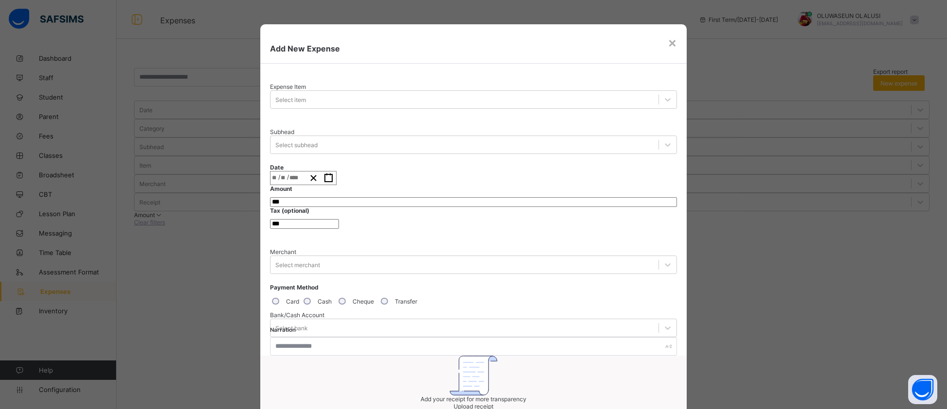
click at [789, 74] on div "× Add New Expense Expense Item Select item Subhead Select subhead Date / / Amou…" at bounding box center [473, 204] width 947 height 409
click at [663, 323] on icon at bounding box center [668, 328] width 10 height 10
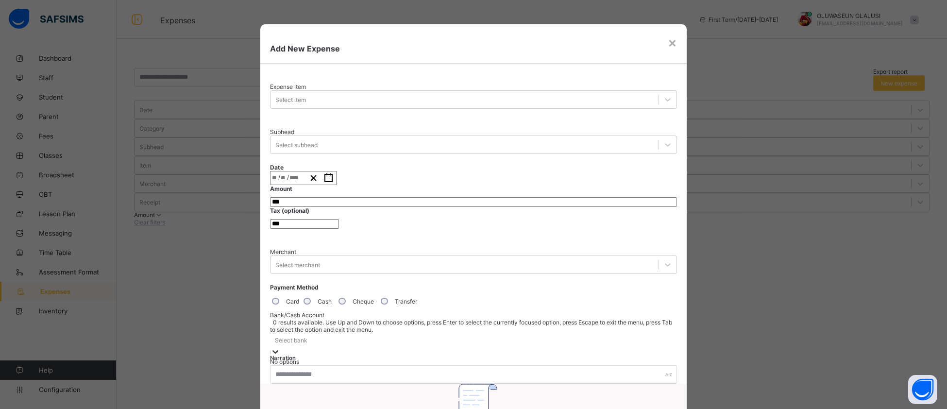
click at [454, 340] on div "No options" at bounding box center [473, 361] width 407 height 7
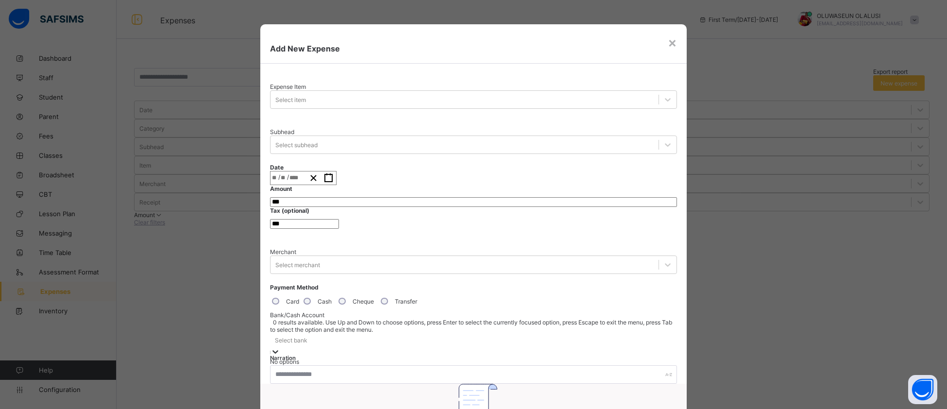
click at [741, 131] on div "× Add New Expense Expense Item Select item Subhead Select subhead Date / / Amou…" at bounding box center [473, 204] width 947 height 409
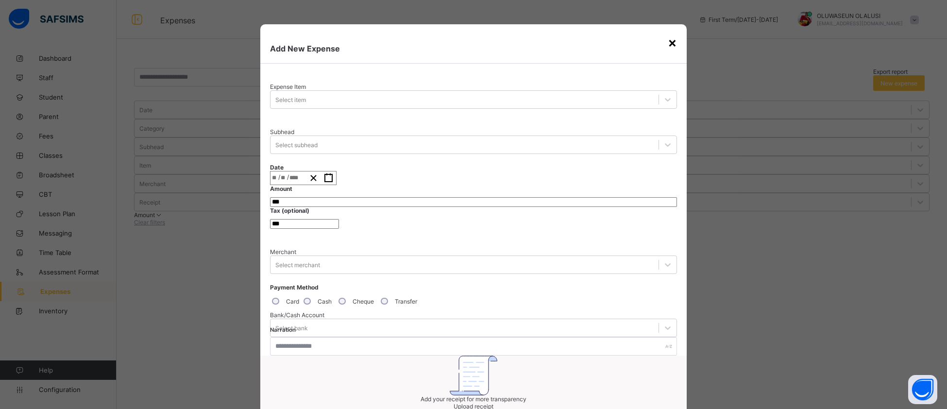
click at [673, 49] on div "×" at bounding box center [672, 42] width 9 height 17
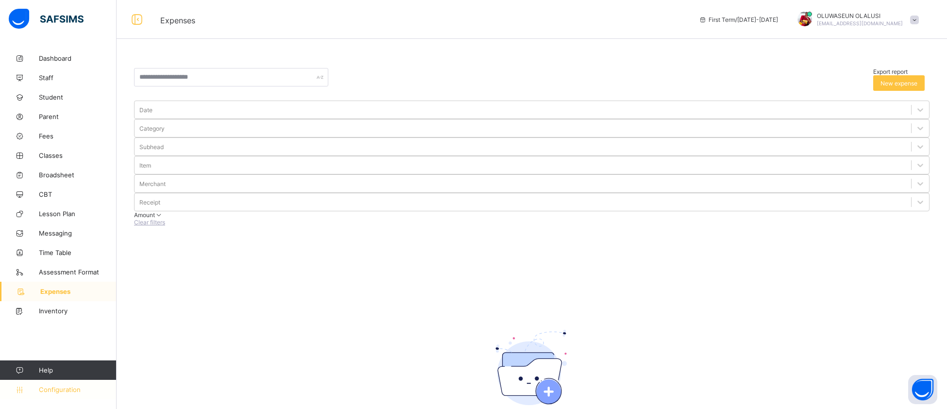
click at [75, 340] on span "Configuration" at bounding box center [77, 390] width 77 height 8
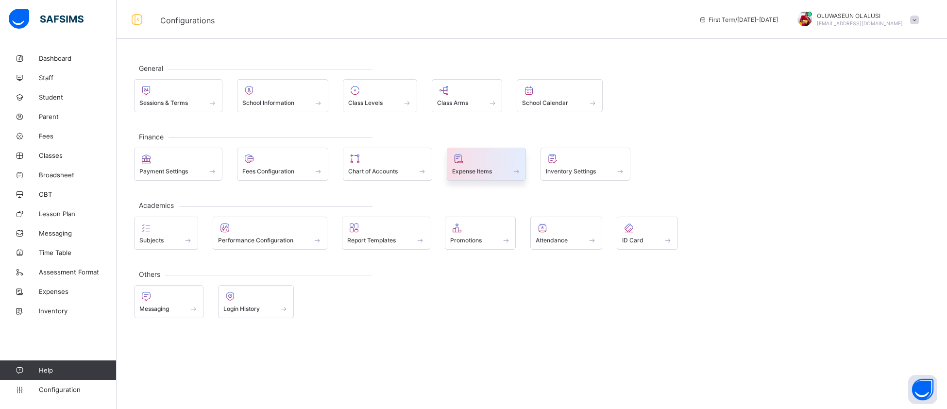
click at [507, 173] on div "Expense Items" at bounding box center [486, 171] width 69 height 8
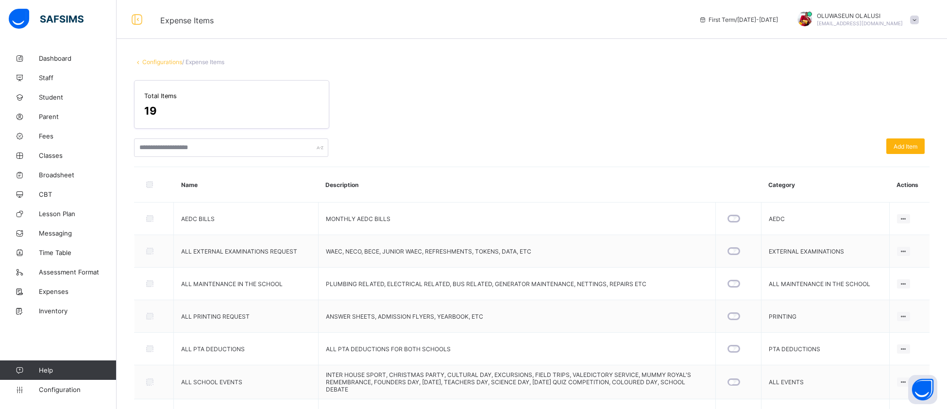
click at [789, 149] on span "Add Item" at bounding box center [905, 146] width 24 height 7
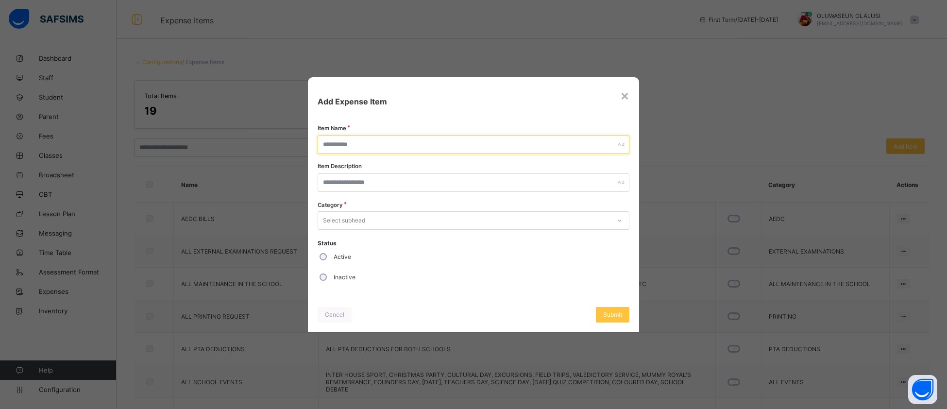
click at [382, 147] on input "text" at bounding box center [474, 144] width 312 height 18
type input "*"
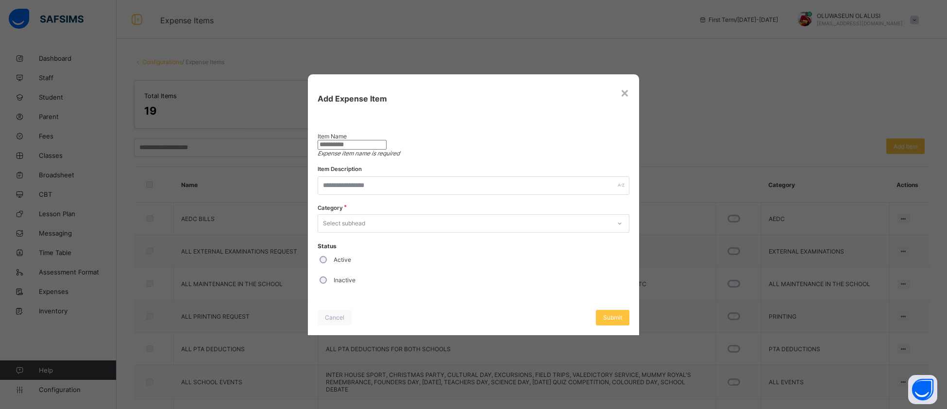
click at [630, 90] on div "Add Expense Item" at bounding box center [474, 93] width 332 height 39
click at [624, 91] on div "×" at bounding box center [624, 92] width 9 height 17
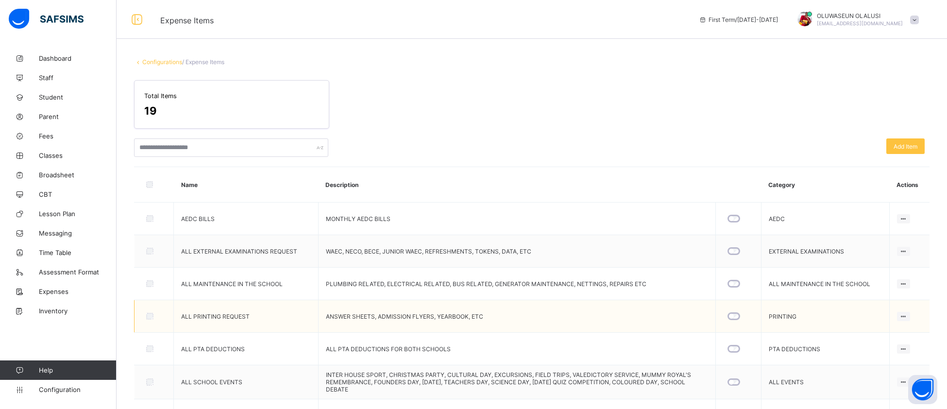
scroll to position [160, 0]
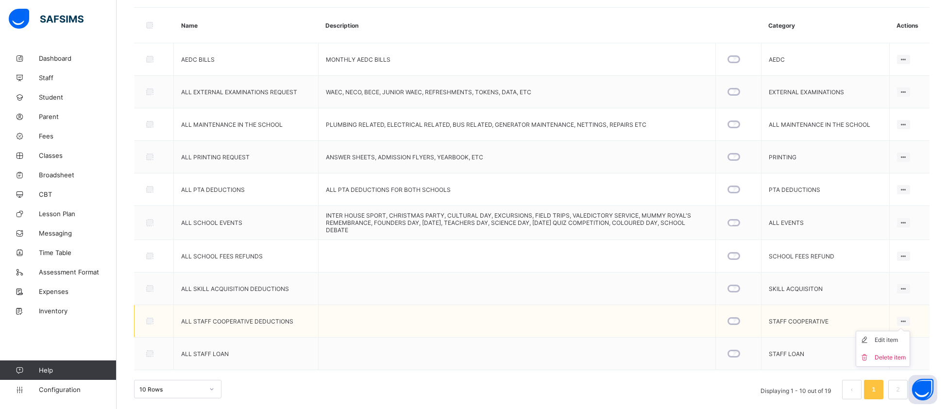
click at [789, 331] on ul "Edit item Delete item" at bounding box center [883, 349] width 54 height 36
click at [789, 340] on div "Edit item" at bounding box center [890, 340] width 31 height 10
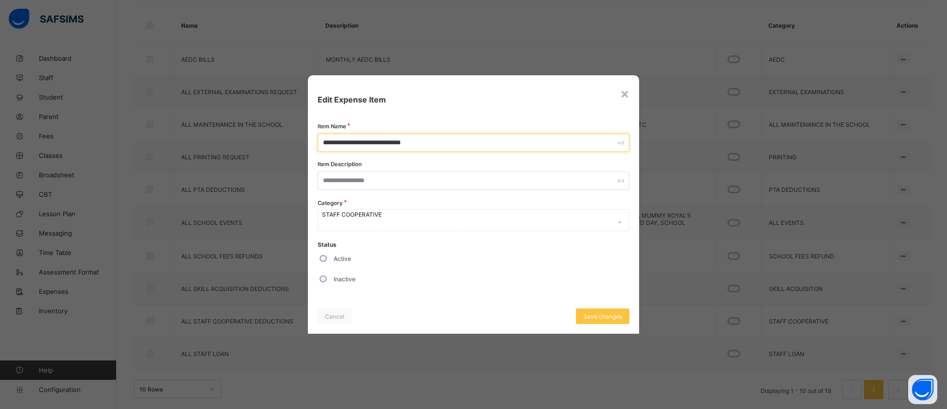
click at [459, 145] on input "**********" at bounding box center [474, 143] width 312 height 18
type input "*"
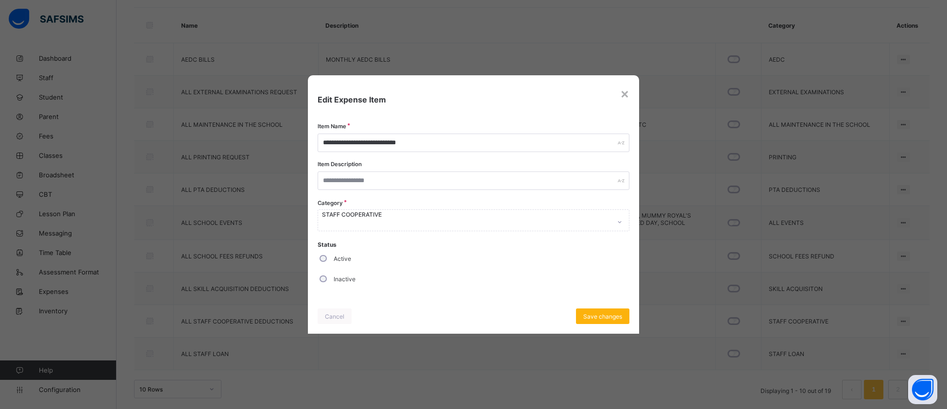
click at [606, 313] on span "Save changes" at bounding box center [602, 316] width 39 height 7
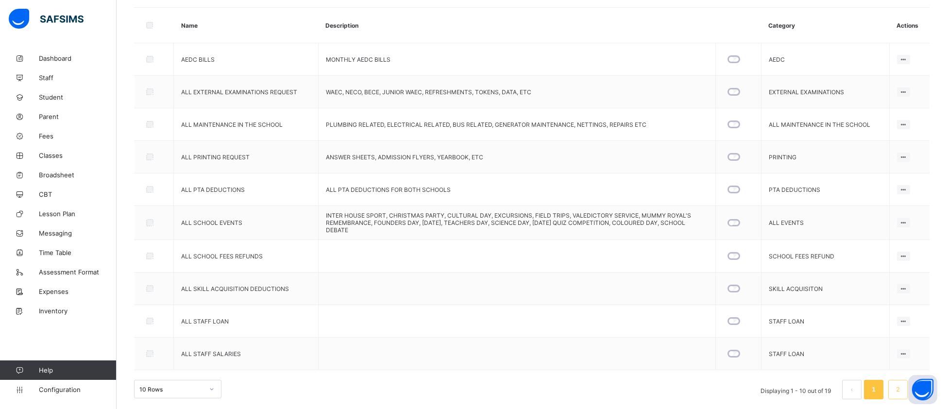
click at [789, 340] on link "2" at bounding box center [897, 389] width 9 height 13
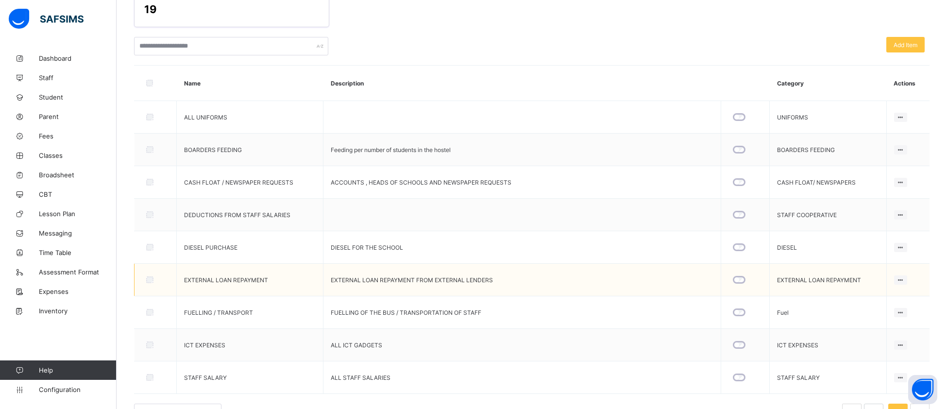
scroll to position [102, 0]
click at [789, 231] on div "Edit item" at bounding box center [887, 233] width 31 height 10
type input "**********"
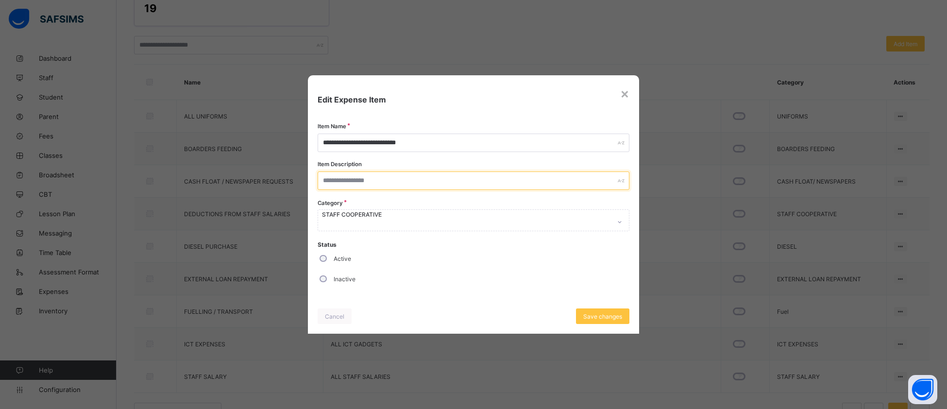
click at [385, 179] on input "text" at bounding box center [474, 180] width 312 height 18
type input "**********"
click at [553, 182] on input "**********" at bounding box center [474, 180] width 312 height 18
click at [594, 180] on input "**********" at bounding box center [474, 180] width 312 height 18
type input "**********"
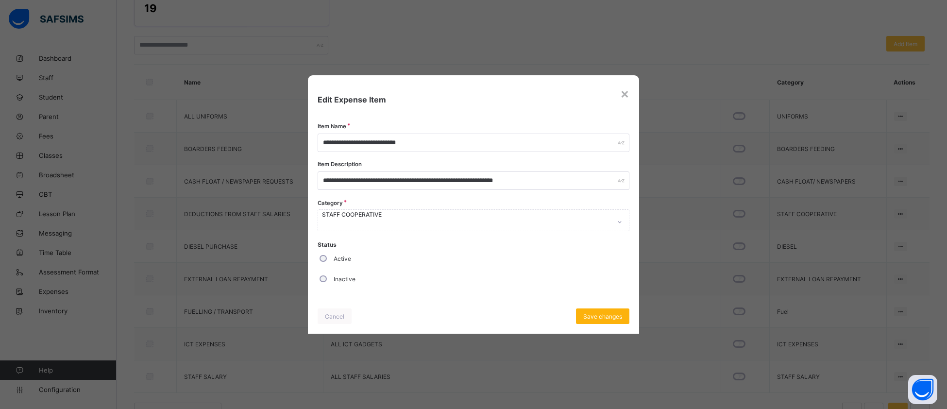
click at [603, 308] on div "Save changes" at bounding box center [602, 316] width 53 height 16
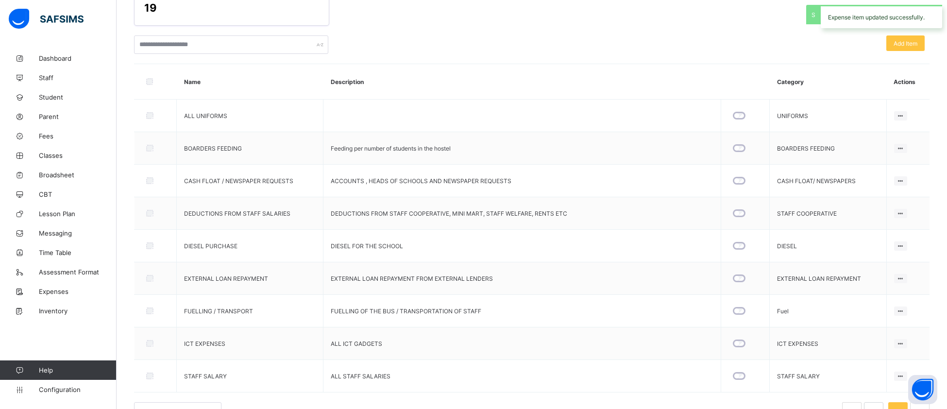
scroll to position [119, 0]
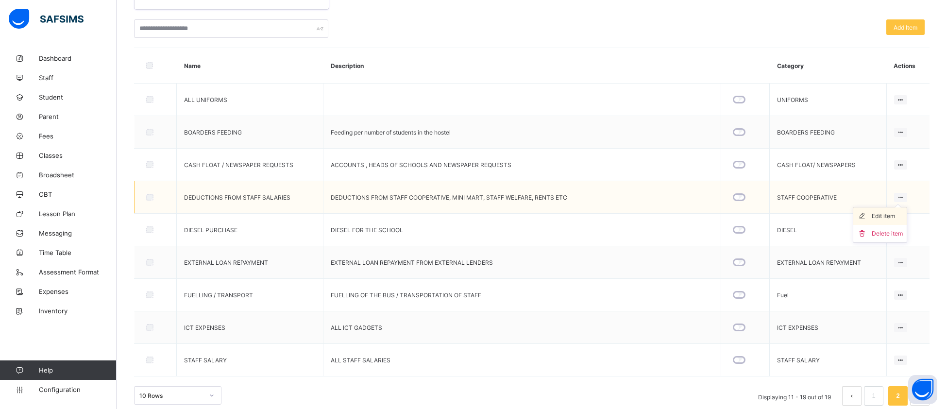
click at [789, 215] on div "Edit item" at bounding box center [887, 216] width 31 height 10
type input "**********"
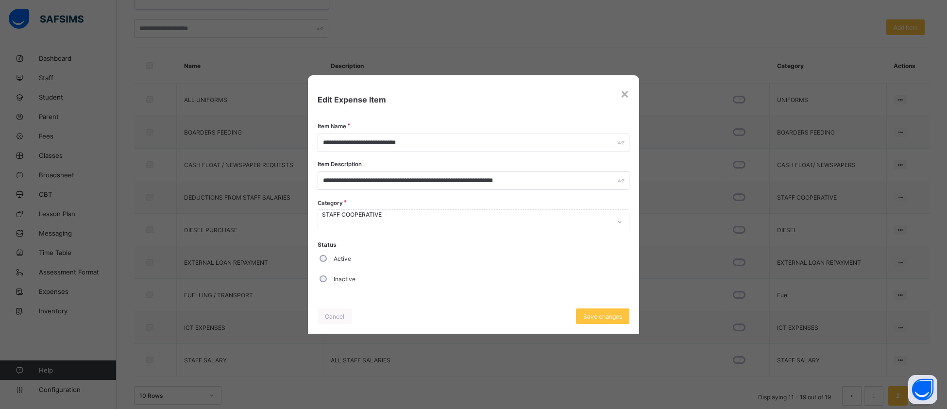
click at [621, 225] on div "Category STAFF COOPERATIVE" at bounding box center [474, 220] width 312 height 22
click at [625, 99] on div "×" at bounding box center [624, 93] width 9 height 17
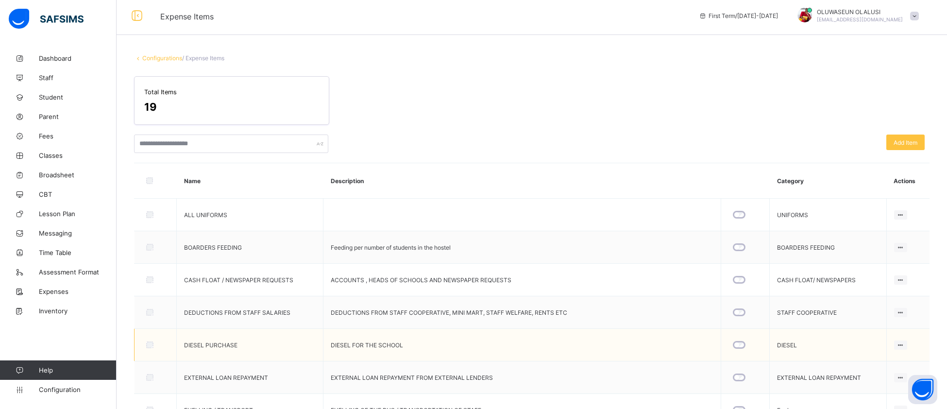
scroll to position [0, 0]
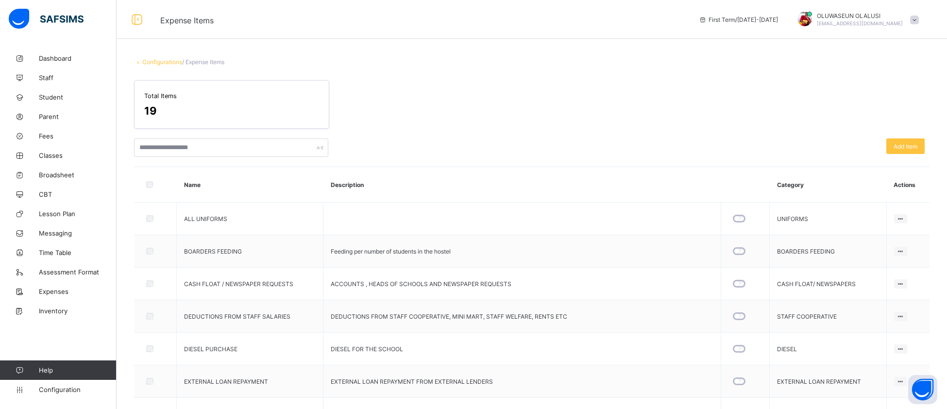
click at [139, 63] on icon at bounding box center [138, 61] width 8 height 7
click at [141, 63] on icon at bounding box center [138, 61] width 8 height 7
click at [149, 62] on link "Configurations" at bounding box center [162, 61] width 40 height 7
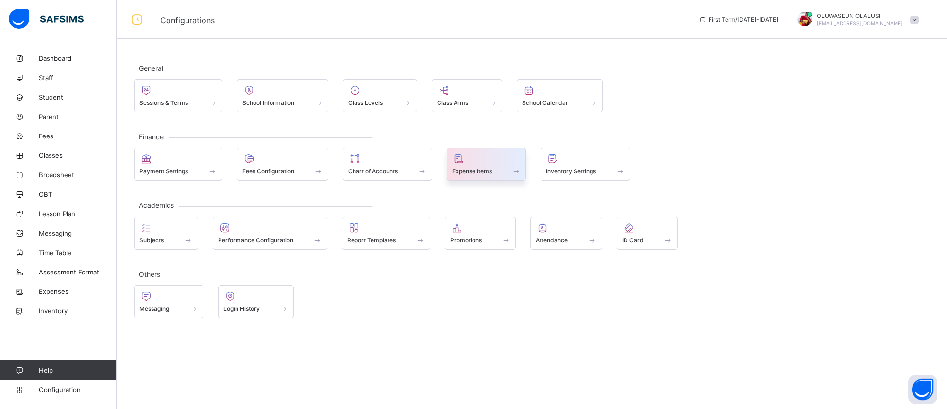
click at [521, 168] on span at bounding box center [516, 171] width 10 height 8
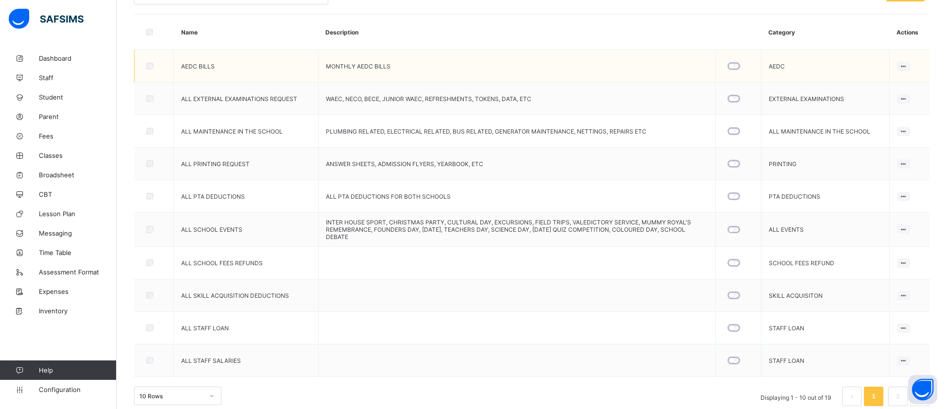
scroll to position [160, 0]
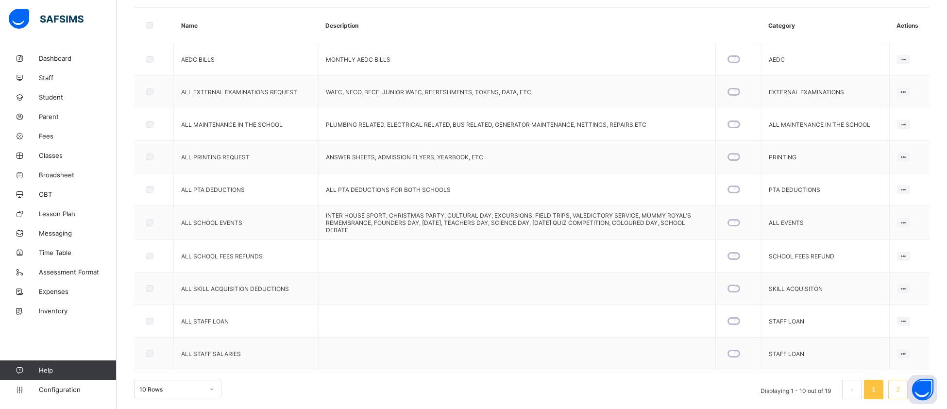
click at [789, 340] on link "2" at bounding box center [897, 389] width 9 height 13
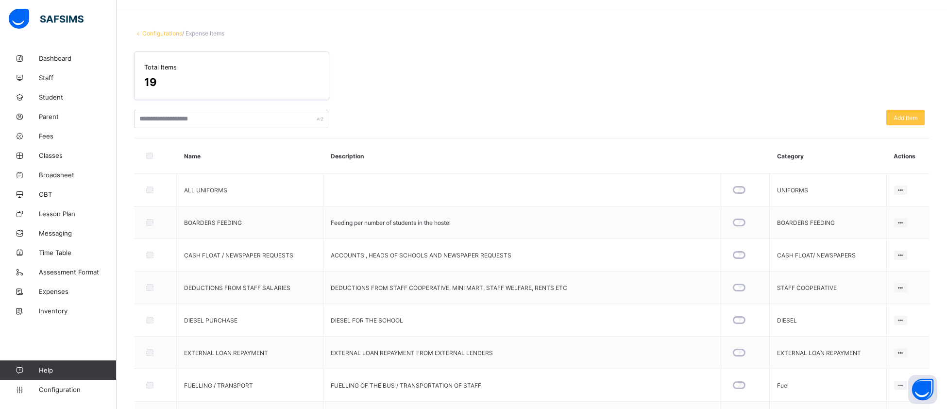
scroll to position [30, 0]
click at [789, 304] on div "Edit item" at bounding box center [887, 306] width 31 height 10
type input "**********"
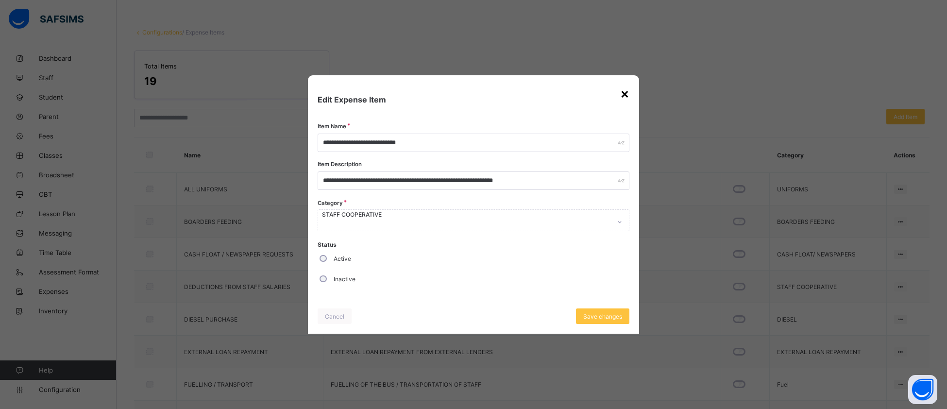
click at [626, 96] on div "×" at bounding box center [624, 93] width 9 height 17
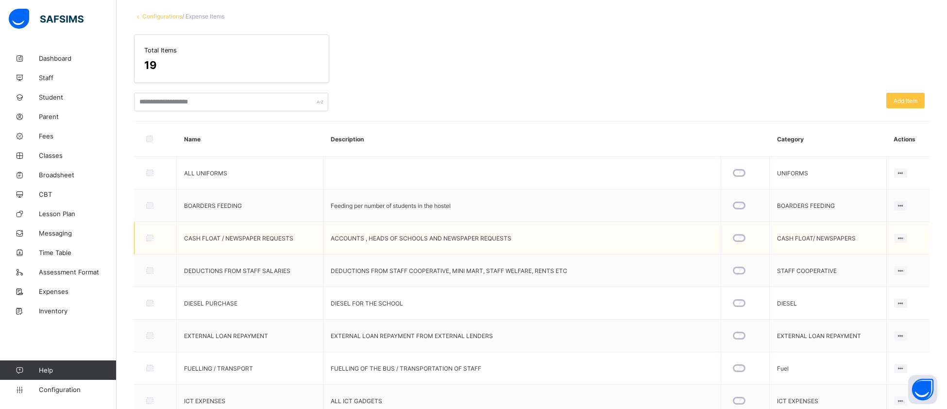
scroll to position [64, 0]
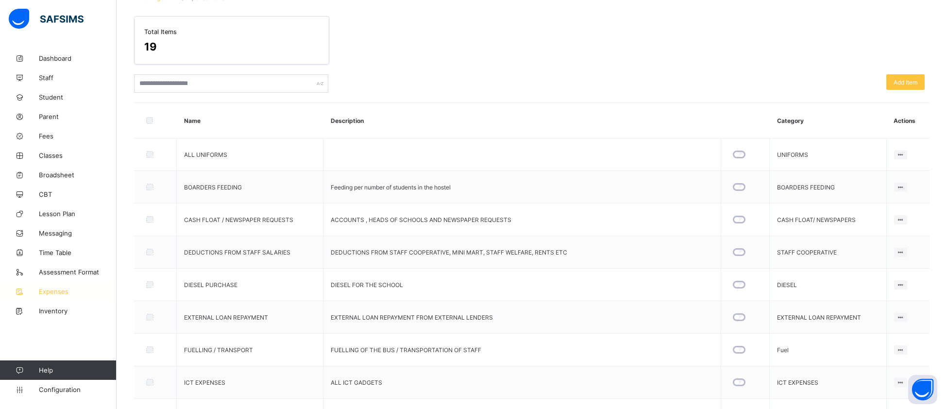
click at [42, 295] on link "Expenses" at bounding box center [58, 291] width 117 height 19
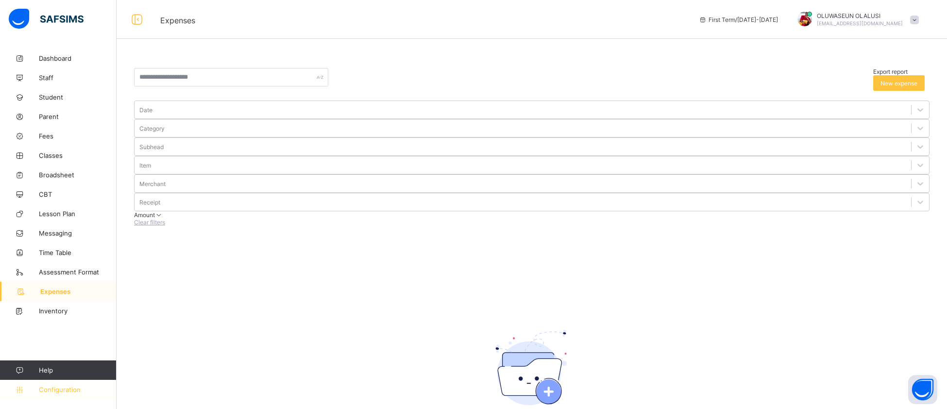
click at [59, 340] on span "Configuration" at bounding box center [77, 390] width 77 height 8
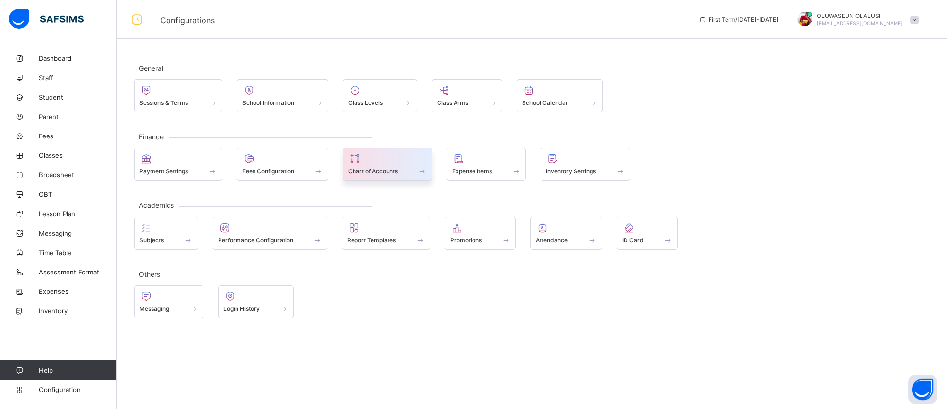
click at [411, 170] on div "Chart of Accounts" at bounding box center [387, 171] width 79 height 8
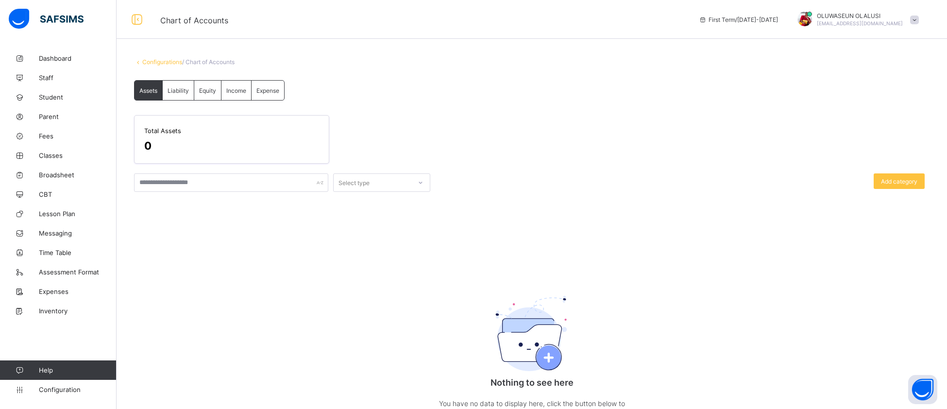
click at [272, 87] on span "Expense" at bounding box center [267, 90] width 23 height 7
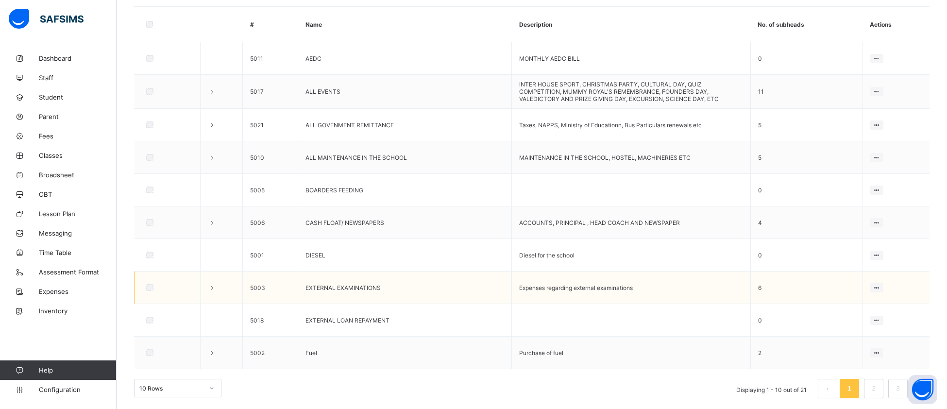
scroll to position [200, 0]
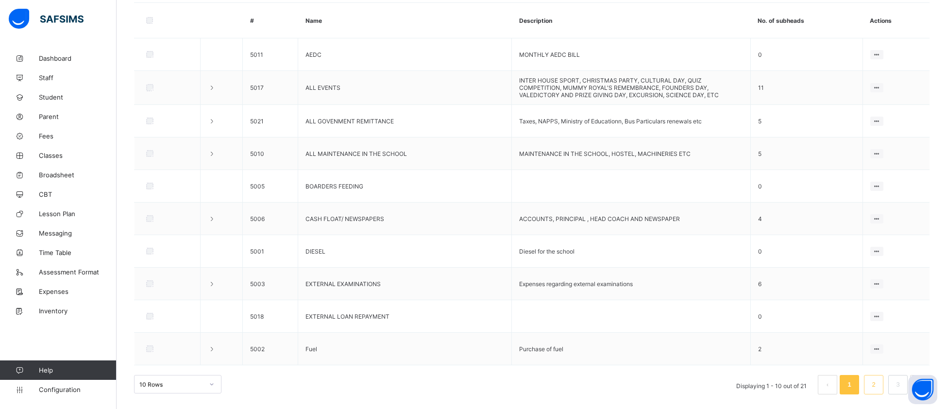
click at [789, 340] on link "2" at bounding box center [873, 384] width 9 height 13
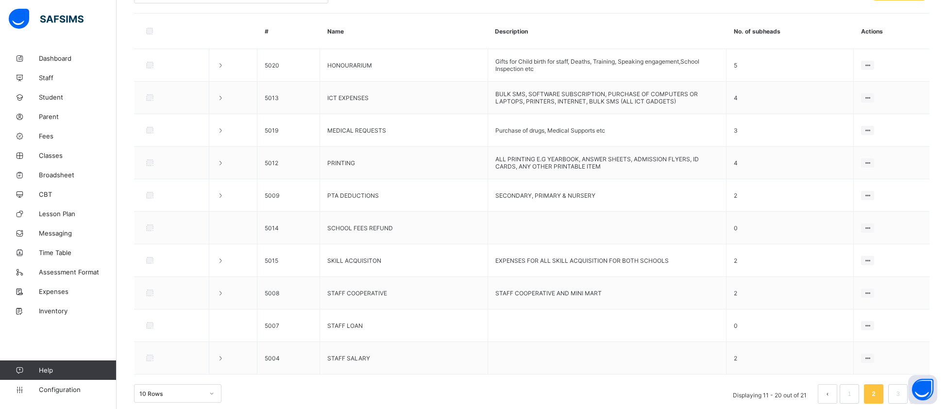
scroll to position [200, 0]
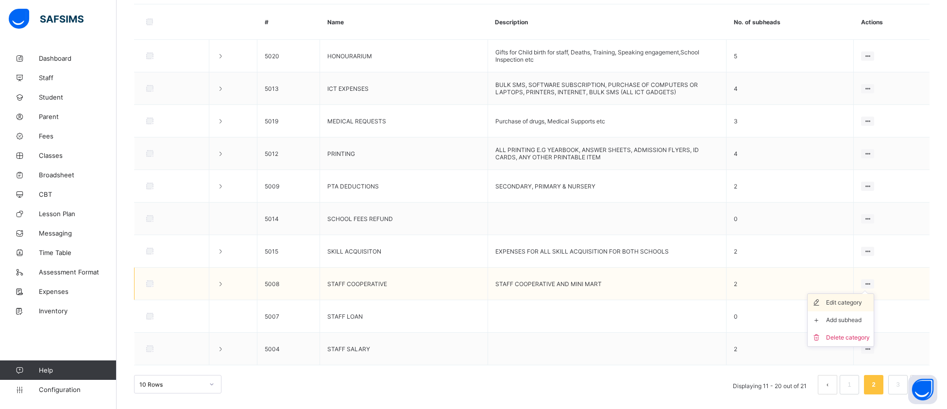
click at [789, 301] on div "Edit category" at bounding box center [848, 303] width 44 height 10
type input "**********"
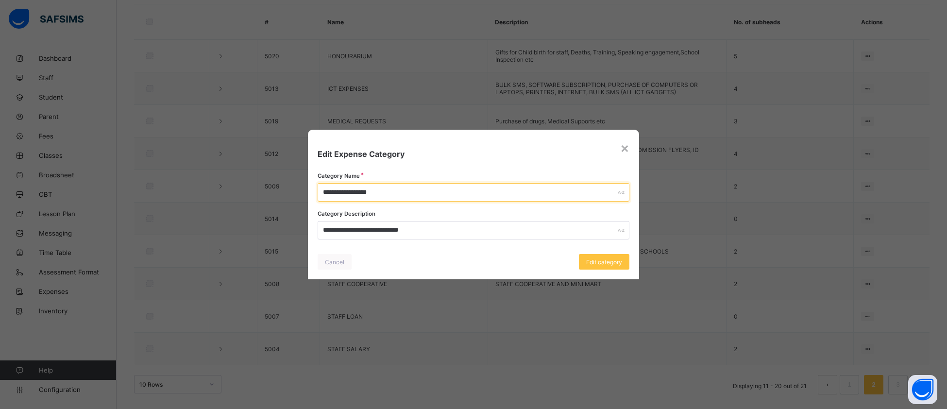
click at [468, 194] on input "**********" at bounding box center [474, 192] width 312 height 18
type input "*"
type input "**********"
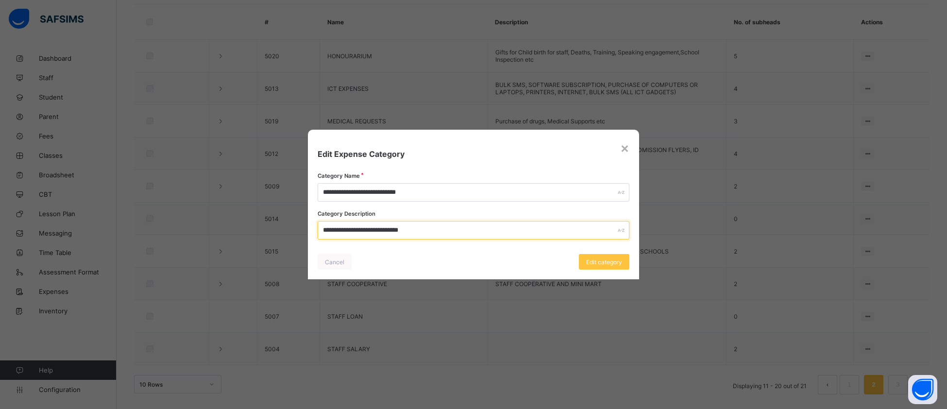
click at [473, 230] on input "**********" at bounding box center [474, 230] width 312 height 18
type input "*"
type input "**********"
click at [600, 273] on div "Cancel Edit category" at bounding box center [474, 261] width 332 height 35
click at [600, 266] on div "Edit category" at bounding box center [604, 262] width 51 height 16
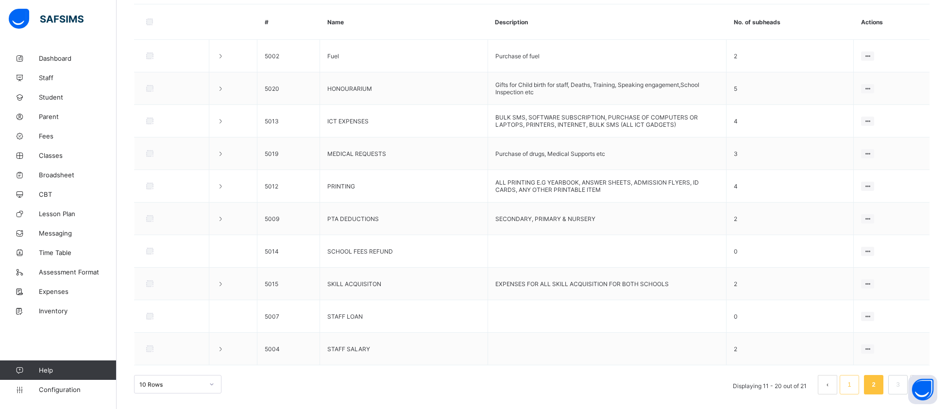
click at [789, 340] on link "1" at bounding box center [848, 384] width 9 height 13
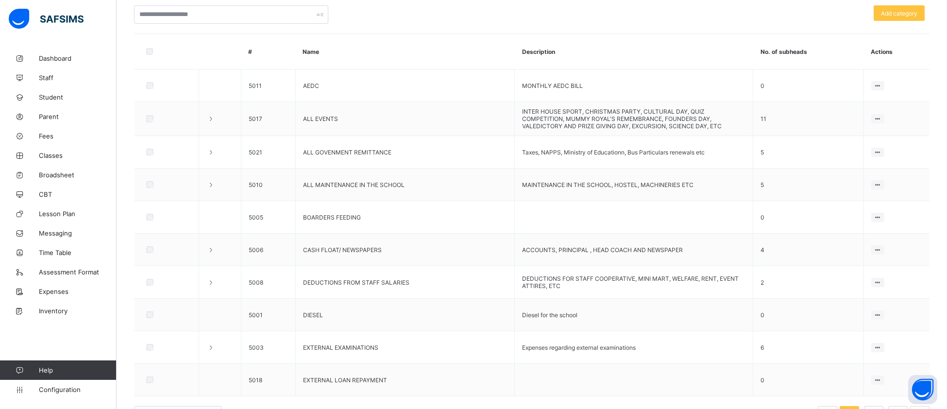
scroll to position [182, 0]
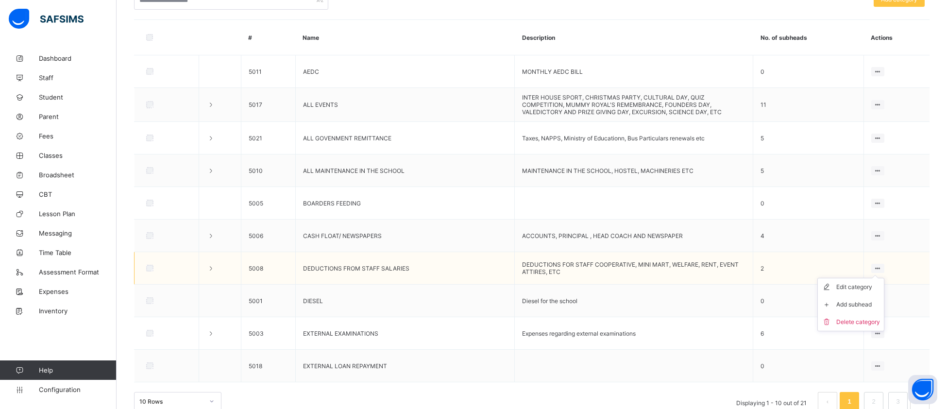
click at [789, 278] on ul "Edit category Add subhead Delete category" at bounding box center [850, 304] width 67 height 53
click at [789, 301] on div "Add subhead" at bounding box center [858, 305] width 44 height 10
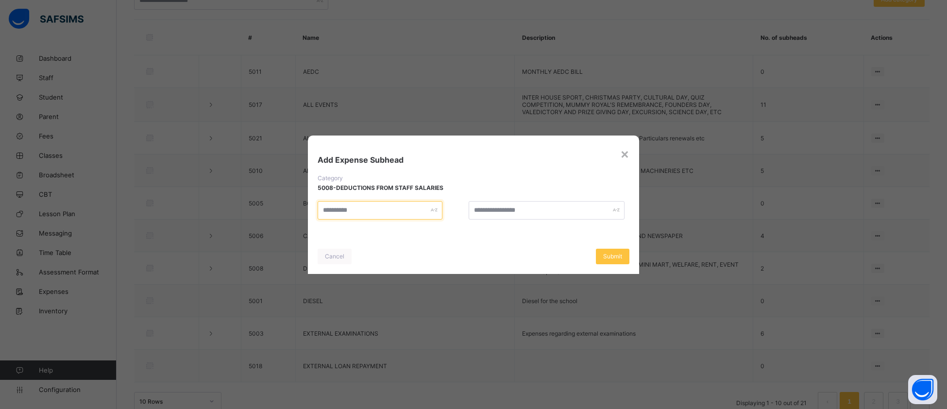
click at [381, 206] on input "text" at bounding box center [380, 210] width 125 height 18
type input "*"
click at [621, 257] on span "Submit" at bounding box center [612, 256] width 19 height 7
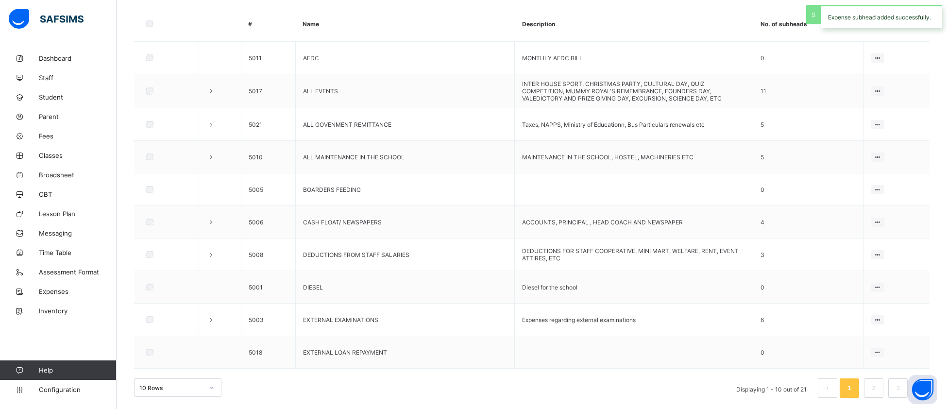
scroll to position [200, 0]
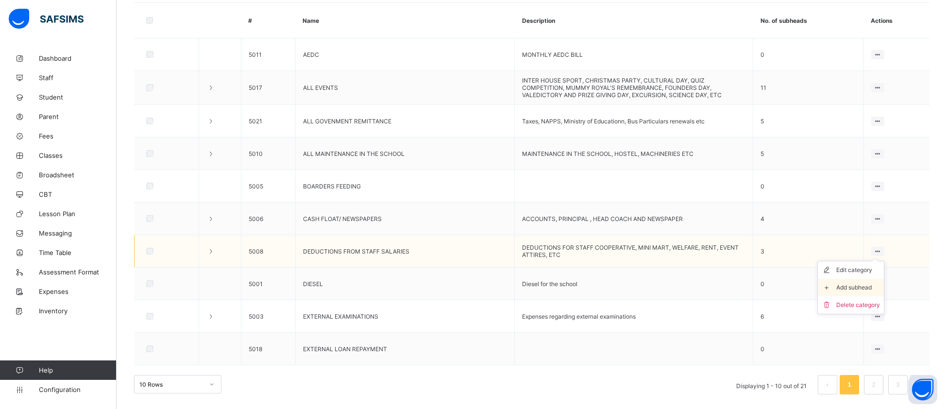
click at [789, 283] on div "Add subhead" at bounding box center [858, 288] width 44 height 10
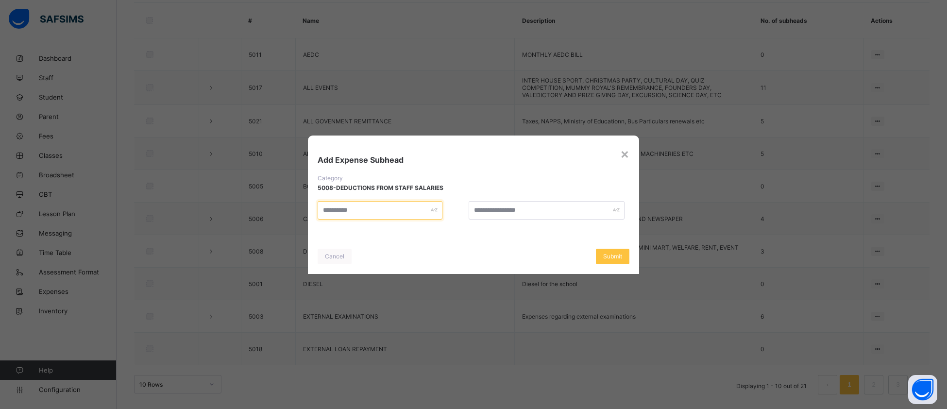
click at [407, 210] on input "text" at bounding box center [380, 210] width 125 height 18
click at [604, 255] on span "Submit" at bounding box center [612, 256] width 19 height 7
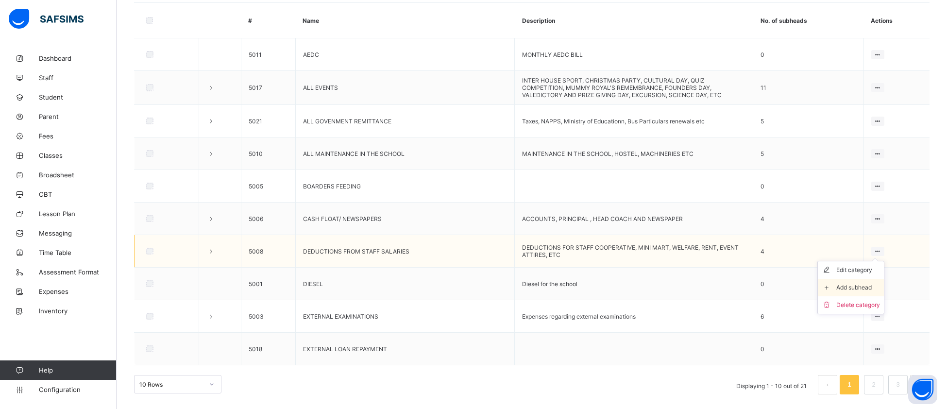
click at [789, 287] on div "Add subhead" at bounding box center [858, 288] width 44 height 10
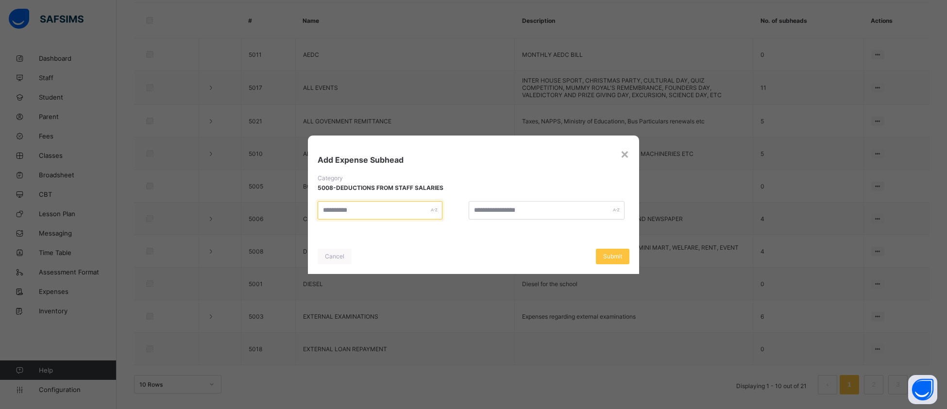
click at [382, 213] on input "text" at bounding box center [380, 210] width 125 height 18
type input "**********"
click at [625, 256] on div "Submit" at bounding box center [613, 257] width 34 height 16
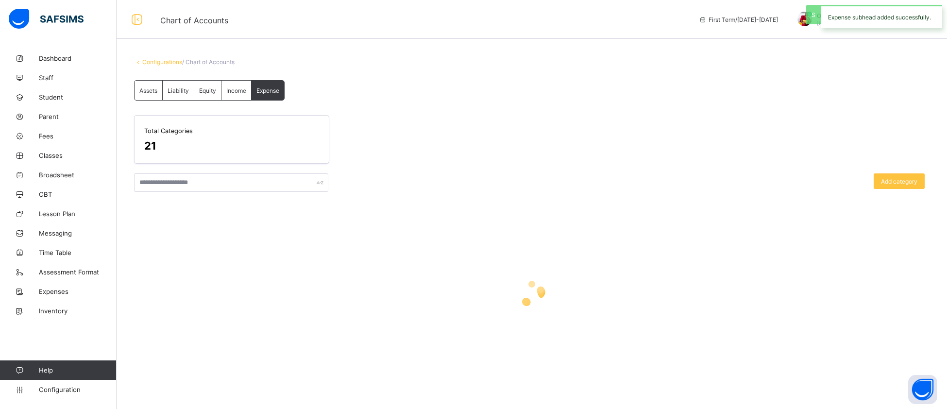
scroll to position [0, 0]
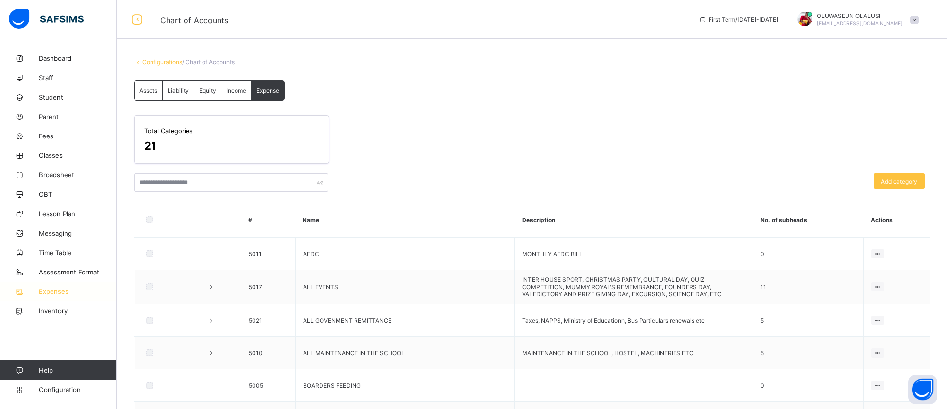
click at [47, 291] on span "Expenses" at bounding box center [78, 291] width 78 height 8
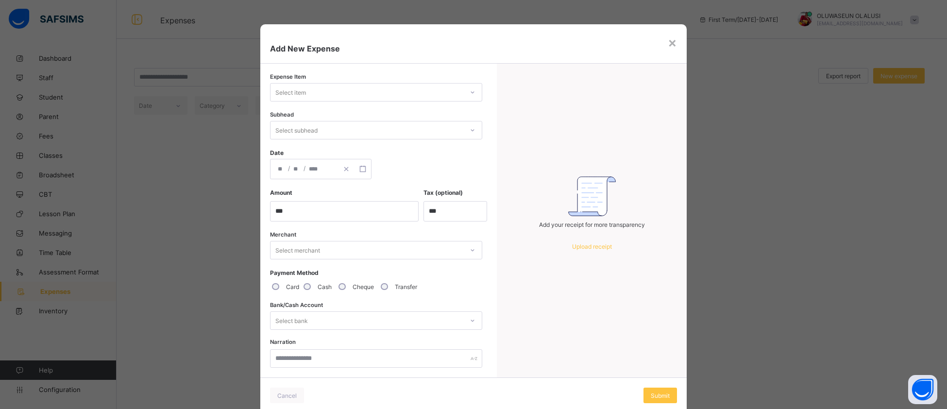
click at [475, 98] on div at bounding box center [472, 92] width 17 height 16
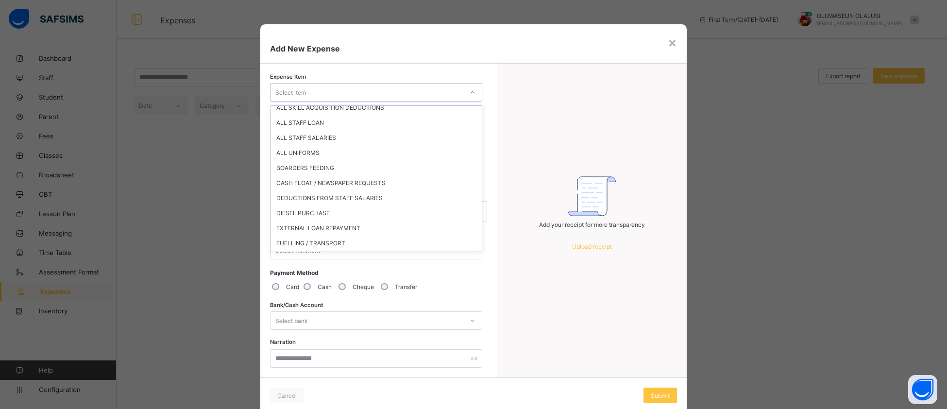
scroll to position [134, 0]
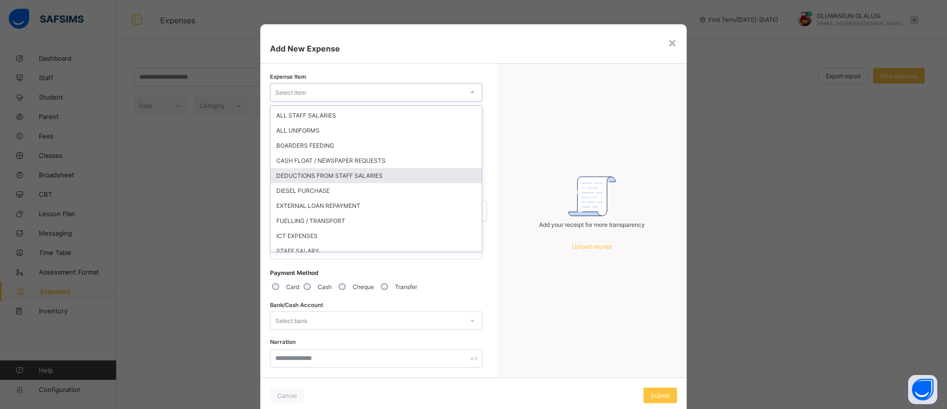
click at [354, 170] on div "DEDUCTIONS FROM STAFF SALARIES" at bounding box center [375, 175] width 211 height 15
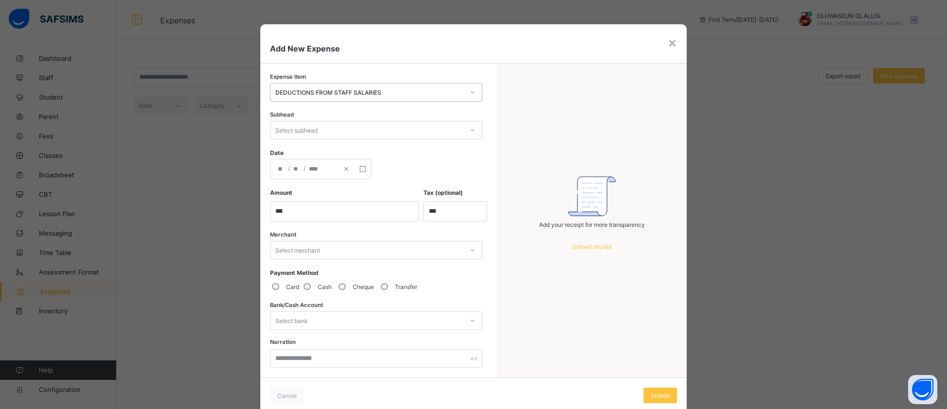
click at [472, 129] on icon at bounding box center [473, 130] width 6 height 10
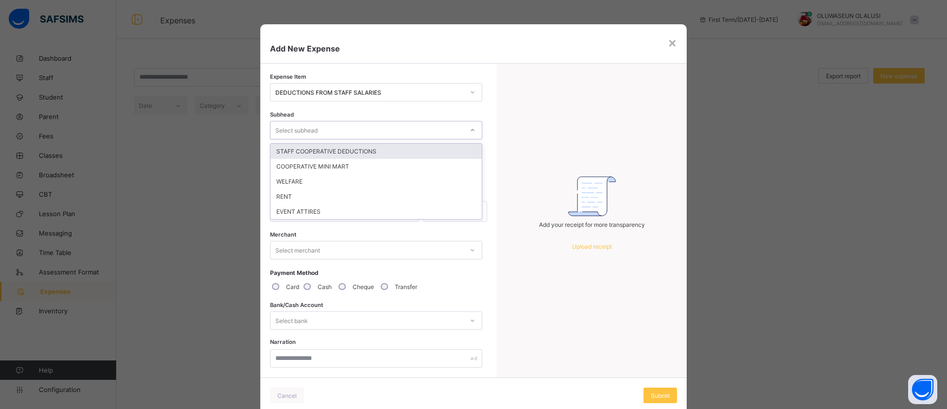
click at [439, 150] on div "STAFF COOPERATIVE DEDUCTIONS" at bounding box center [375, 151] width 211 height 15
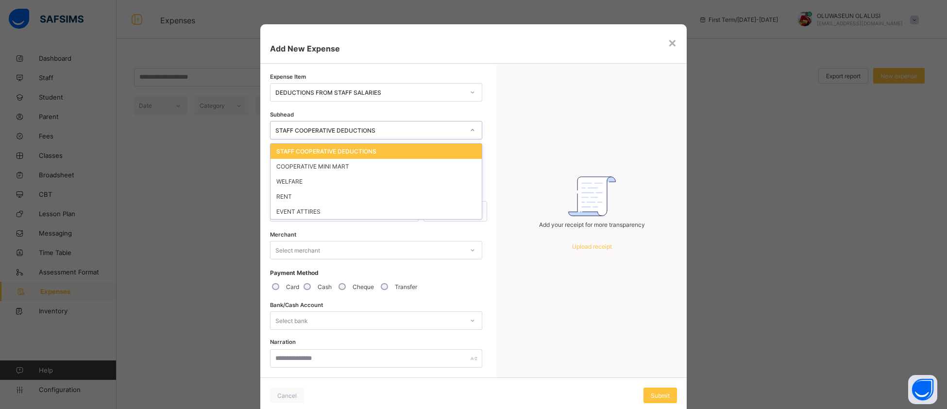
click at [470, 130] on icon at bounding box center [473, 130] width 6 height 10
click at [348, 91] on div "DEDUCTIONS FROM STAFF SALARIES" at bounding box center [369, 92] width 189 height 7
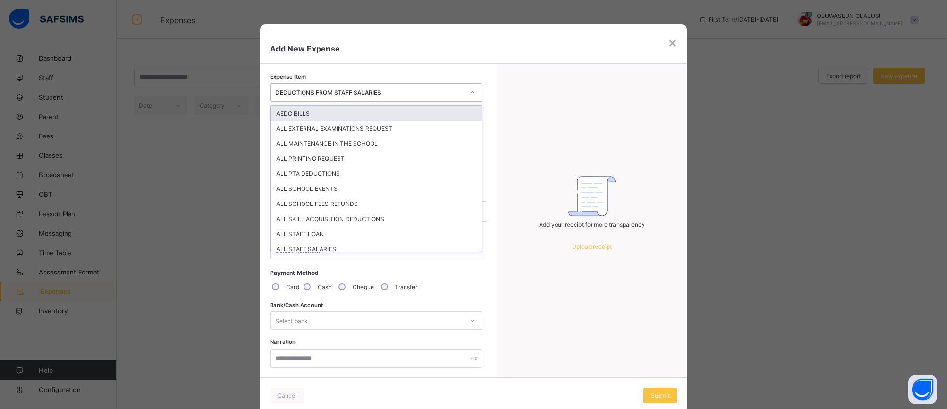
click at [193, 306] on div "× Add New Expense Expense Item option DEDUCTIONS FROM STAFF SALARIES, selected.…" at bounding box center [473, 204] width 947 height 409
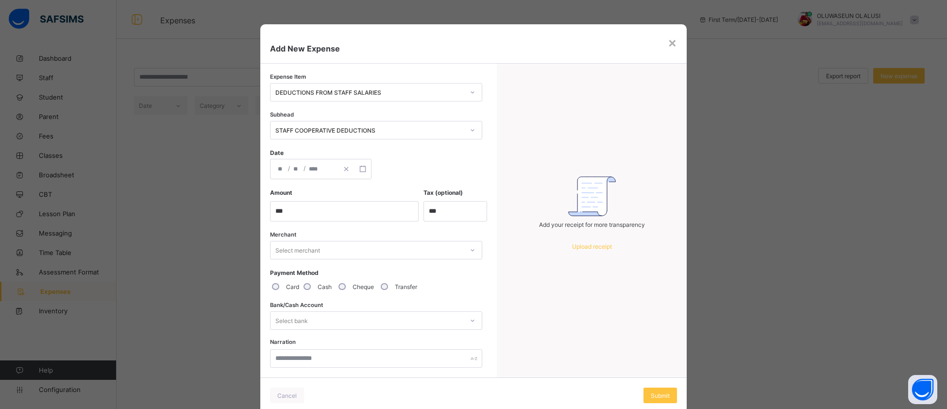
scroll to position [27, 0]
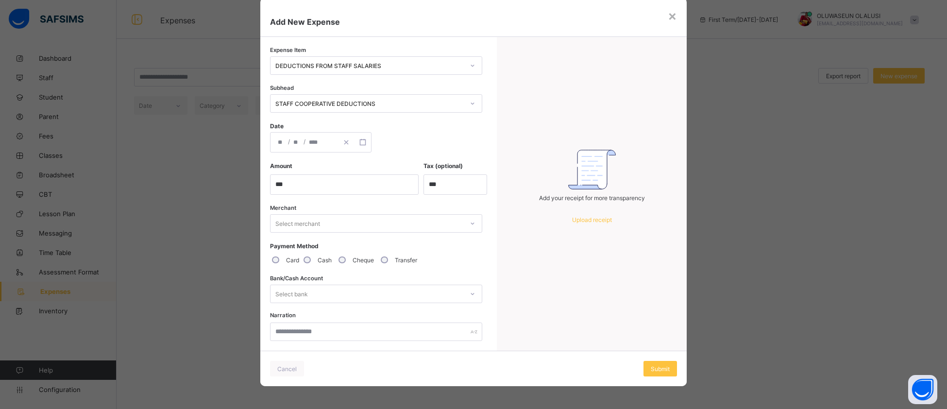
click at [676, 18] on div "Add New Expense" at bounding box center [473, 17] width 426 height 39
click at [670, 17] on div "×" at bounding box center [672, 15] width 9 height 17
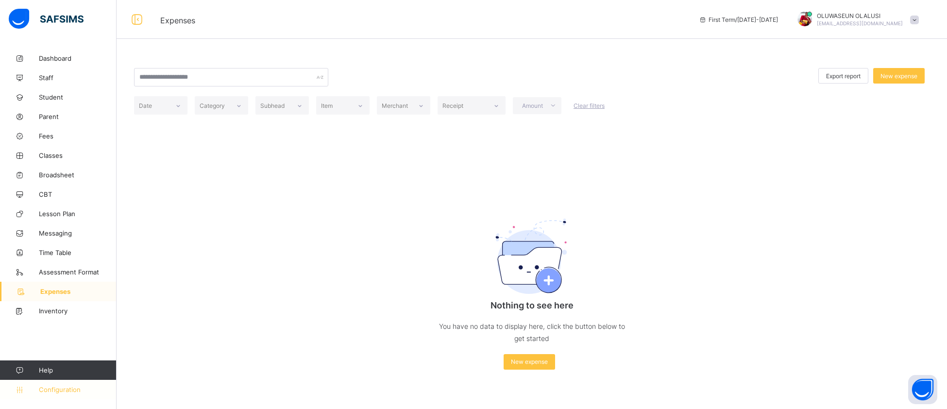
click at [58, 391] on span "Configuration" at bounding box center [77, 390] width 77 height 8
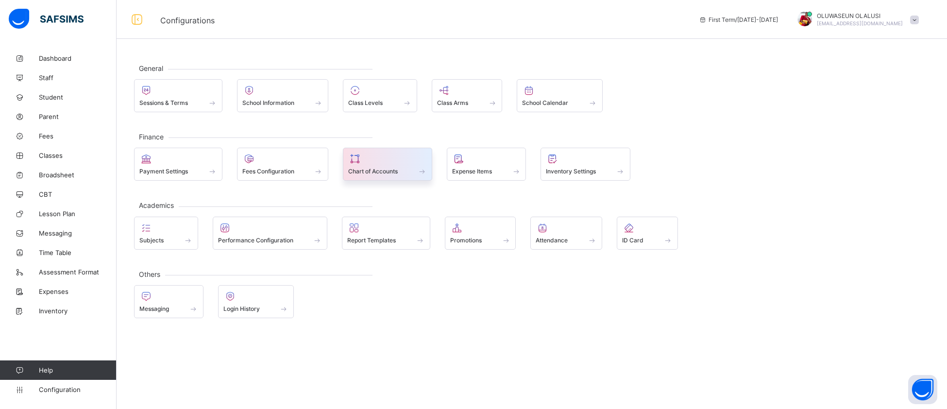
click at [401, 176] on div "Chart of Accounts" at bounding box center [387, 164] width 89 height 33
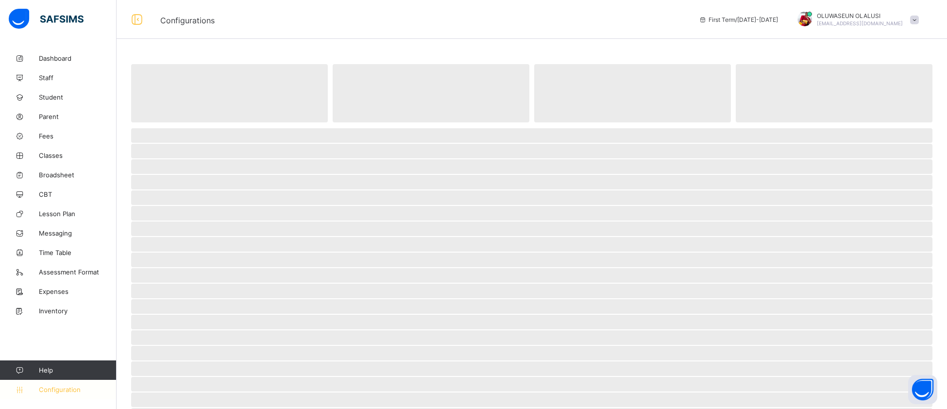
click at [64, 393] on span "Configuration" at bounding box center [77, 390] width 77 height 8
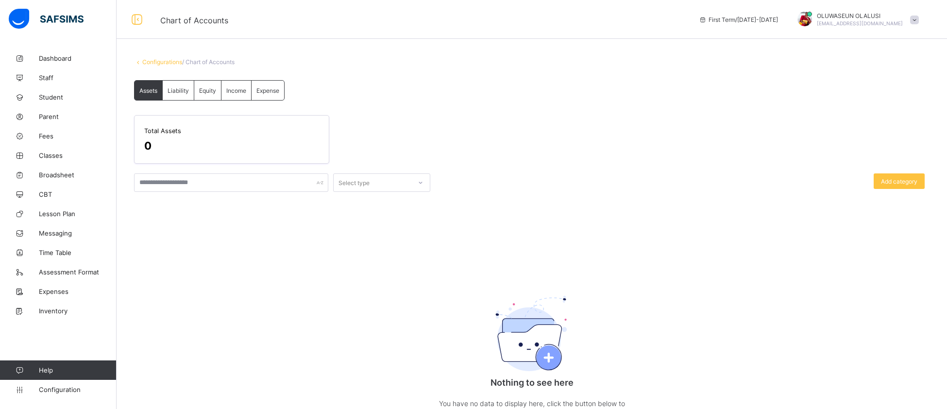
click at [261, 91] on span "Expense" at bounding box center [267, 90] width 23 height 7
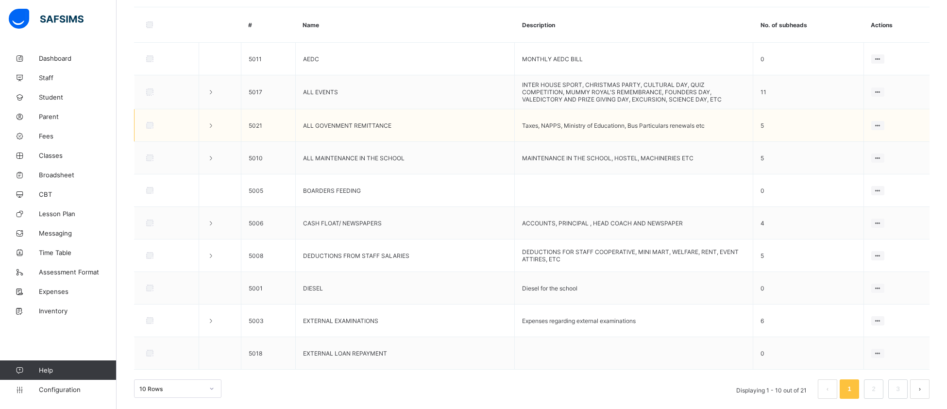
scroll to position [200, 0]
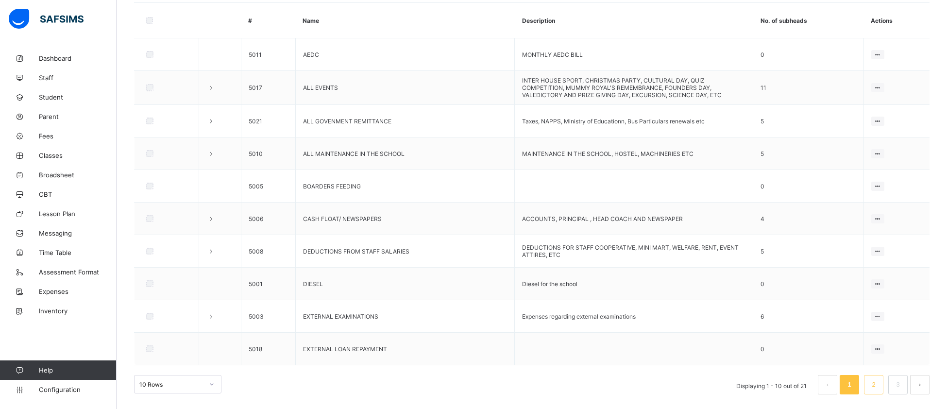
click at [871, 387] on link "2" at bounding box center [873, 384] width 9 height 13
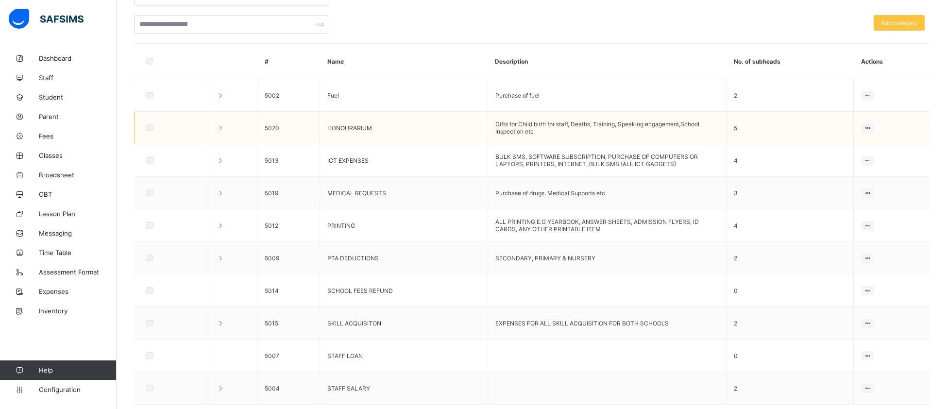
scroll to position [200, 0]
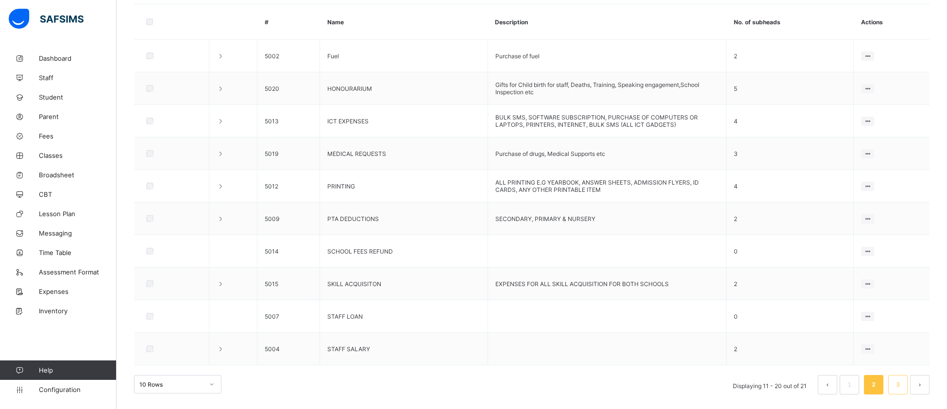
click at [897, 388] on link "3" at bounding box center [897, 384] width 9 height 13
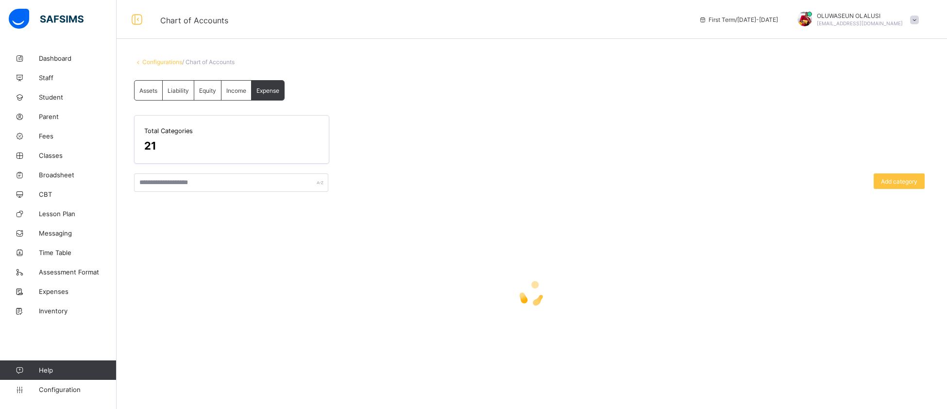
scroll to position [0, 0]
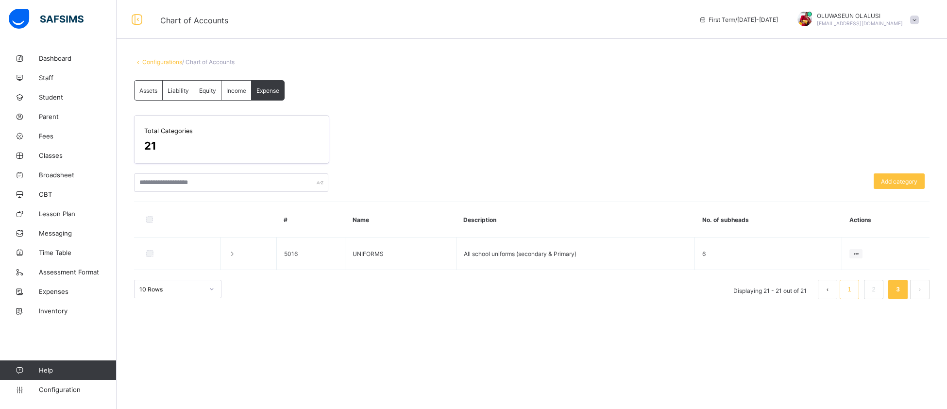
click at [845, 292] on link "1" at bounding box center [848, 289] width 9 height 13
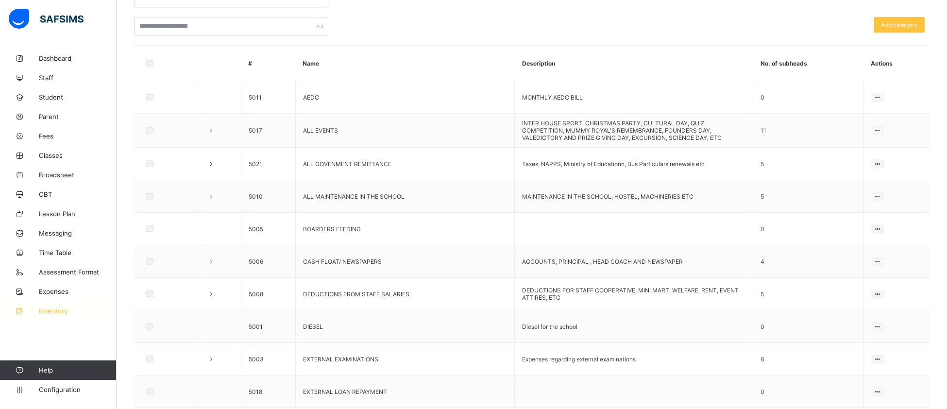
scroll to position [200, 0]
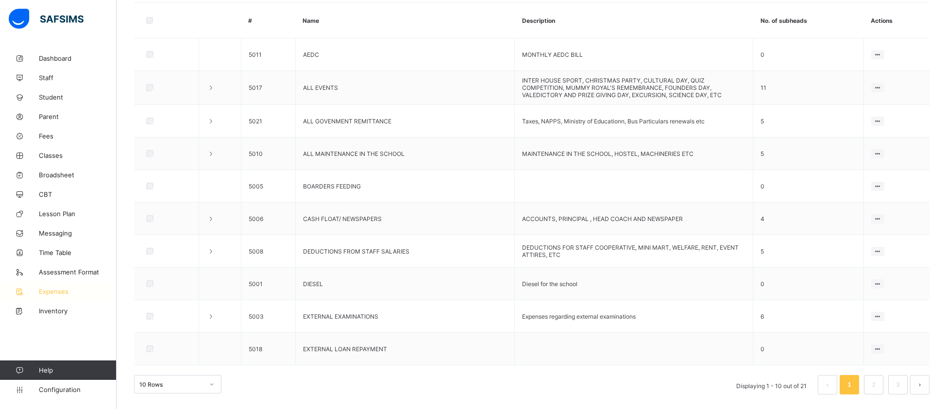
click at [60, 289] on span "Expenses" at bounding box center [78, 291] width 78 height 8
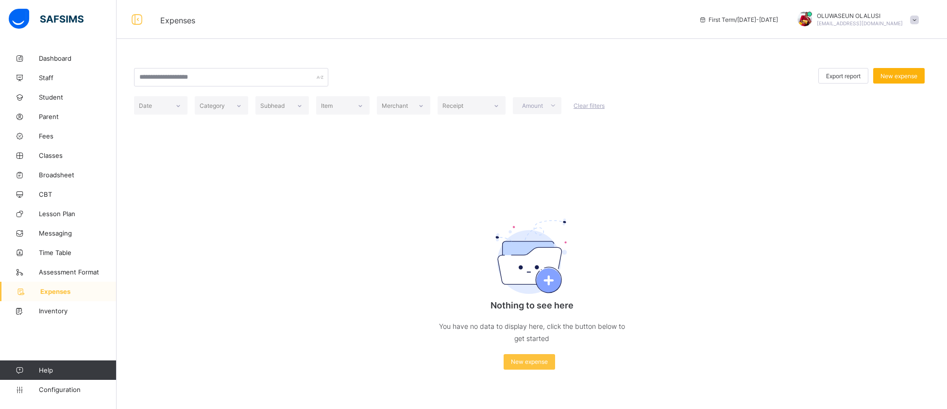
click at [894, 76] on span "New expense" at bounding box center [898, 75] width 37 height 7
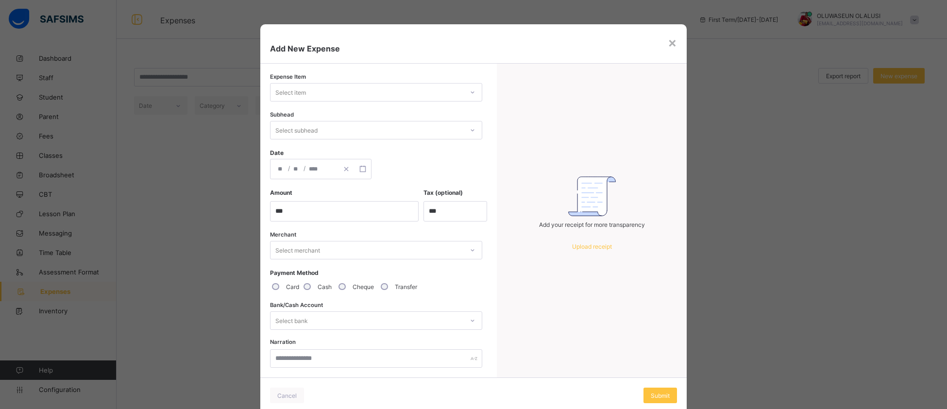
click at [472, 92] on icon at bounding box center [473, 92] width 6 height 10
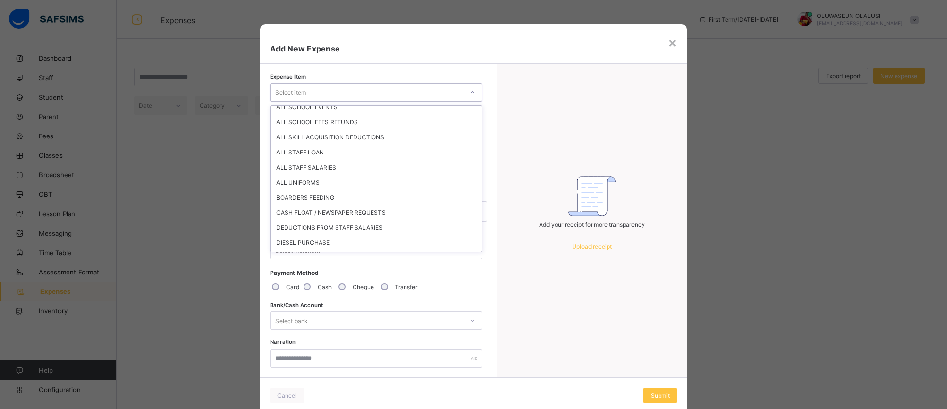
scroll to position [84, 0]
click at [399, 203] on div "CASH FLOAT / NEWSPAPER REQUESTS" at bounding box center [375, 210] width 211 height 15
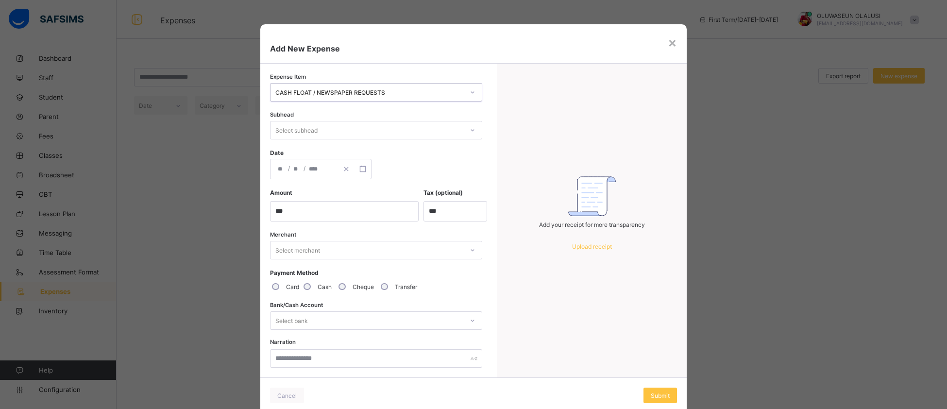
click at [472, 133] on icon at bounding box center [473, 130] width 6 height 10
click at [384, 195] on div "NEWSPAPERS" at bounding box center [375, 196] width 211 height 15
click at [470, 323] on icon at bounding box center [473, 321] width 6 height 10
click at [453, 340] on div "No options" at bounding box center [375, 341] width 211 height 15
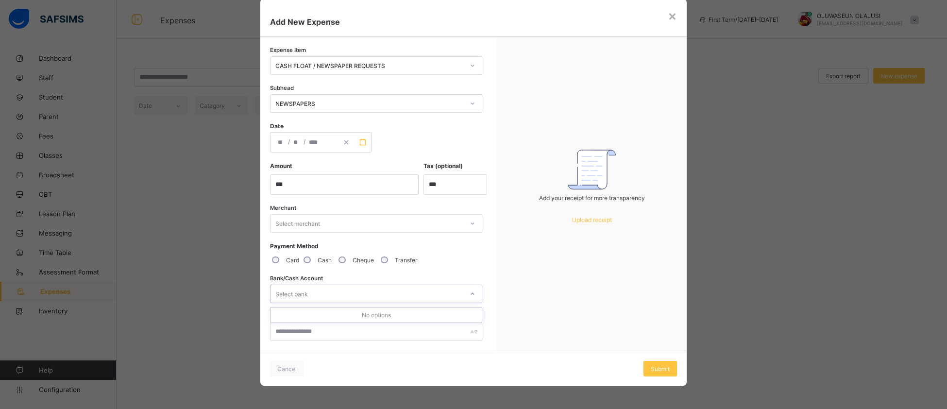
click at [360, 144] on rect "button" at bounding box center [362, 141] width 5 height 5
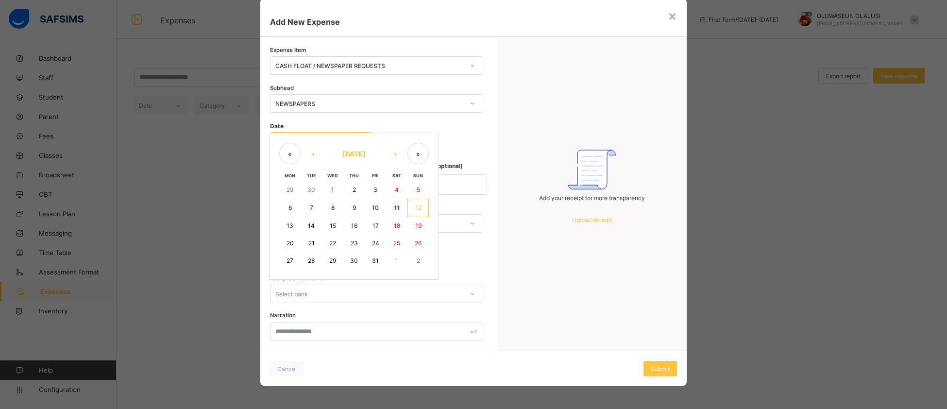
click at [411, 205] on button "12" at bounding box center [417, 208] width 21 height 18
type input "**********"
type input "**"
type input "****"
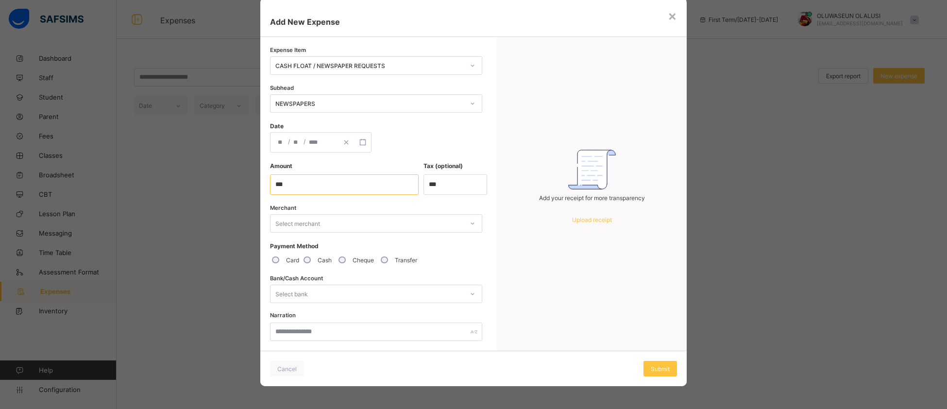
click at [292, 182] on input "currency" at bounding box center [344, 184] width 149 height 20
type input "****"
click at [330, 262] on div "Cash" at bounding box center [316, 260] width 35 height 20
click at [428, 328] on input "text" at bounding box center [376, 331] width 212 height 18
type input "****"
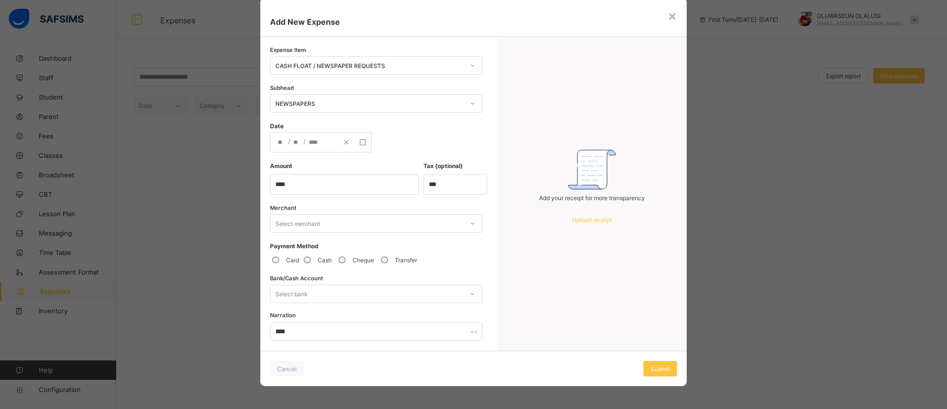
click at [472, 223] on icon at bounding box center [473, 224] width 6 height 10
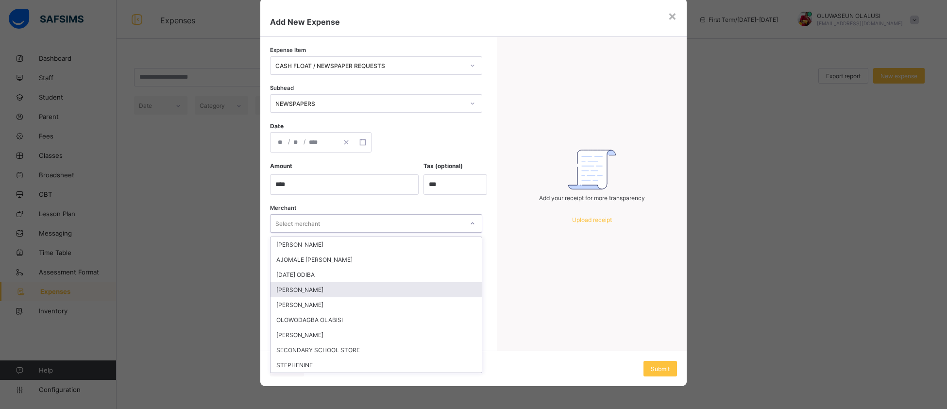
click at [372, 284] on div "[PERSON_NAME]" at bounding box center [375, 289] width 211 height 15
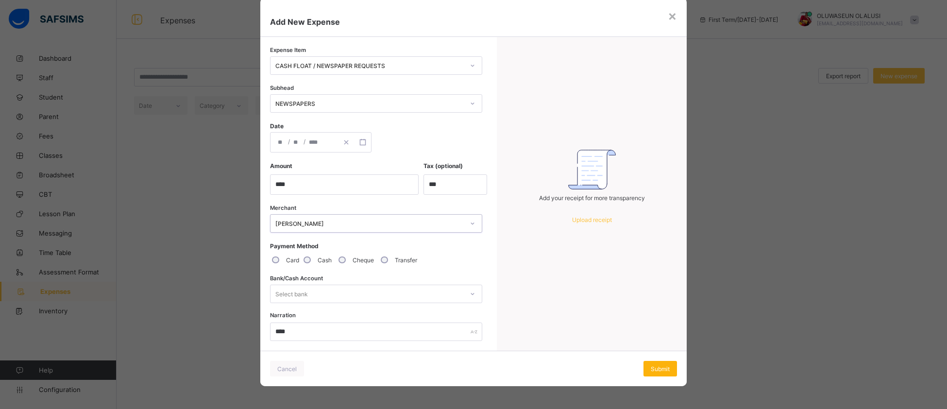
click at [654, 365] on span "Submit" at bounding box center [660, 368] width 19 height 7
click at [470, 291] on icon at bounding box center [473, 294] width 6 height 10
type input "*********"
click at [601, 308] on div "Add your receipt for more transparency Upload receipt" at bounding box center [591, 194] width 189 height 314
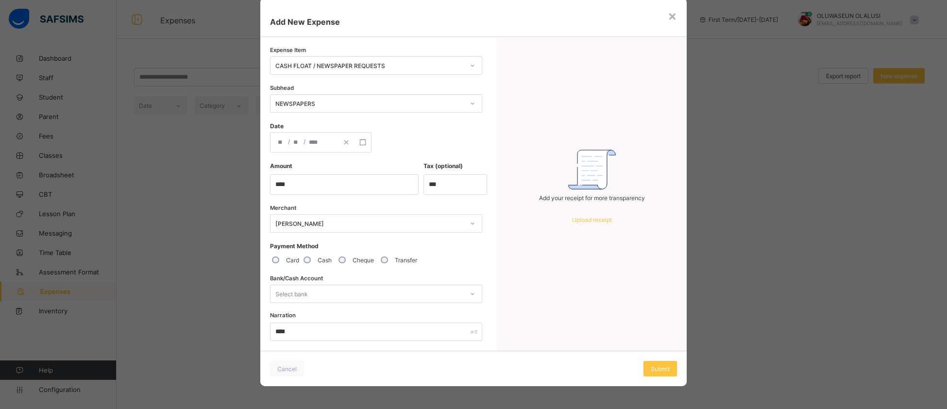
click at [423, 289] on div "Select bank" at bounding box center [366, 294] width 193 height 14
type input "***"
click at [658, 366] on span "Submit" at bounding box center [660, 368] width 19 height 7
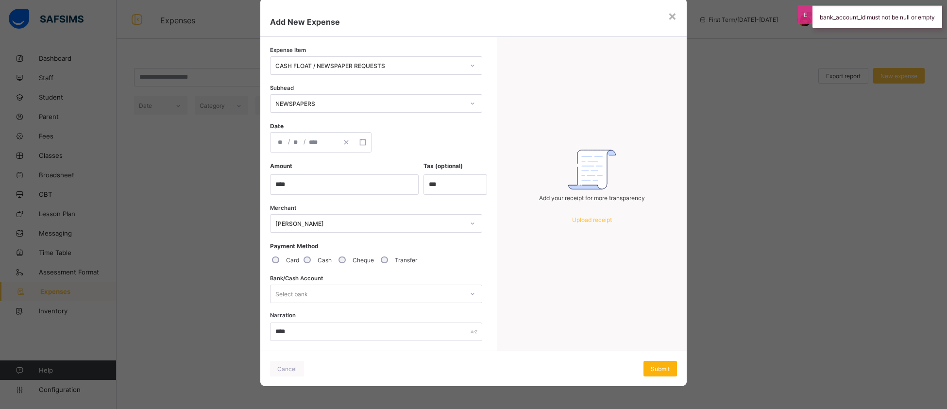
click at [658, 366] on span "Submit" at bounding box center [660, 368] width 19 height 7
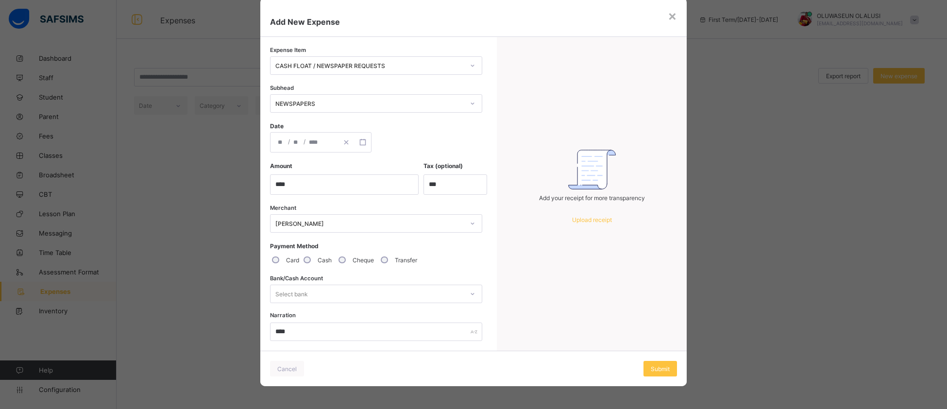
click at [388, 293] on div "Select bank" at bounding box center [366, 294] width 193 height 14
type input "*******"
click at [655, 371] on div "Submit" at bounding box center [660, 369] width 34 height 16
click at [669, 21] on div "×" at bounding box center [672, 15] width 9 height 17
